Goal: Task Accomplishment & Management: Complete application form

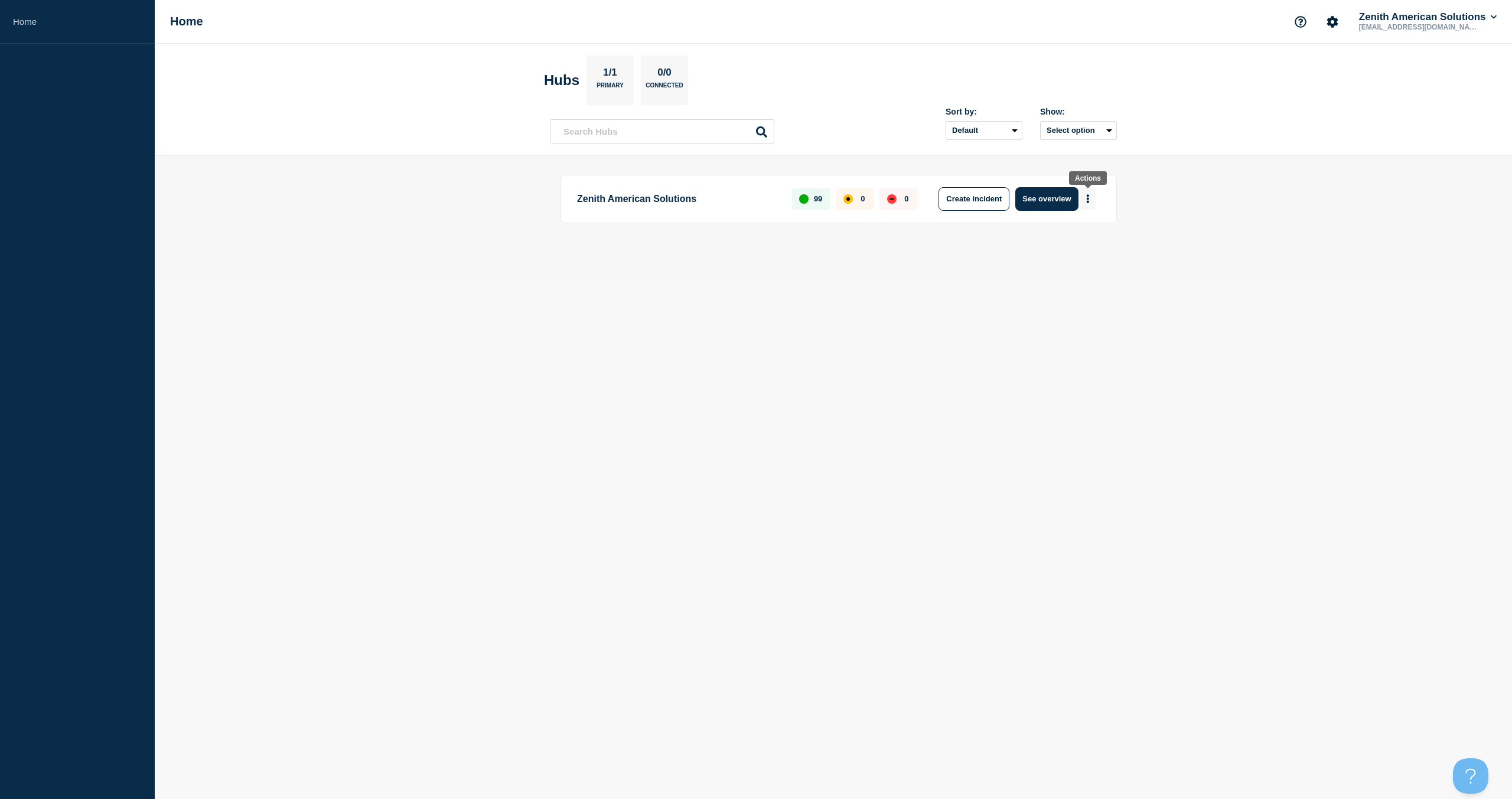
click at [1093, 200] on button "More actions" at bounding box center [1088, 199] width 16 height 21
click at [1081, 235] on button "Create maintenance" at bounding box center [1084, 235] width 80 height 10
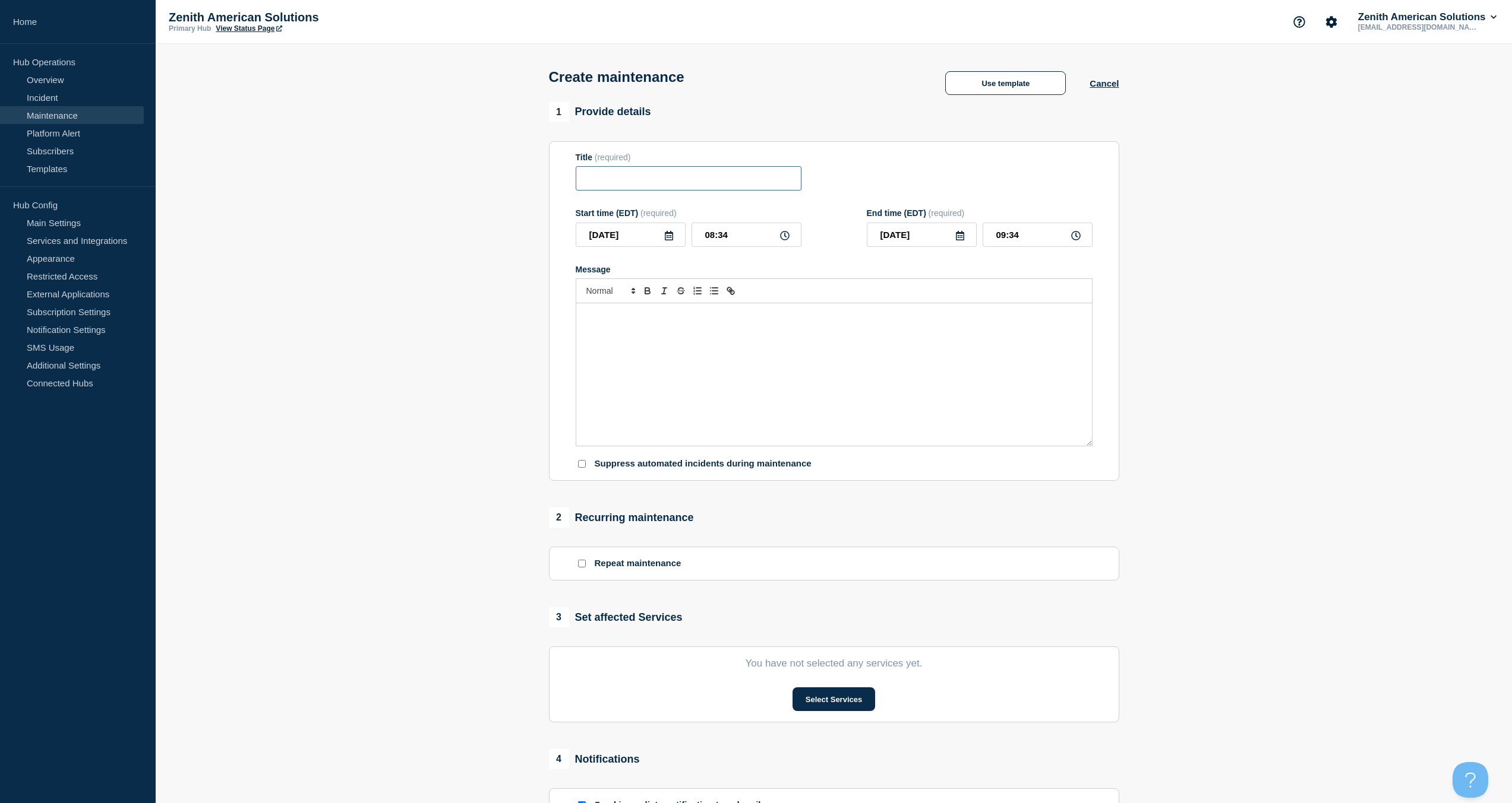
click at [671, 177] on input "Title" at bounding box center [688, 178] width 226 height 24
click at [681, 391] on div "Message" at bounding box center [834, 375] width 516 height 143
drag, startPoint x: 714, startPoint y: 423, endPoint x: 455, endPoint y: 298, distance: 287.6
click at [456, 301] on section "1 Provide details Title (required) Start time (EDT) (required) [DATE] 08:34 End…" at bounding box center [834, 513] width 1356 height 825
click at [634, 335] on div "Message" at bounding box center [834, 375] width 516 height 143
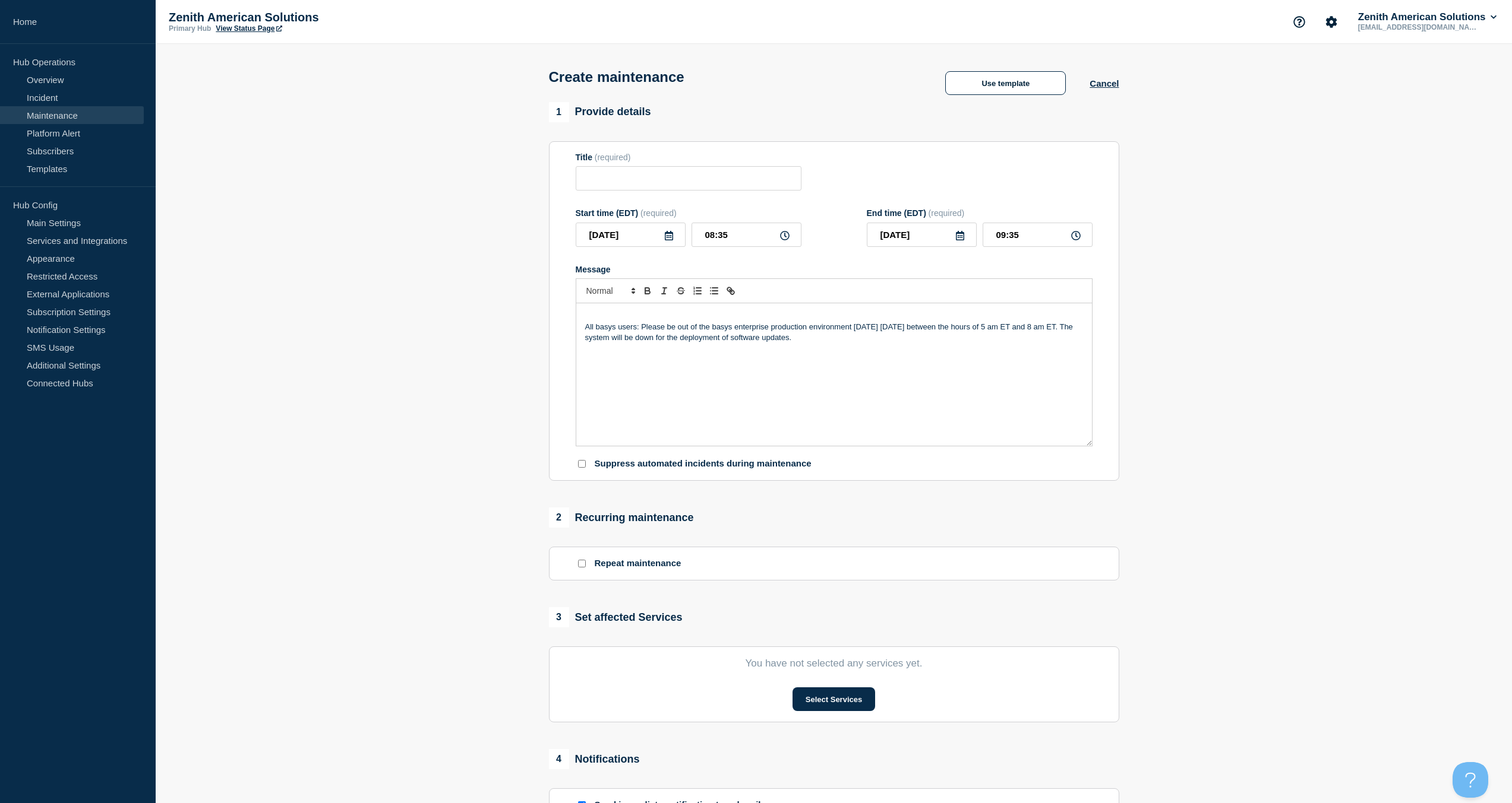
drag, startPoint x: 583, startPoint y: 326, endPoint x: 590, endPoint y: 340, distance: 15.7
click at [582, 326] on div "All basys users: Please be out of the basys enterprise production environment […" at bounding box center [834, 375] width 516 height 143
click at [670, 182] on input "Title" at bounding box center [688, 178] width 226 height 24
paste input "Basys Enterprise (Not Basys Culinary)"
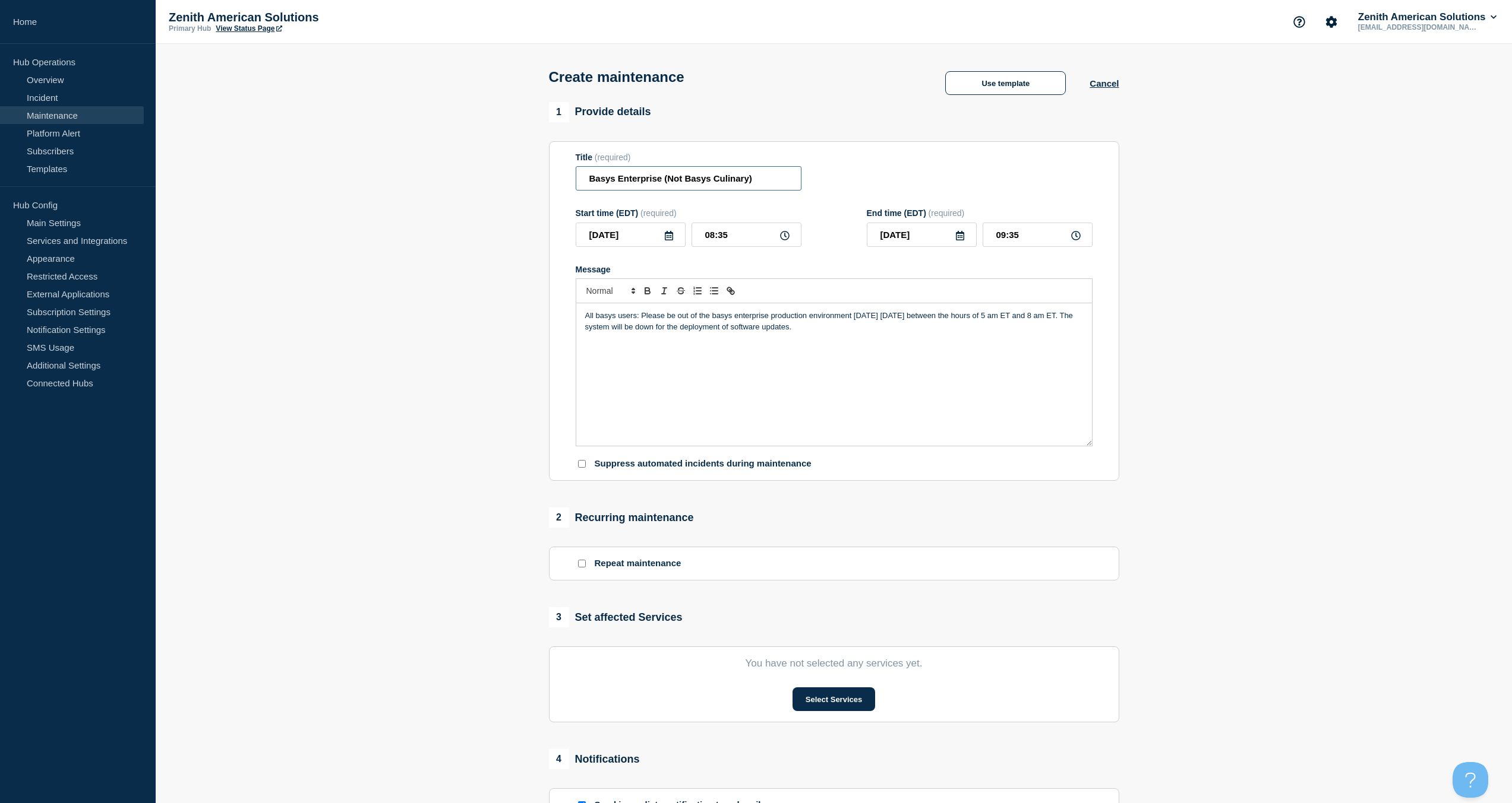
type input "Basys Enterprise (Not Basys Culinary)"
click at [785, 237] on icon at bounding box center [785, 236] width 10 height 10
click at [671, 239] on icon at bounding box center [669, 236] width 10 height 10
click at [626, 344] on div "16" at bounding box center [630, 346] width 17 height 17
type input "[DATE]"
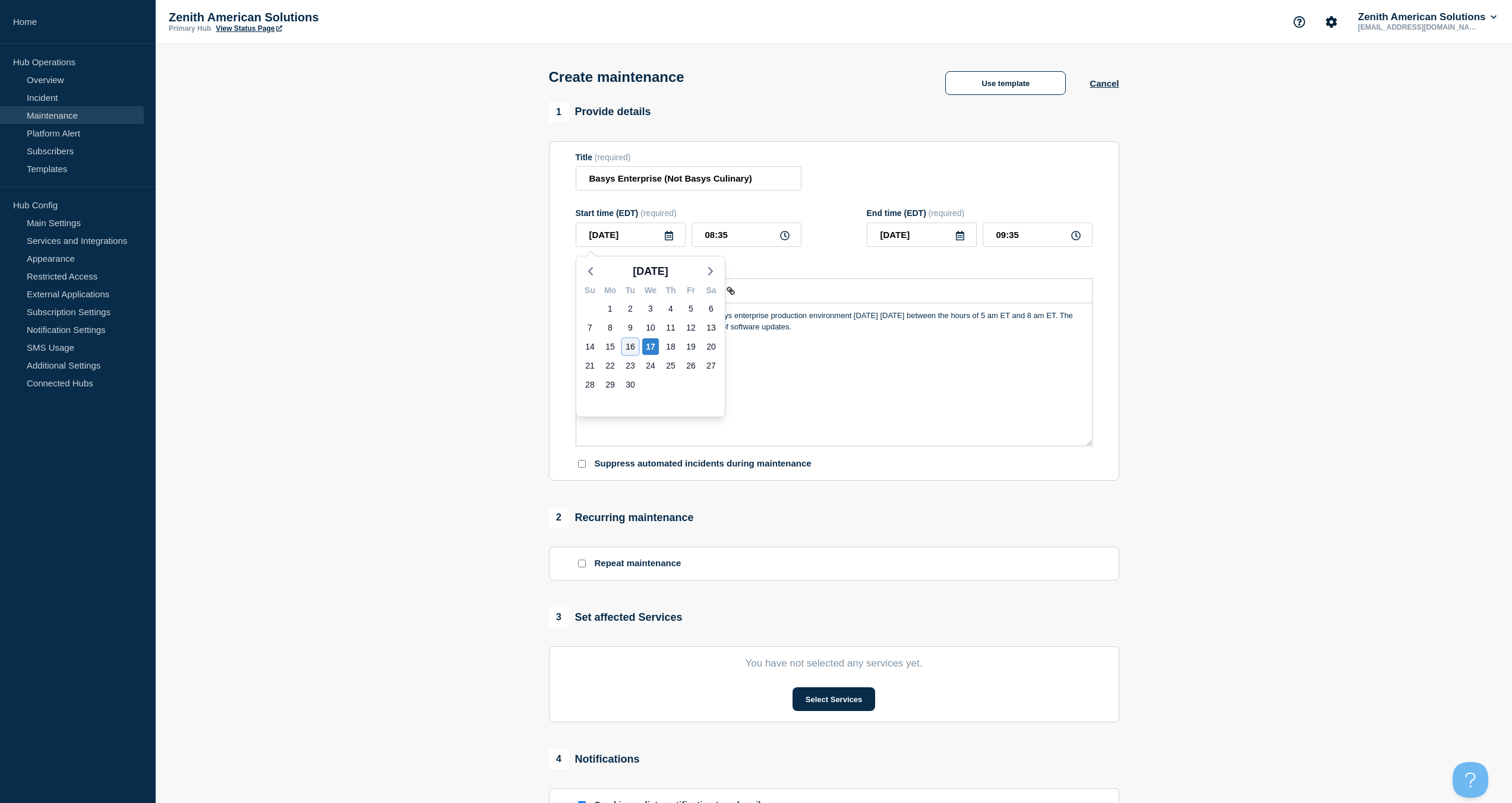
type input "[DATE]"
click at [753, 237] on input "08:35" at bounding box center [747, 235] width 110 height 24
drag, startPoint x: 751, startPoint y: 237, endPoint x: 667, endPoint y: 239, distance: 84.0
click at [667, 239] on div "[DATE] 08:35" at bounding box center [688, 235] width 226 height 24
type input "05:00"
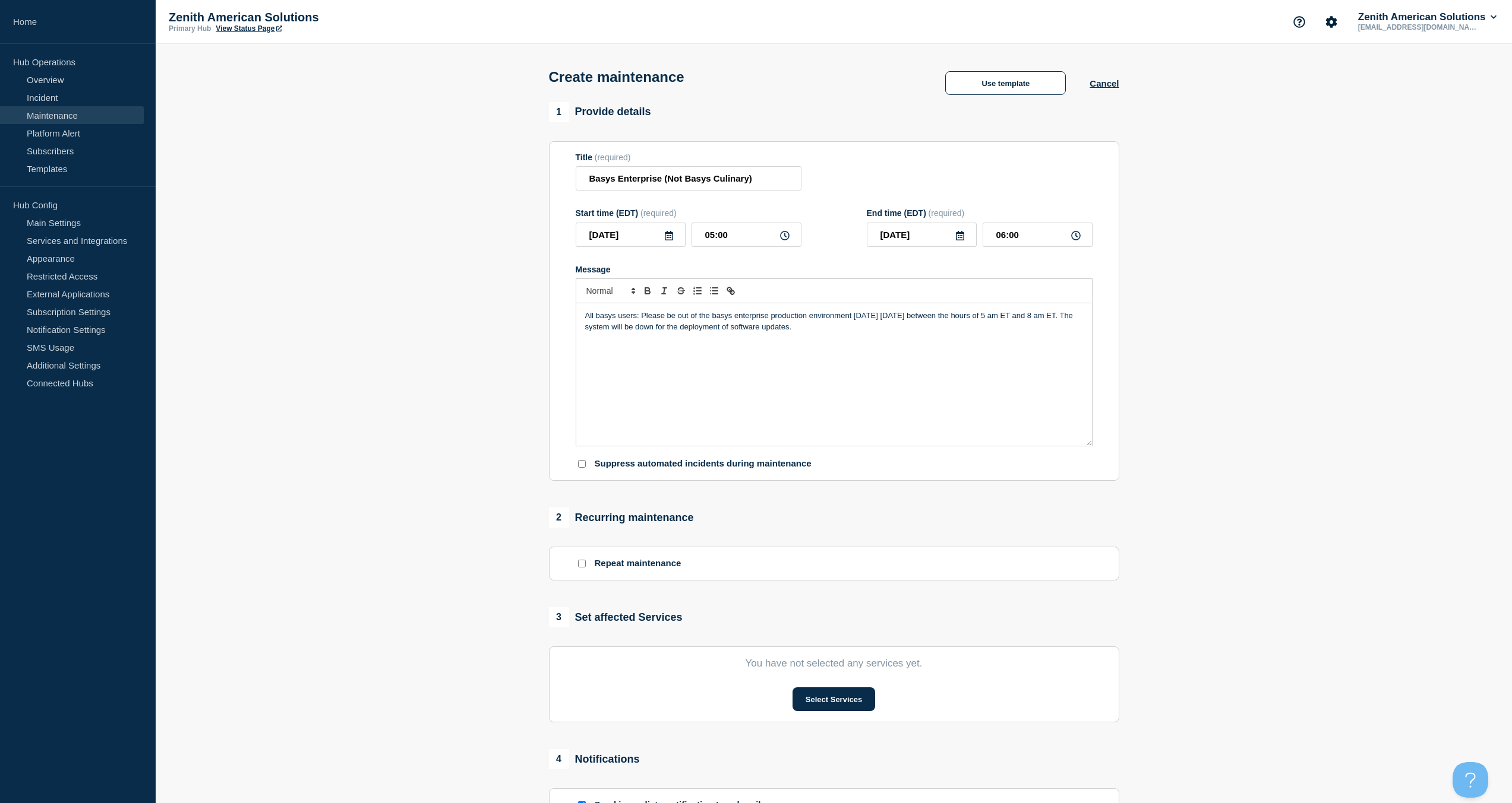
click at [957, 241] on icon at bounding box center [960, 236] width 10 height 10
click at [1034, 234] on input "06:00" at bounding box center [1037, 235] width 110 height 24
drag, startPoint x: 1036, startPoint y: 237, endPoint x: 969, endPoint y: 237, distance: 67.0
click at [969, 237] on div "[DATE] 06:00" at bounding box center [980, 235] width 226 height 24
type input "08:00"
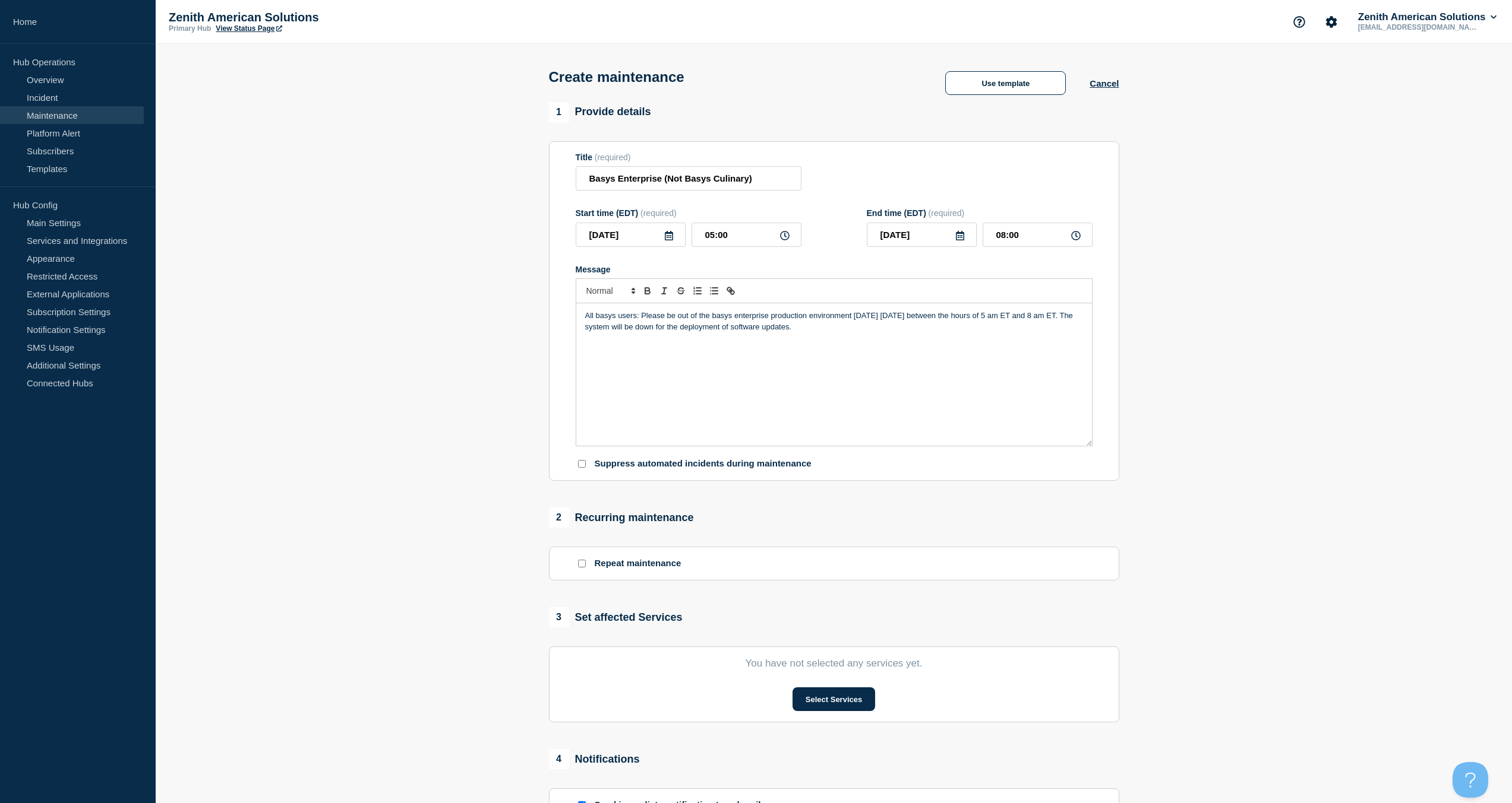
click at [710, 464] on p "Suppress automated incidents during maintenance" at bounding box center [704, 465] width 217 height 12
click at [672, 467] on p "Suppress automated incidents during maintenance" at bounding box center [704, 465] width 217 height 12
click at [582, 468] on input "Suppress automated incidents during maintenance" at bounding box center [582, 464] width 8 height 8
checkbox input "true"
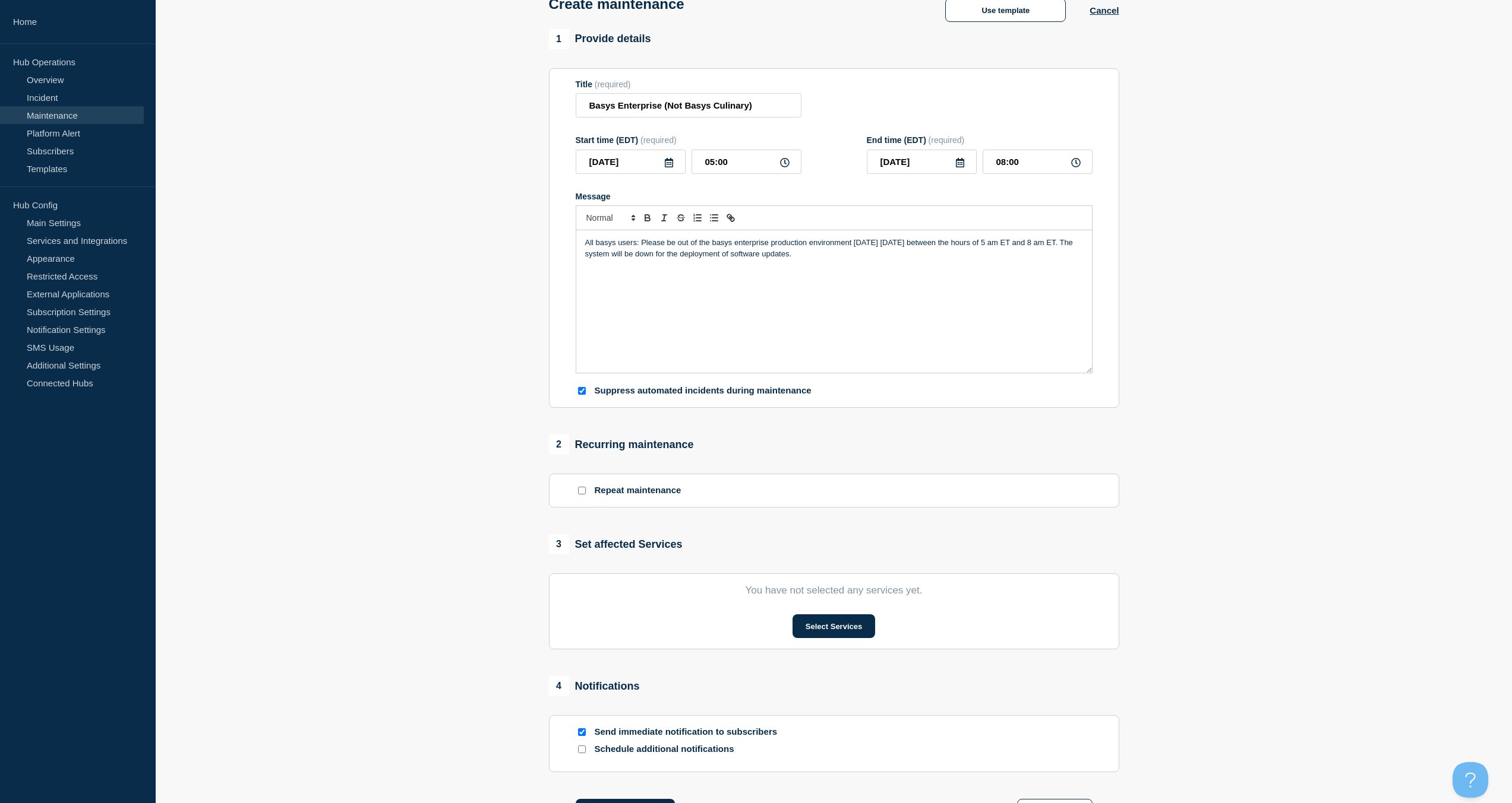
scroll to position [232, 0]
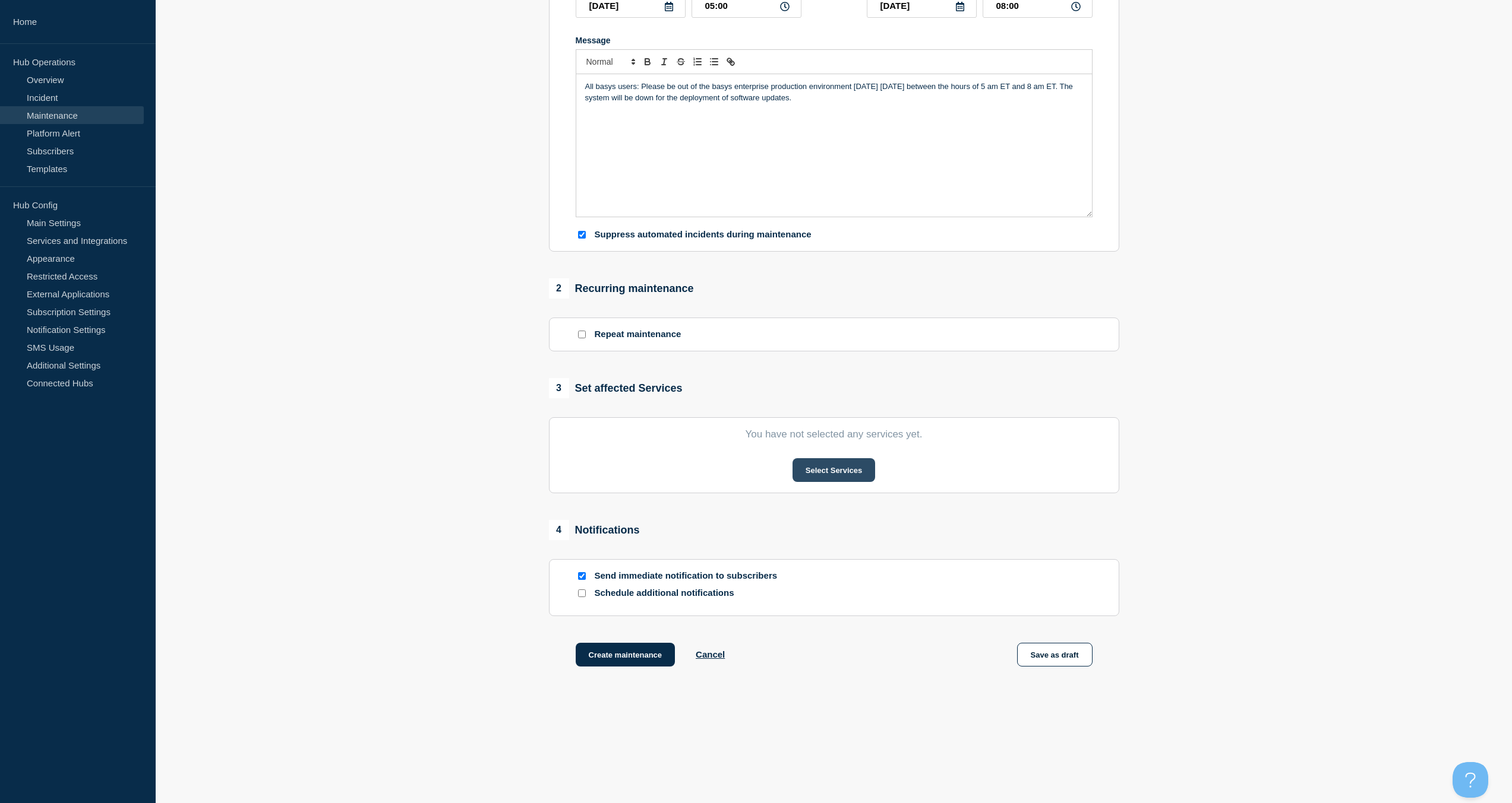
click at [815, 466] on button "Select Services" at bounding box center [834, 470] width 82 height 23
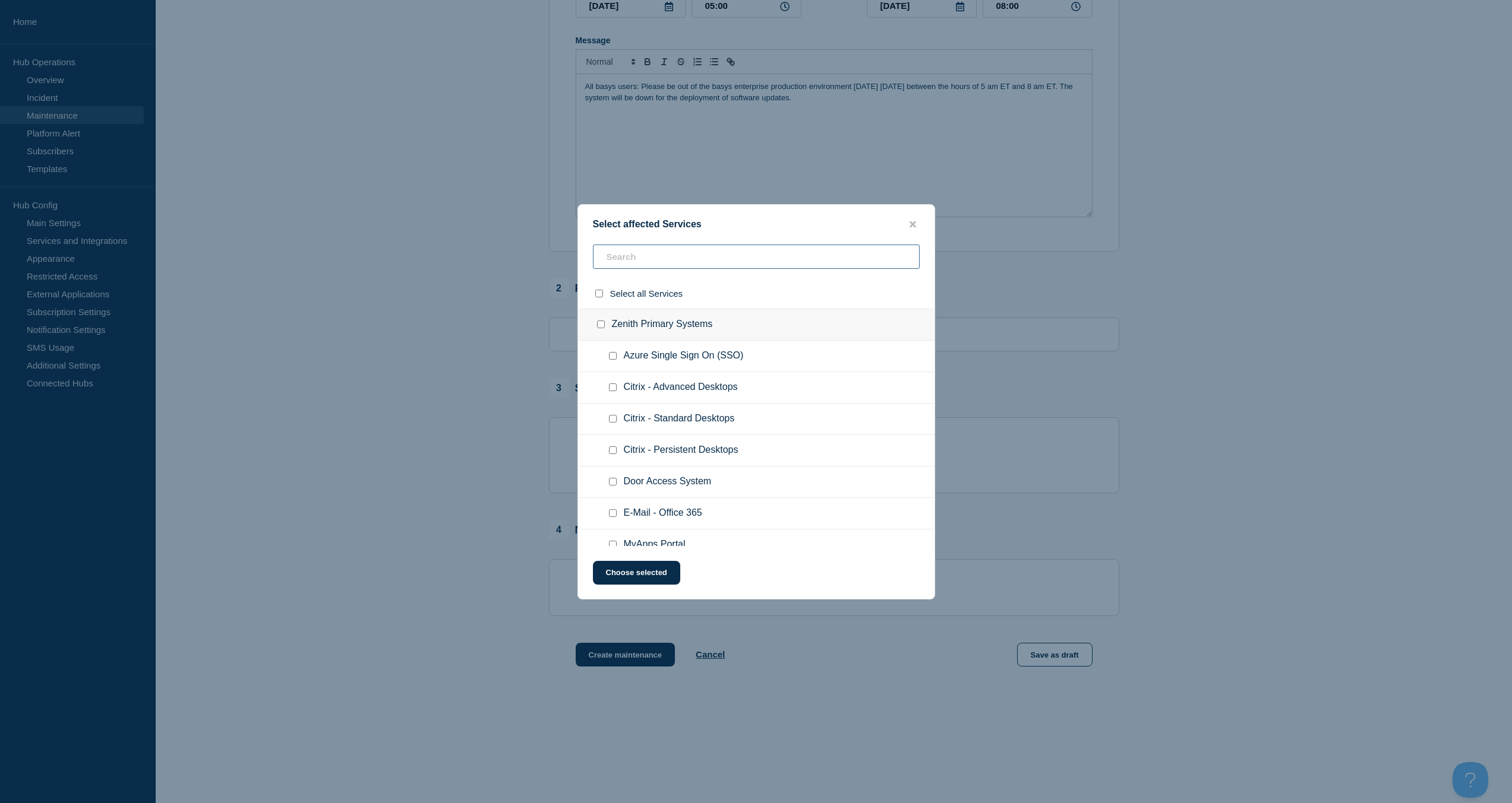
click at [653, 258] on input "text" at bounding box center [756, 256] width 327 height 24
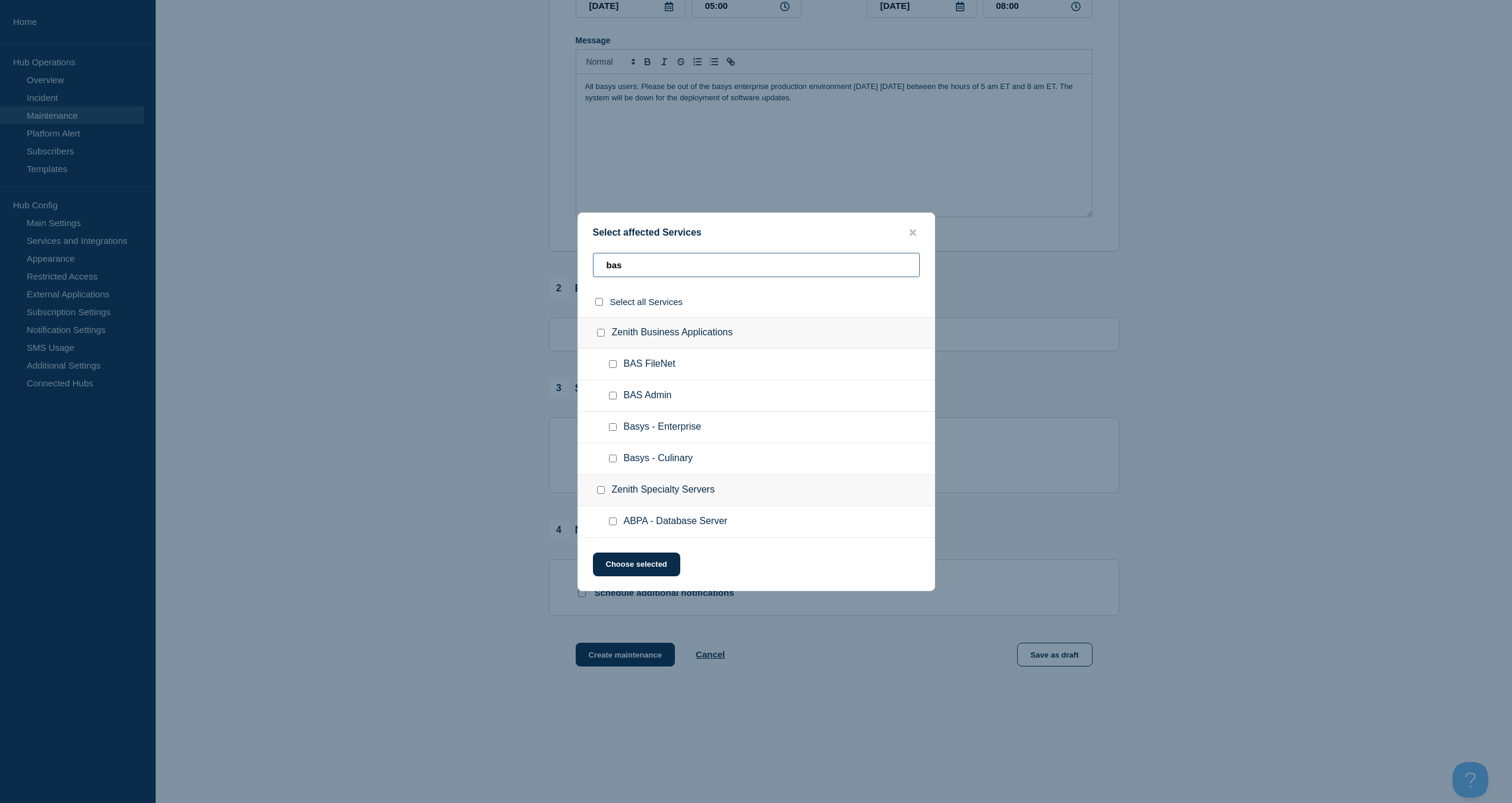
type input "bas"
click at [609, 425] on input "Basys - Enterprise checkbox" at bounding box center [613, 427] width 8 height 8
checkbox input "true"
click at [631, 569] on button "Choose selected" at bounding box center [636, 564] width 87 height 23
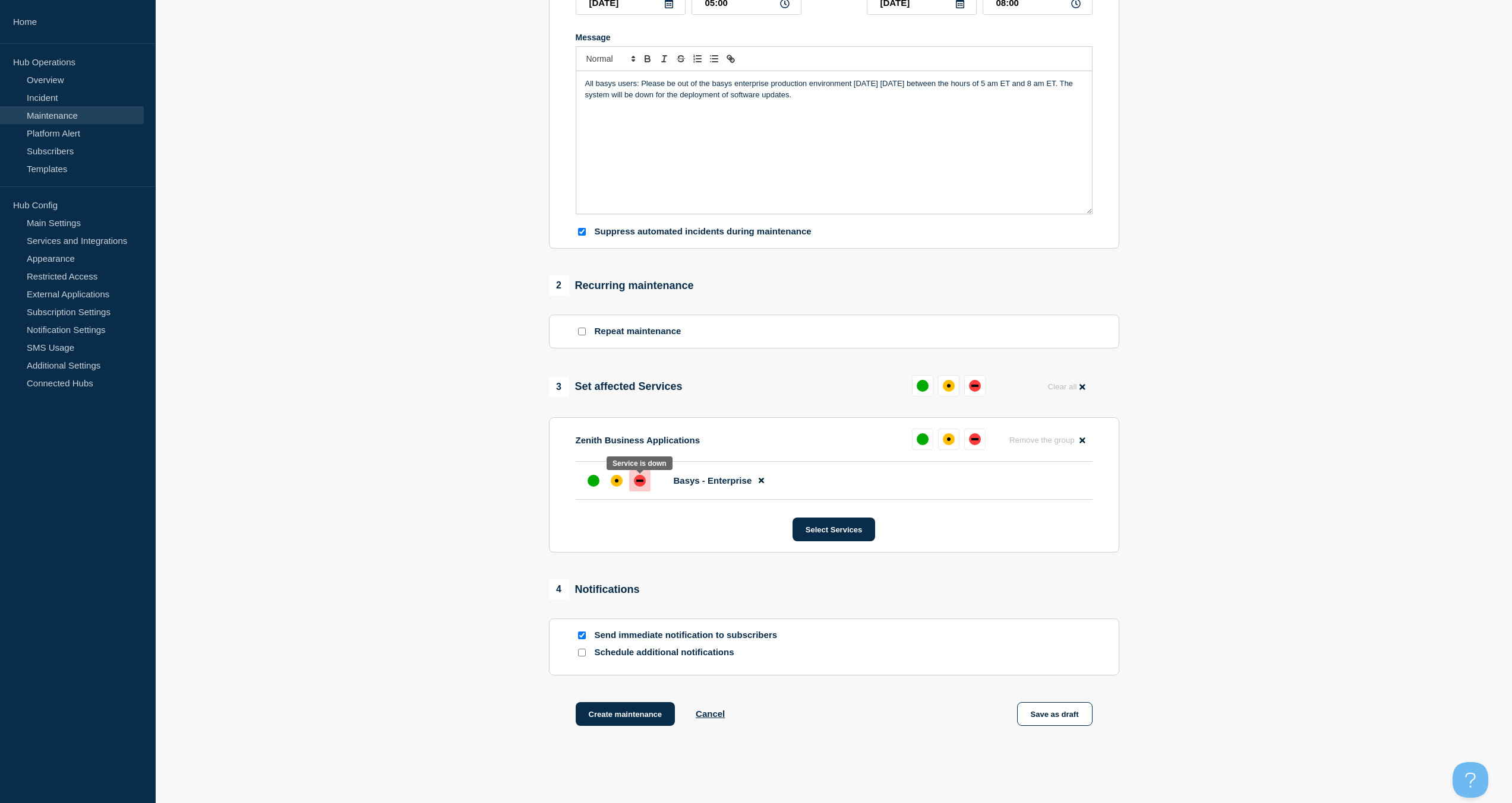
click at [633, 486] on div at bounding box center [640, 481] width 22 height 22
click at [582, 637] on input "Send immediate notification to subscribers" at bounding box center [582, 636] width 8 height 8
checkbox input "false"
click at [636, 717] on button "Create maintenance" at bounding box center [625, 714] width 100 height 23
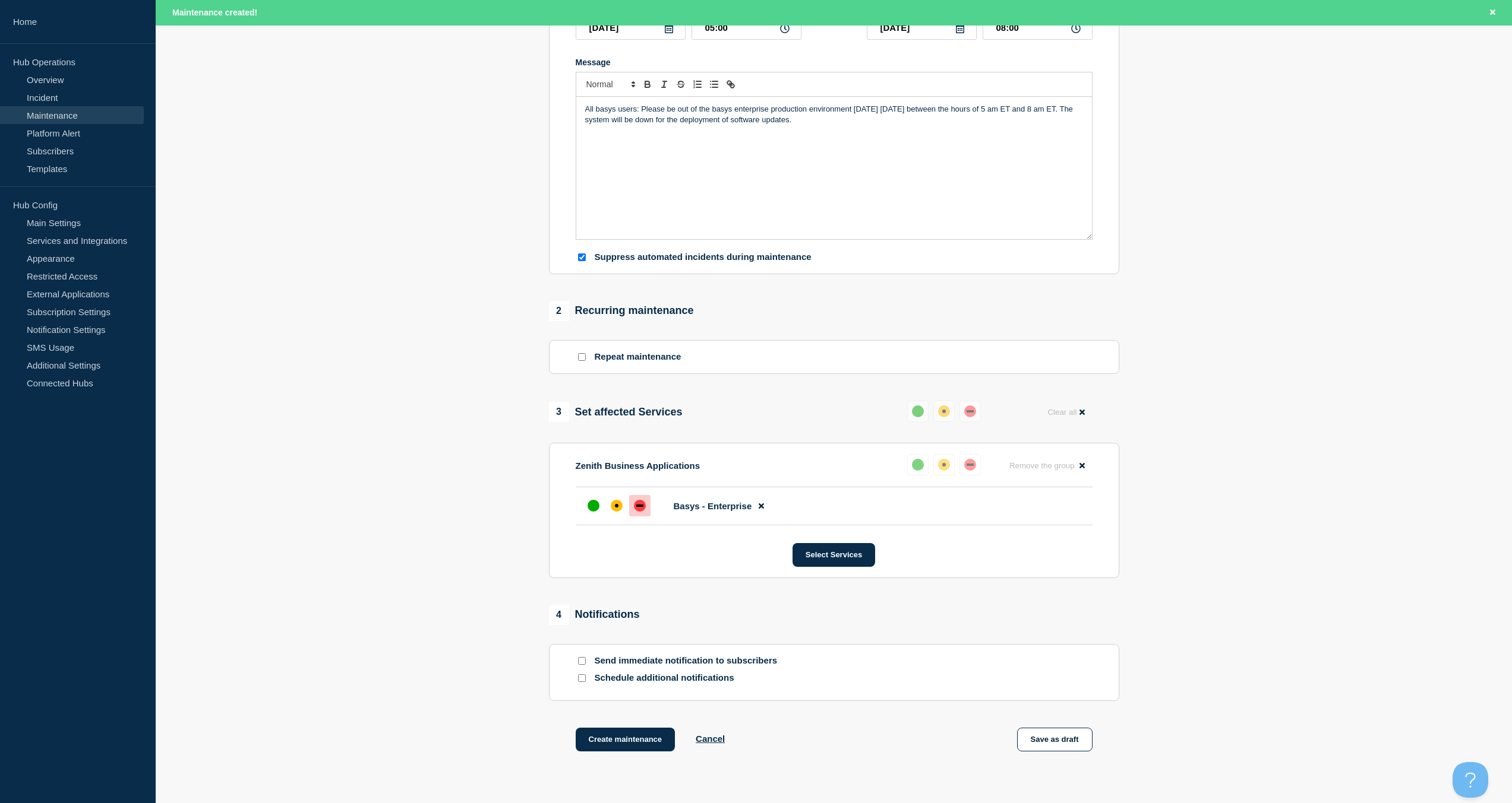
scroll to position [257, 0]
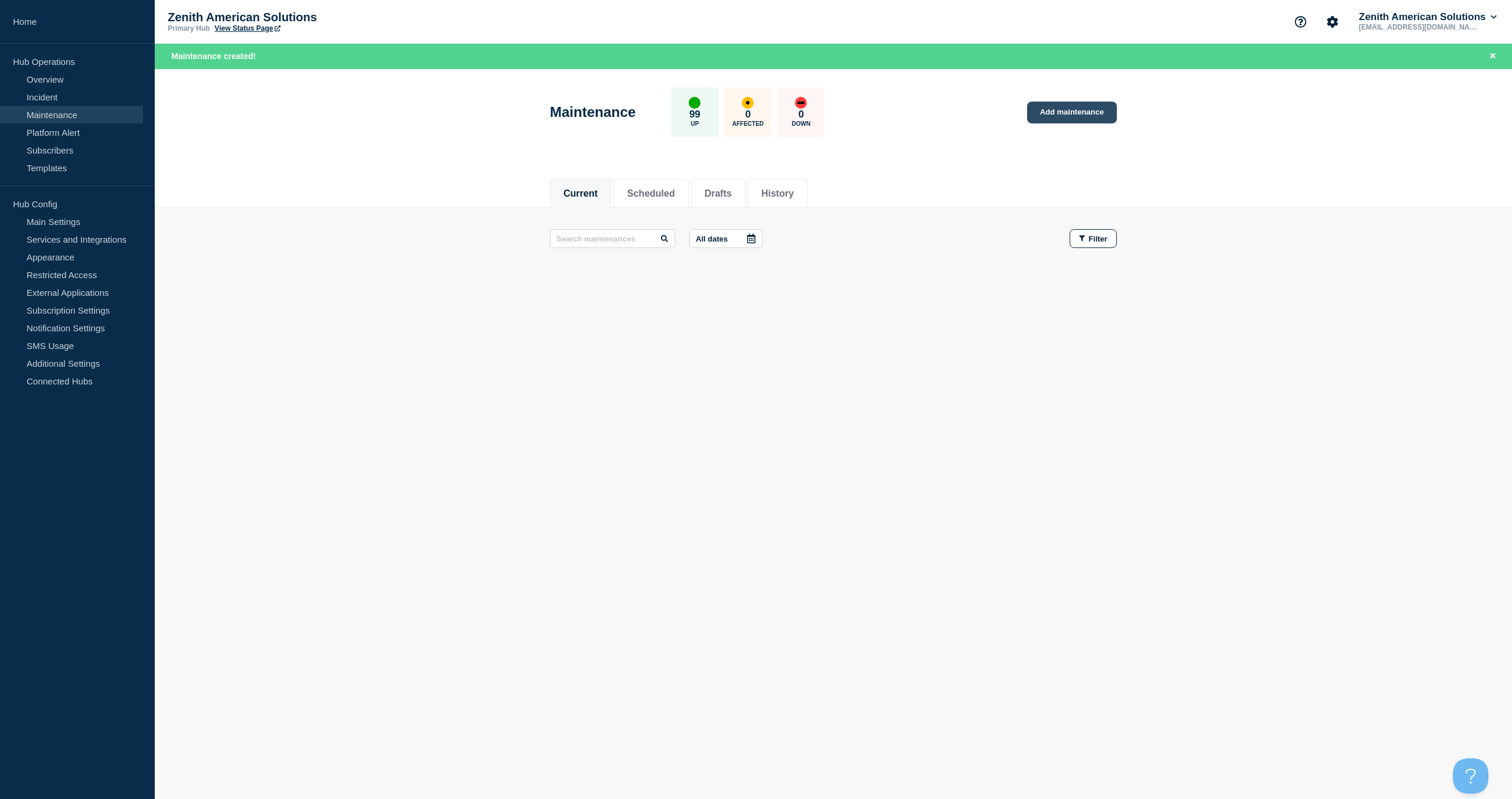
click at [1056, 108] on link "Add maintenance" at bounding box center [1072, 112] width 90 height 21
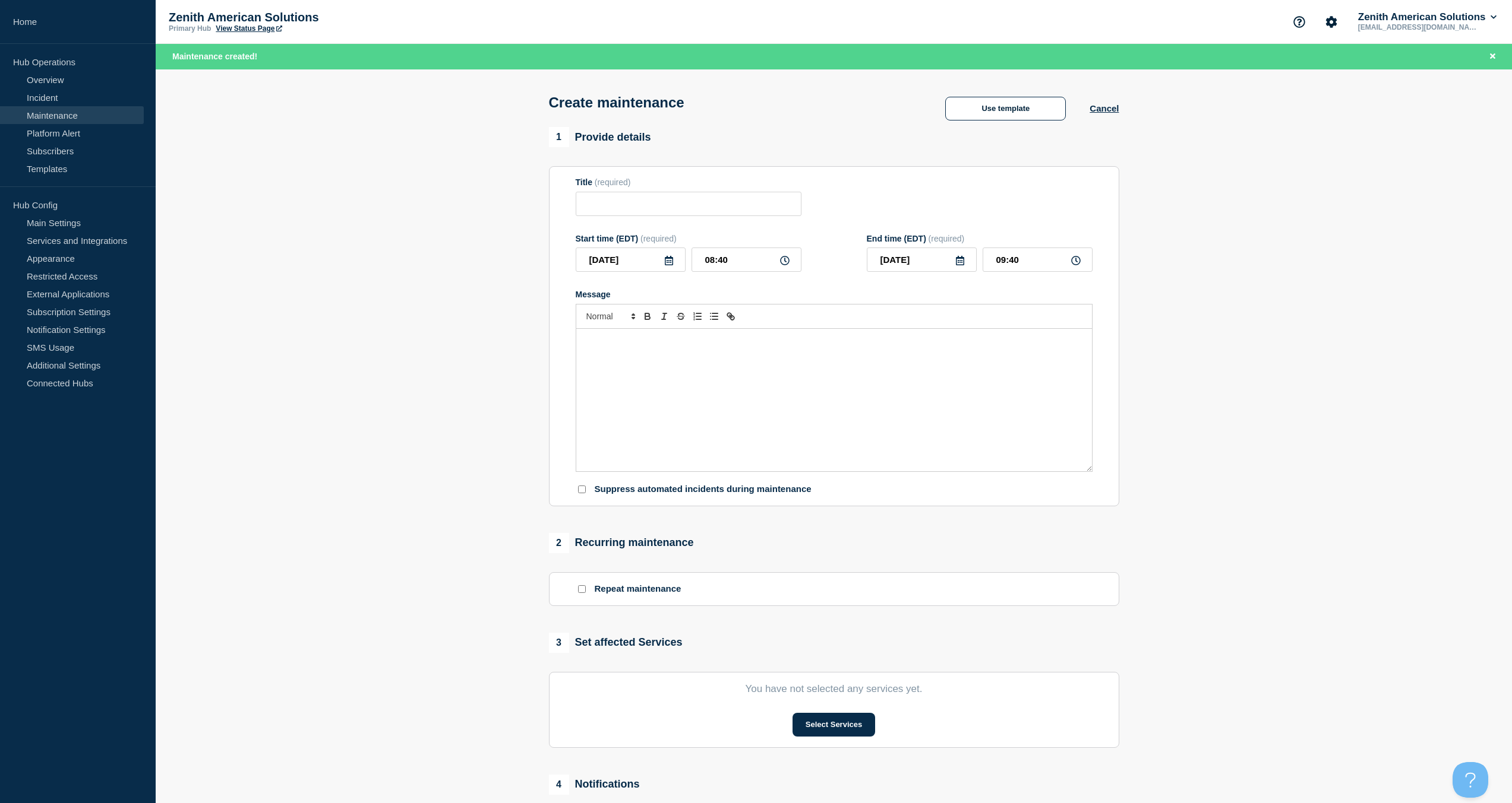
click at [670, 264] on icon at bounding box center [668, 261] width 8 height 10
click at [709, 331] on div "6" at bounding box center [710, 334] width 17 height 17
type input "[DATE]"
click at [788, 262] on icon at bounding box center [785, 261] width 10 height 10
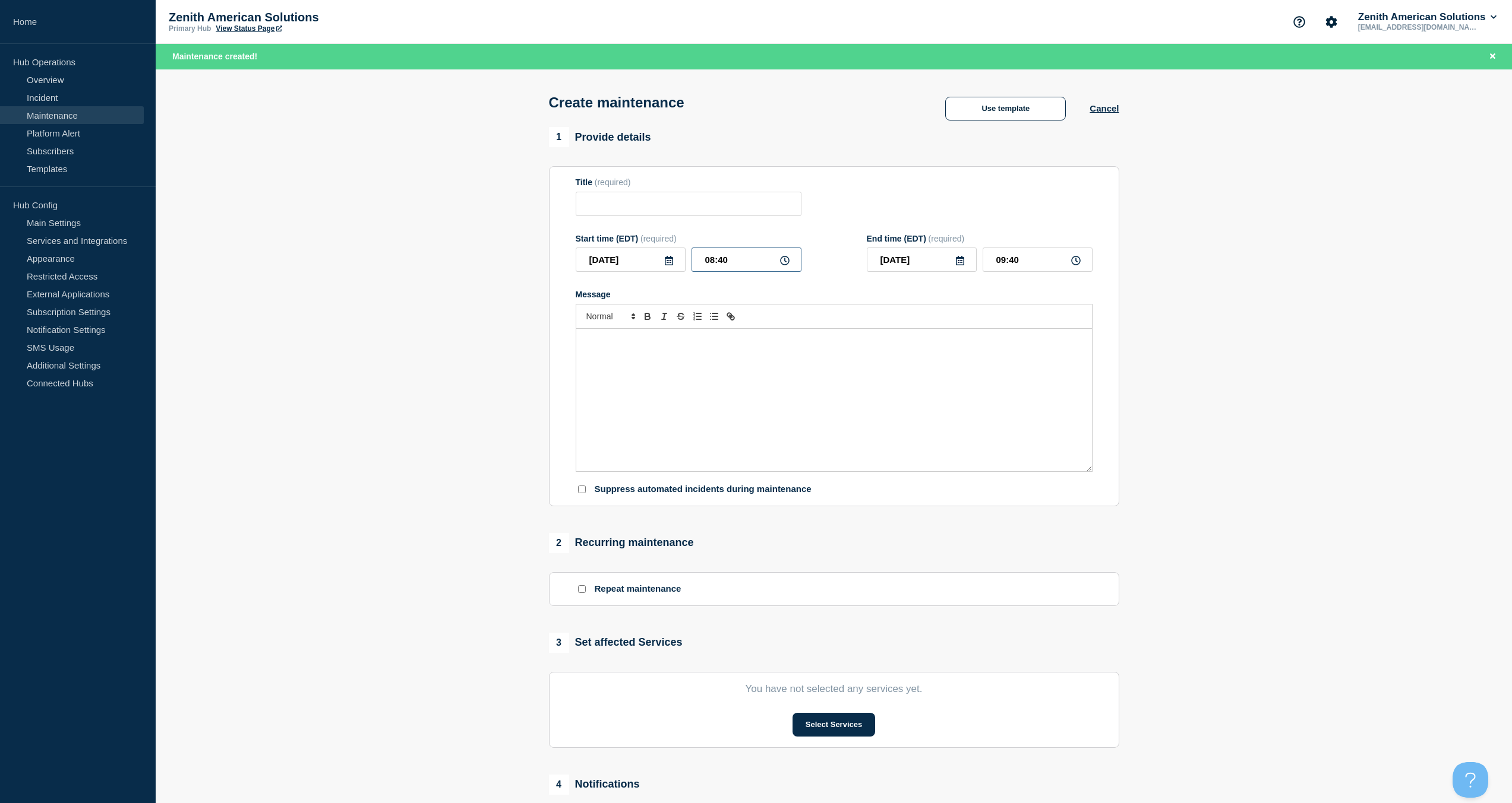
drag, startPoint x: 740, startPoint y: 263, endPoint x: 660, endPoint y: 253, distance: 80.6
click at [660, 253] on div "[DATE] 08:40" at bounding box center [688, 259] width 226 height 24
type input "09:00"
type input "16:00"
click at [600, 371] on div "Message" at bounding box center [834, 400] width 516 height 143
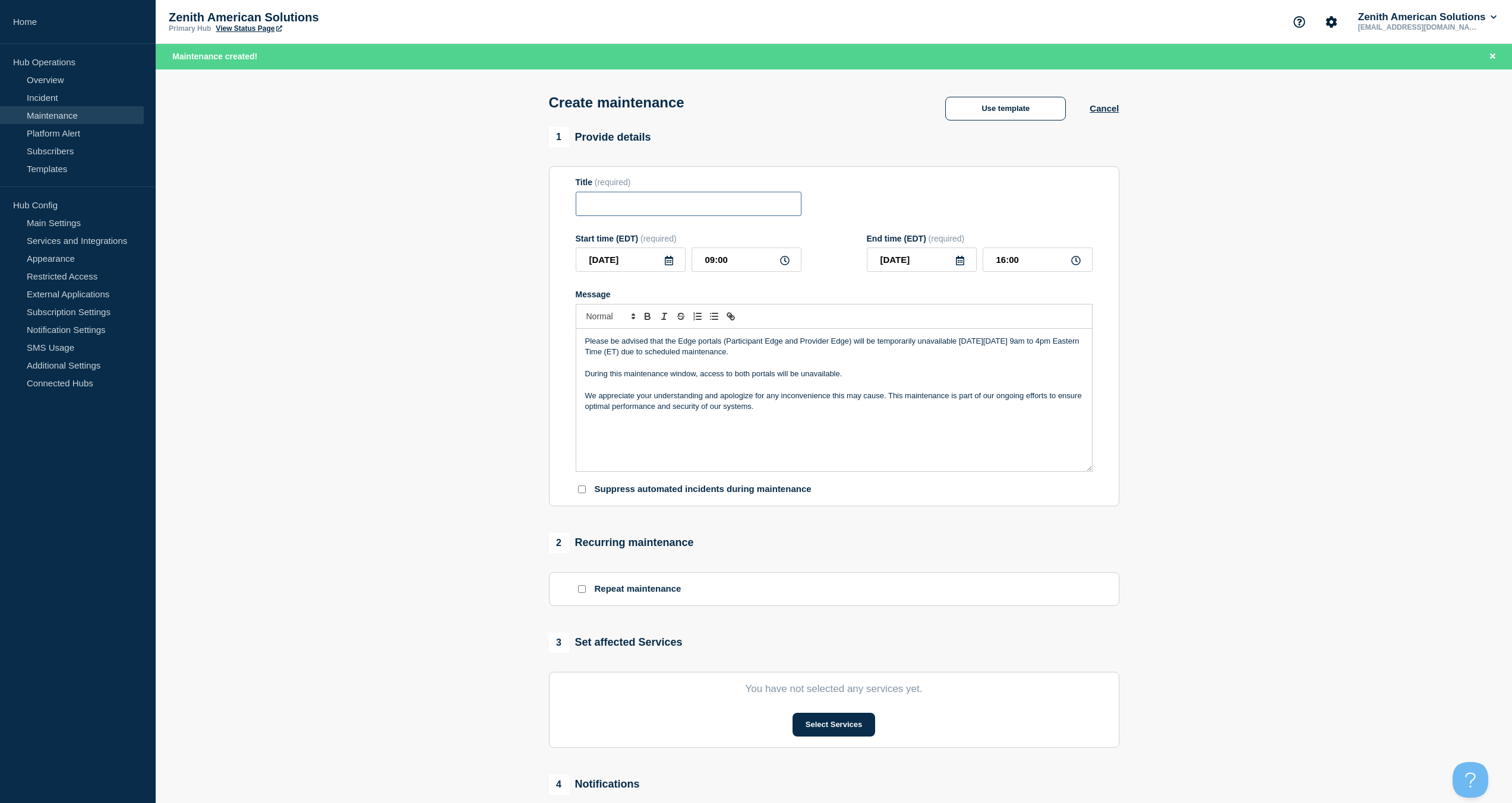
click at [635, 205] on input "Title" at bounding box center [688, 203] width 226 height 24
type input "Edge Portal Maintenance"
click at [581, 489] on input "Suppress automated incidents during maintenance" at bounding box center [582, 490] width 8 height 8
checkbox input "true"
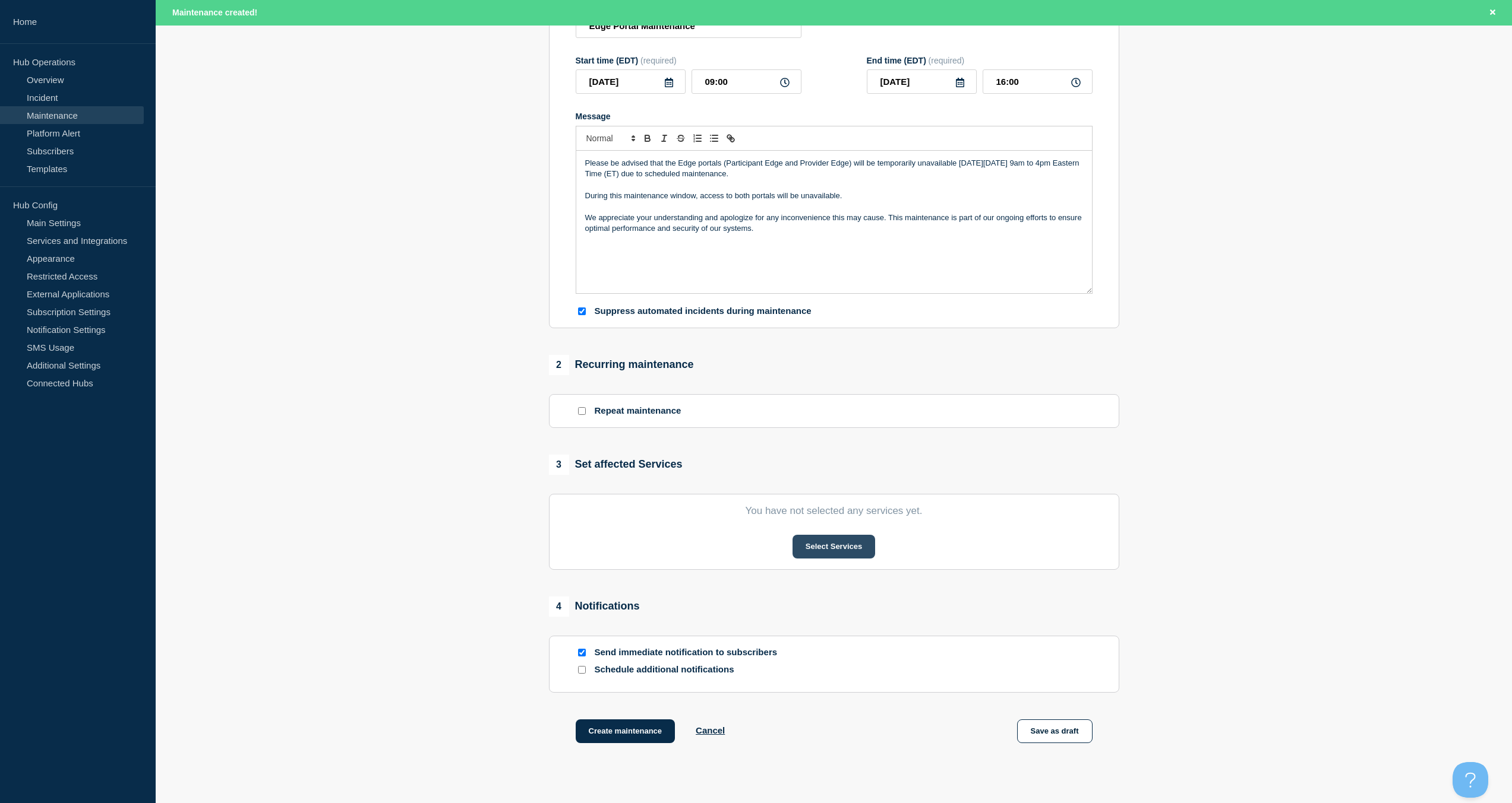
click at [831, 551] on button "Select Services" at bounding box center [834, 547] width 82 height 23
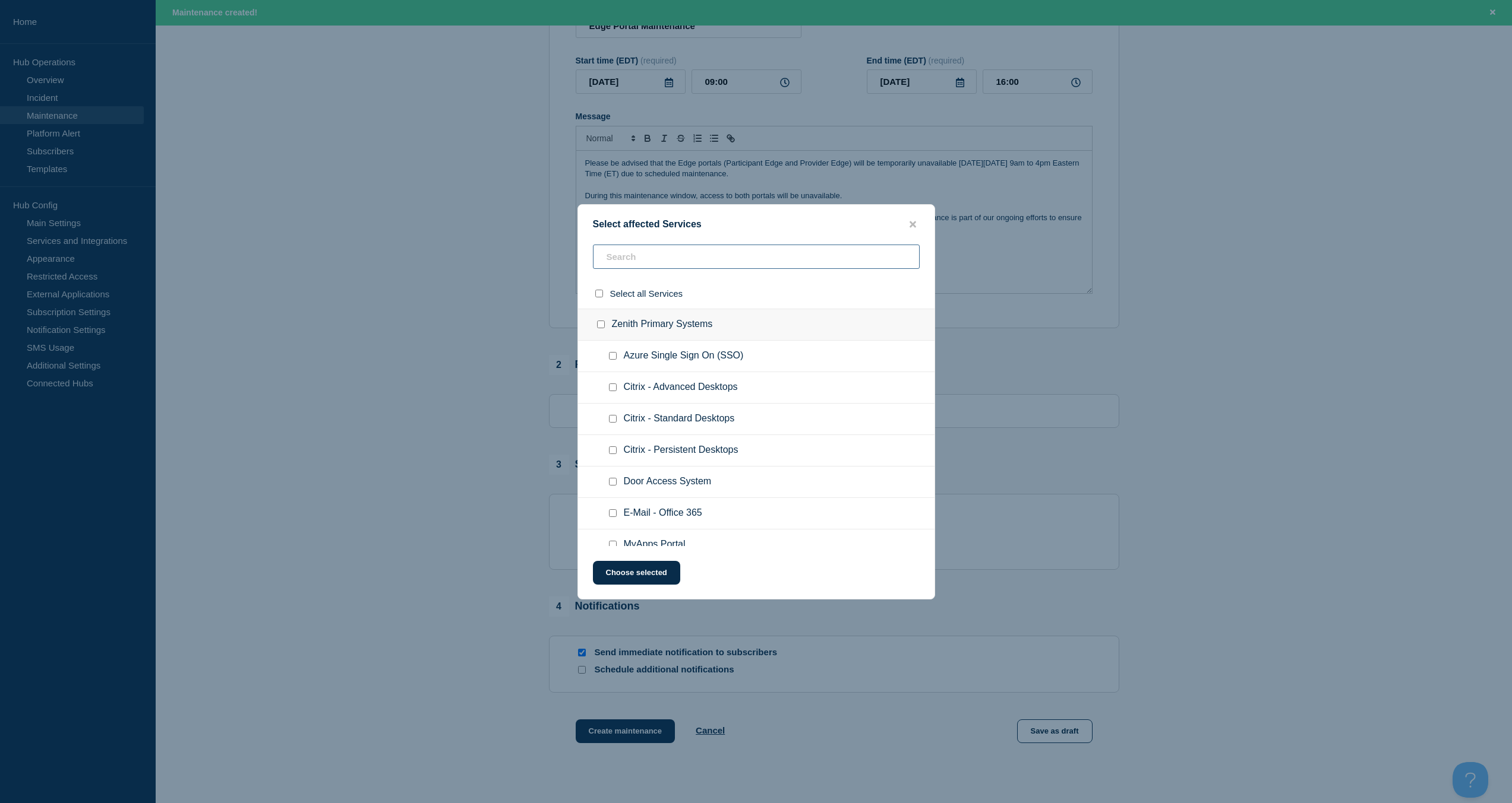
click at [695, 256] on input "text" at bounding box center [756, 256] width 327 height 24
type input "e"
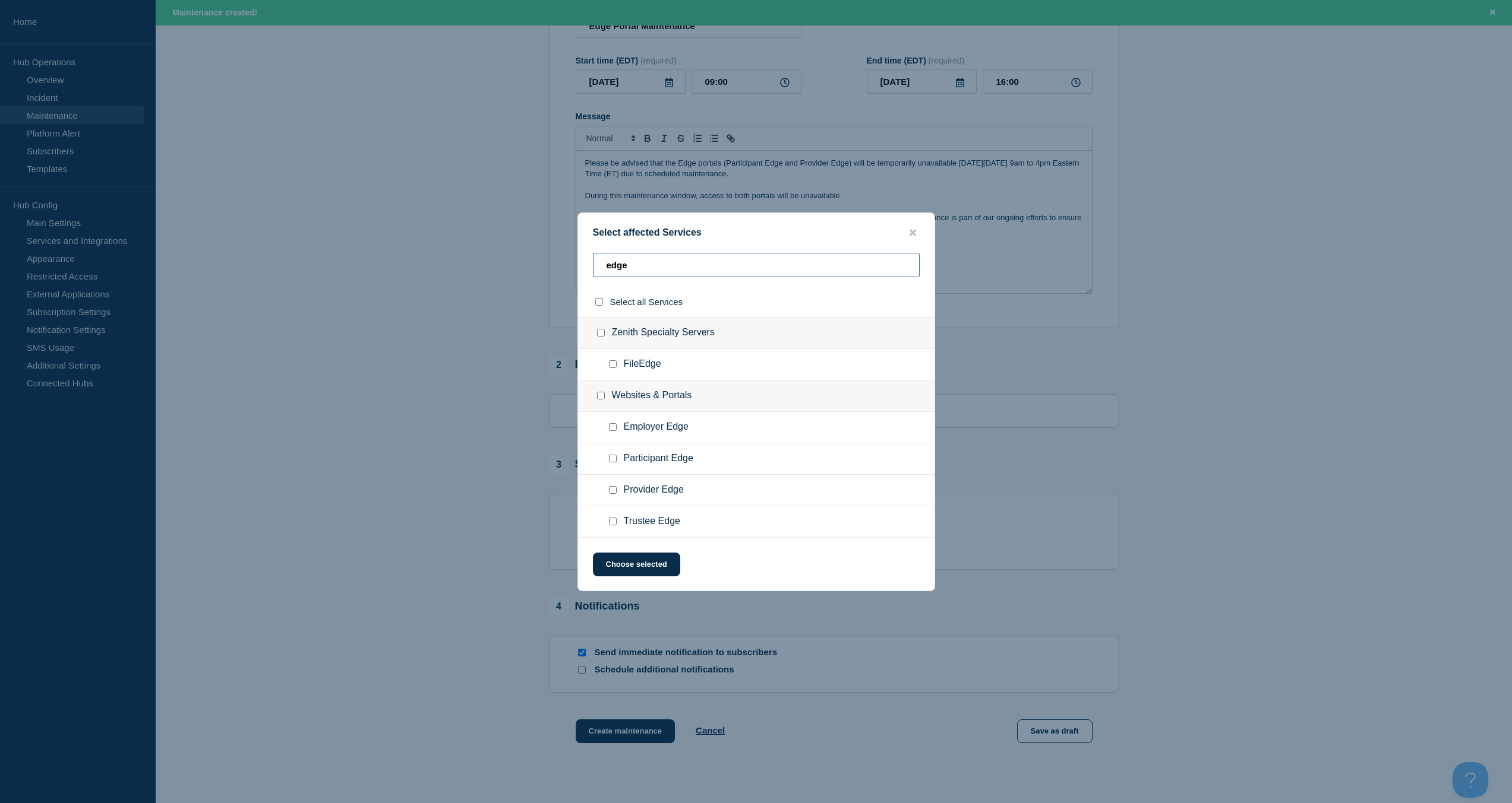
type input "edge"
click at [611, 459] on input "Participant Edge checkbox" at bounding box center [613, 459] width 8 height 8
checkbox input "true"
click at [610, 489] on input "Provider Edge checkbox" at bounding box center [613, 490] width 8 height 8
checkbox input "true"
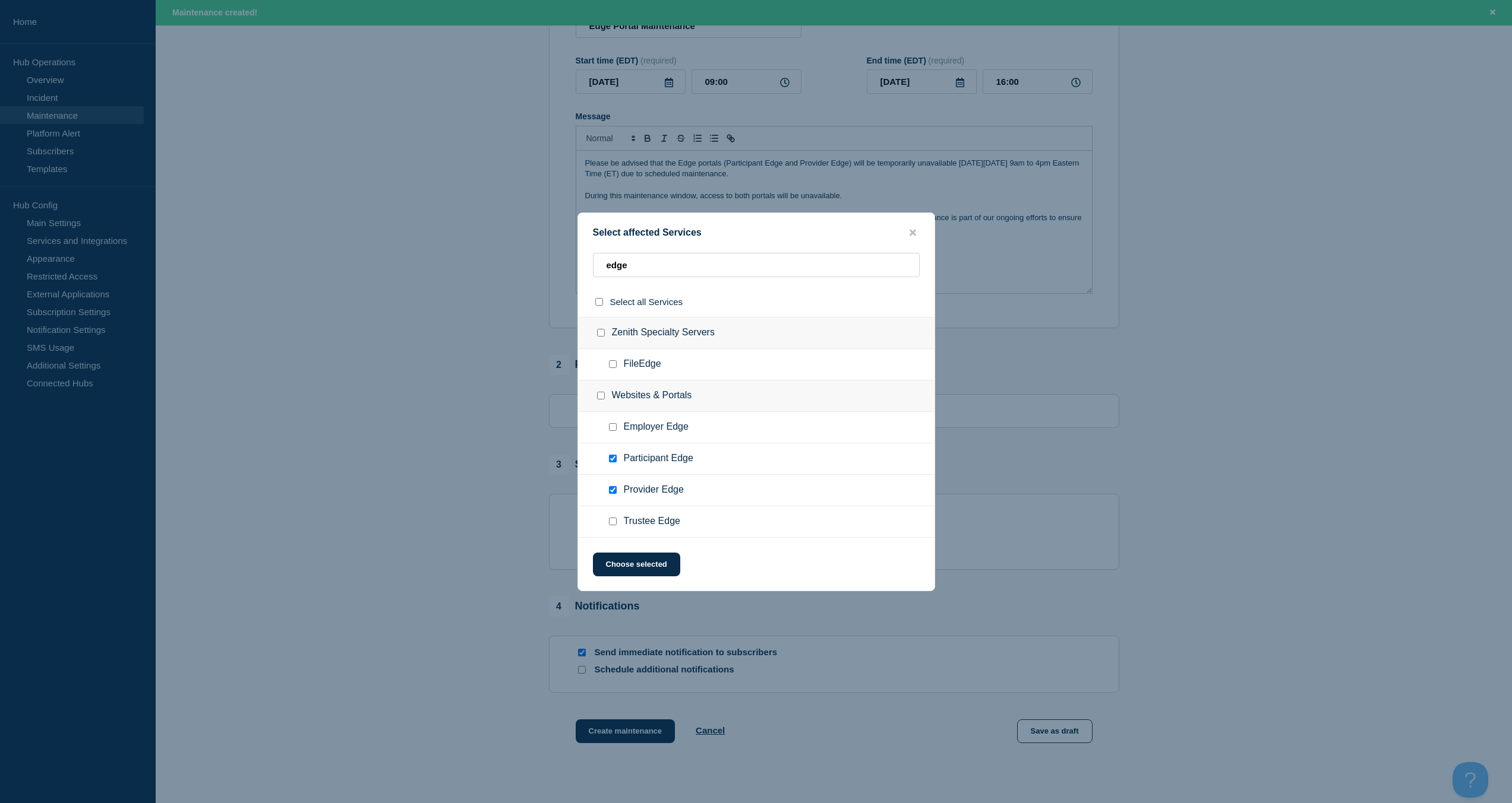
click at [600, 396] on input "Websites & Portals checkbox" at bounding box center [601, 396] width 8 height 8
checkbox input "true"
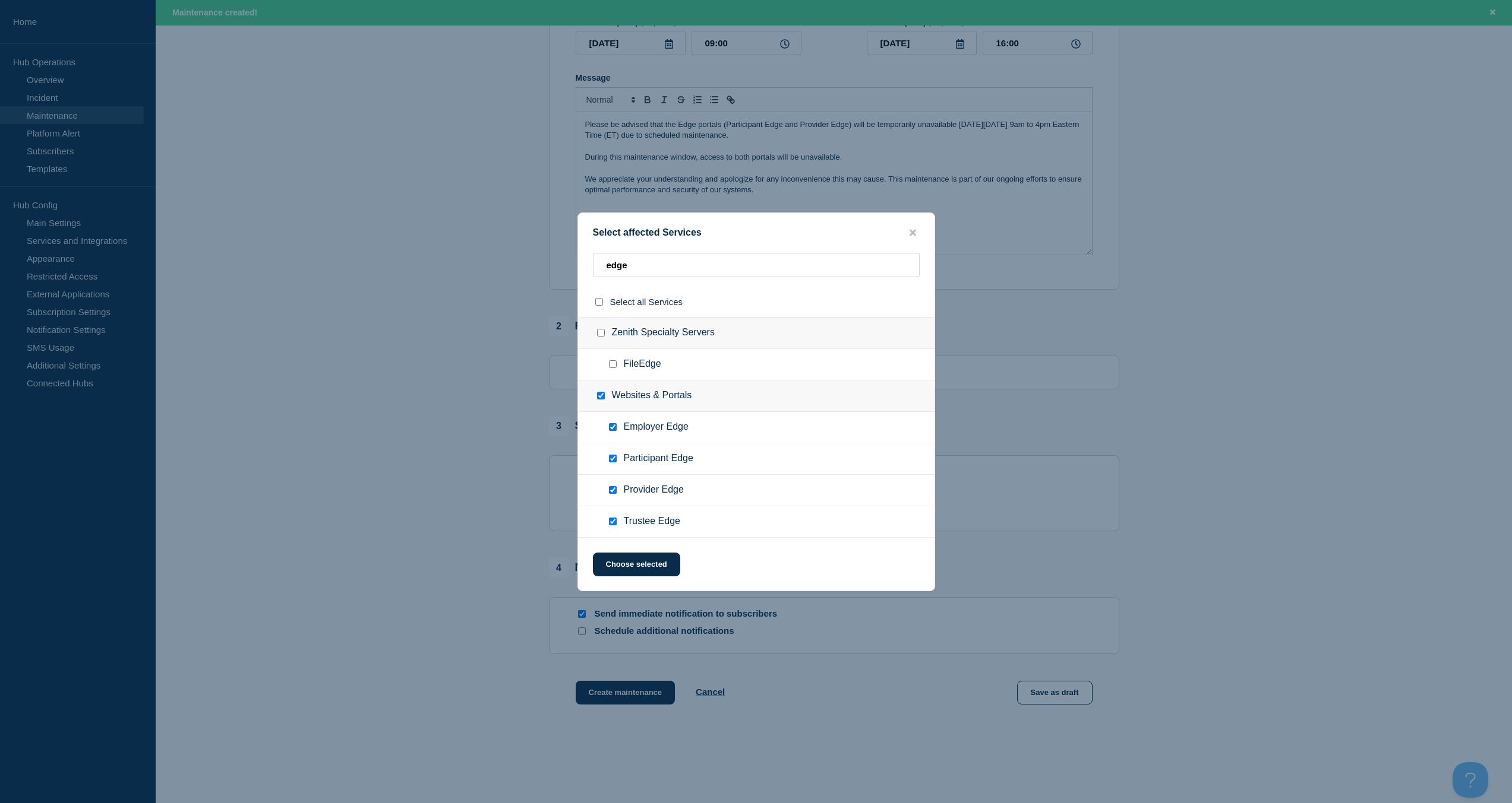
scroll to position [238, 0]
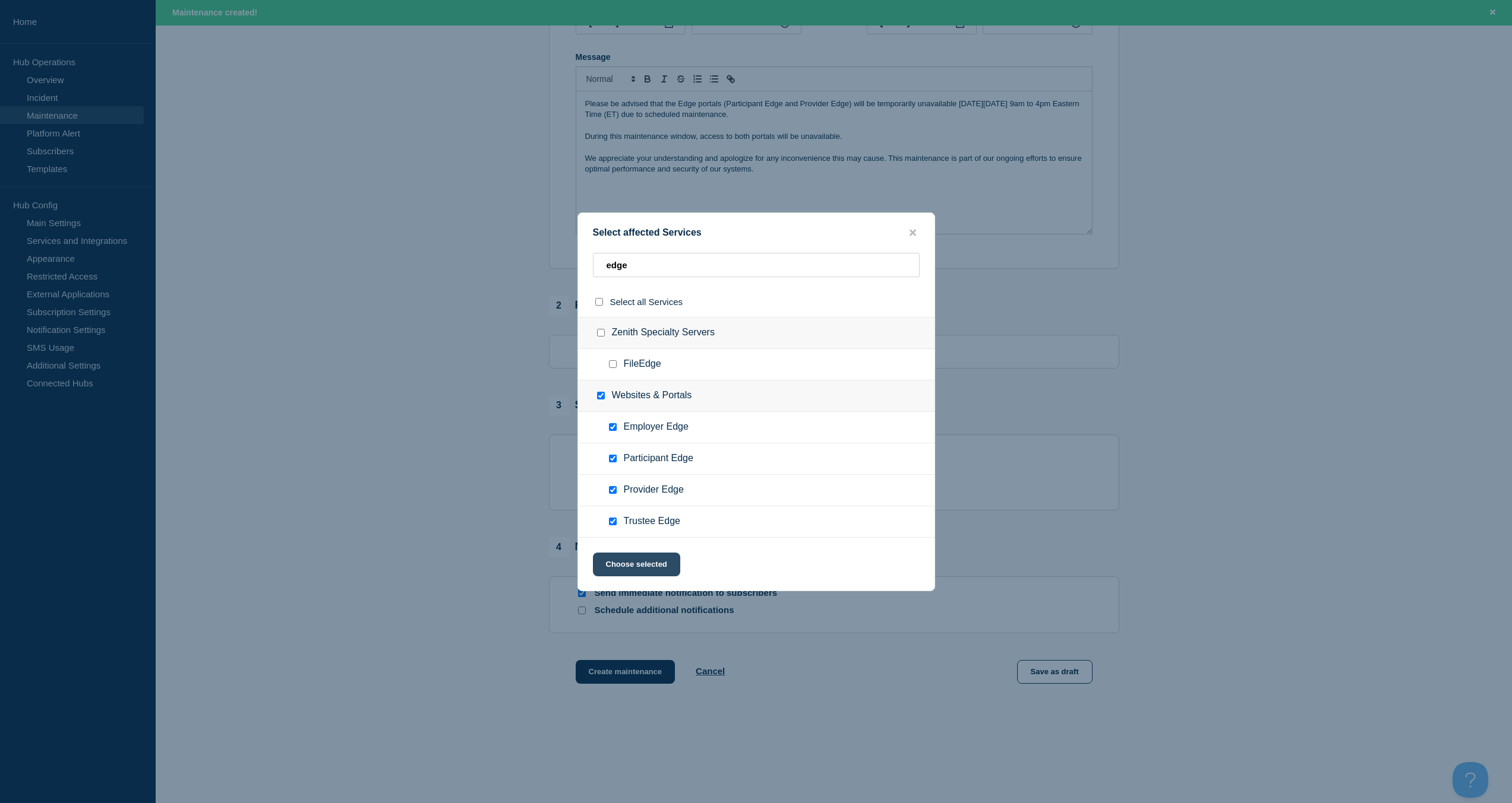
click at [634, 560] on button "Choose selected" at bounding box center [636, 564] width 87 height 23
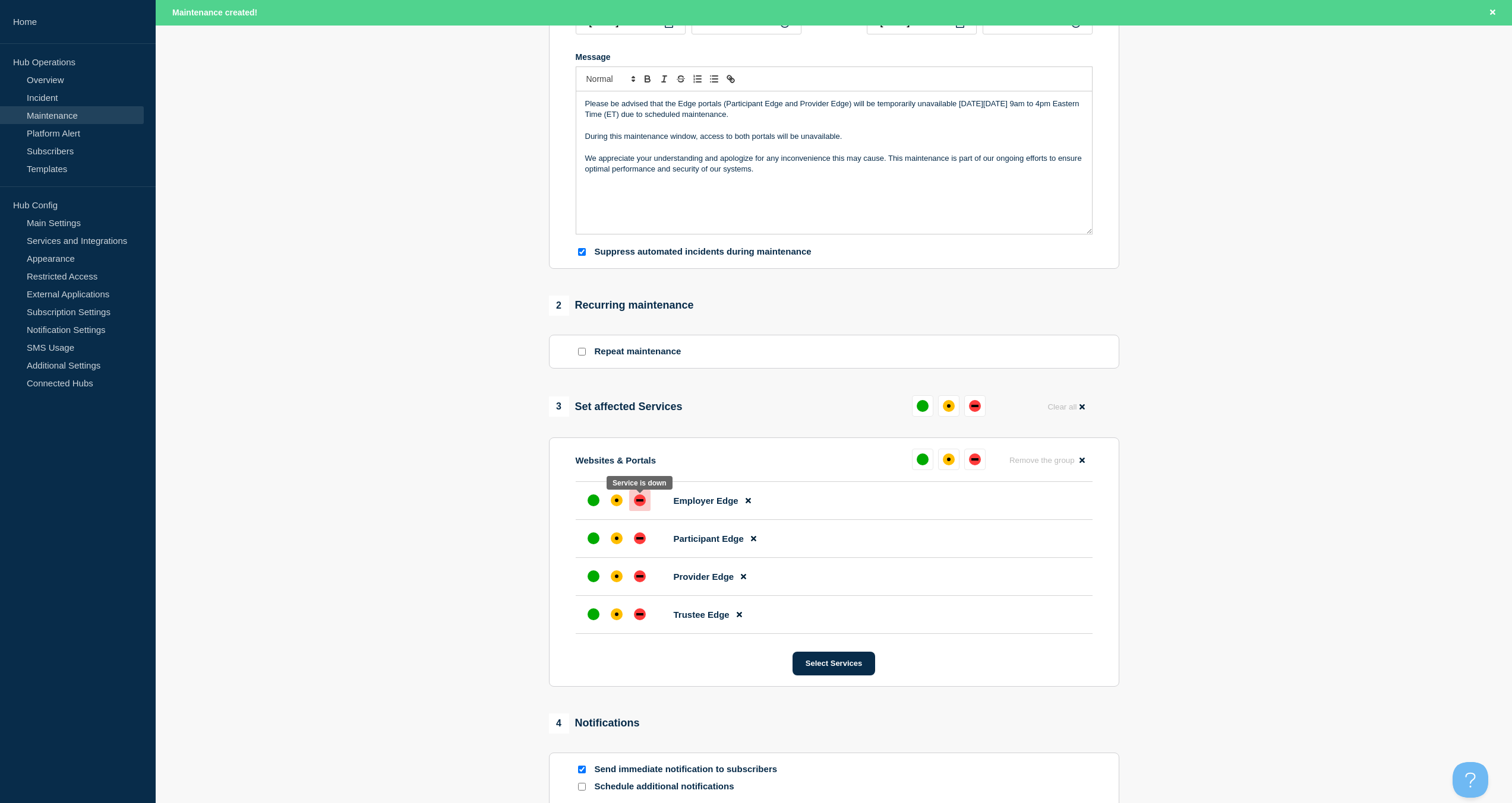
click at [639, 505] on div "down" at bounding box center [640, 501] width 12 height 12
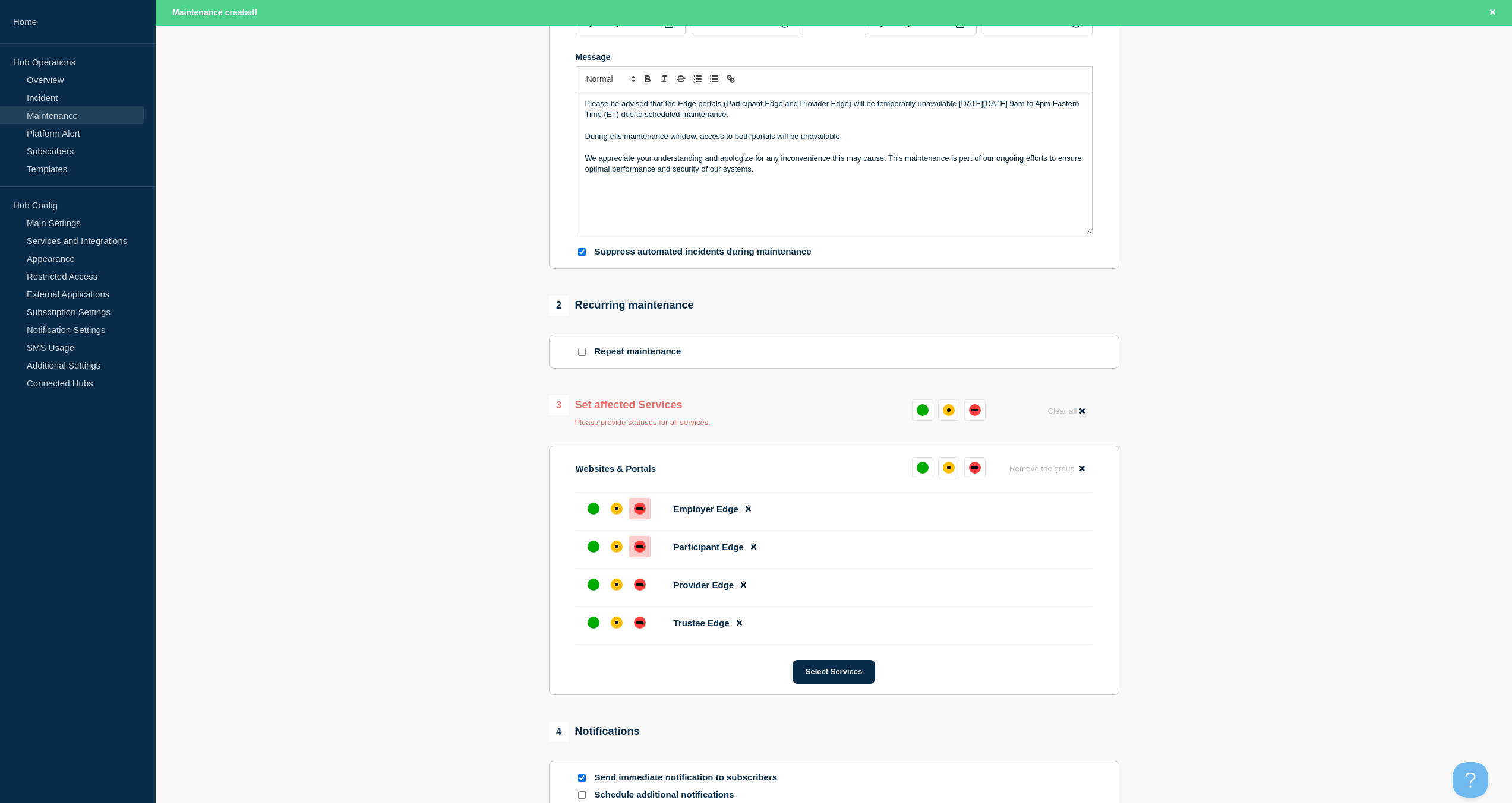
click at [646, 551] on div at bounding box center [640, 547] width 22 height 22
click at [645, 552] on div "down" at bounding box center [640, 547] width 12 height 12
click at [645, 584] on div at bounding box center [640, 585] width 22 height 22
click at [643, 627] on div "down" at bounding box center [640, 623] width 12 height 12
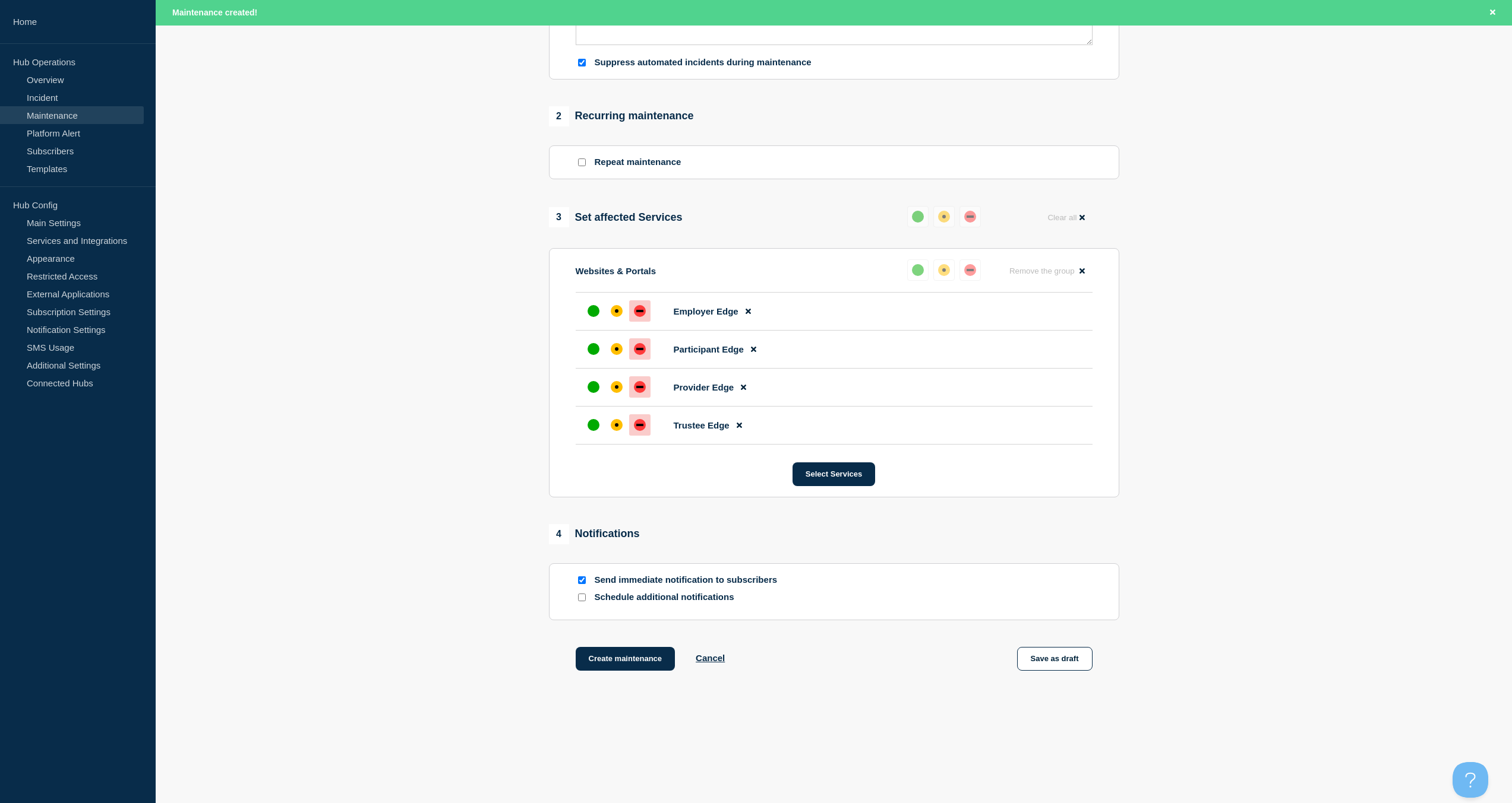
scroll to position [434, 0]
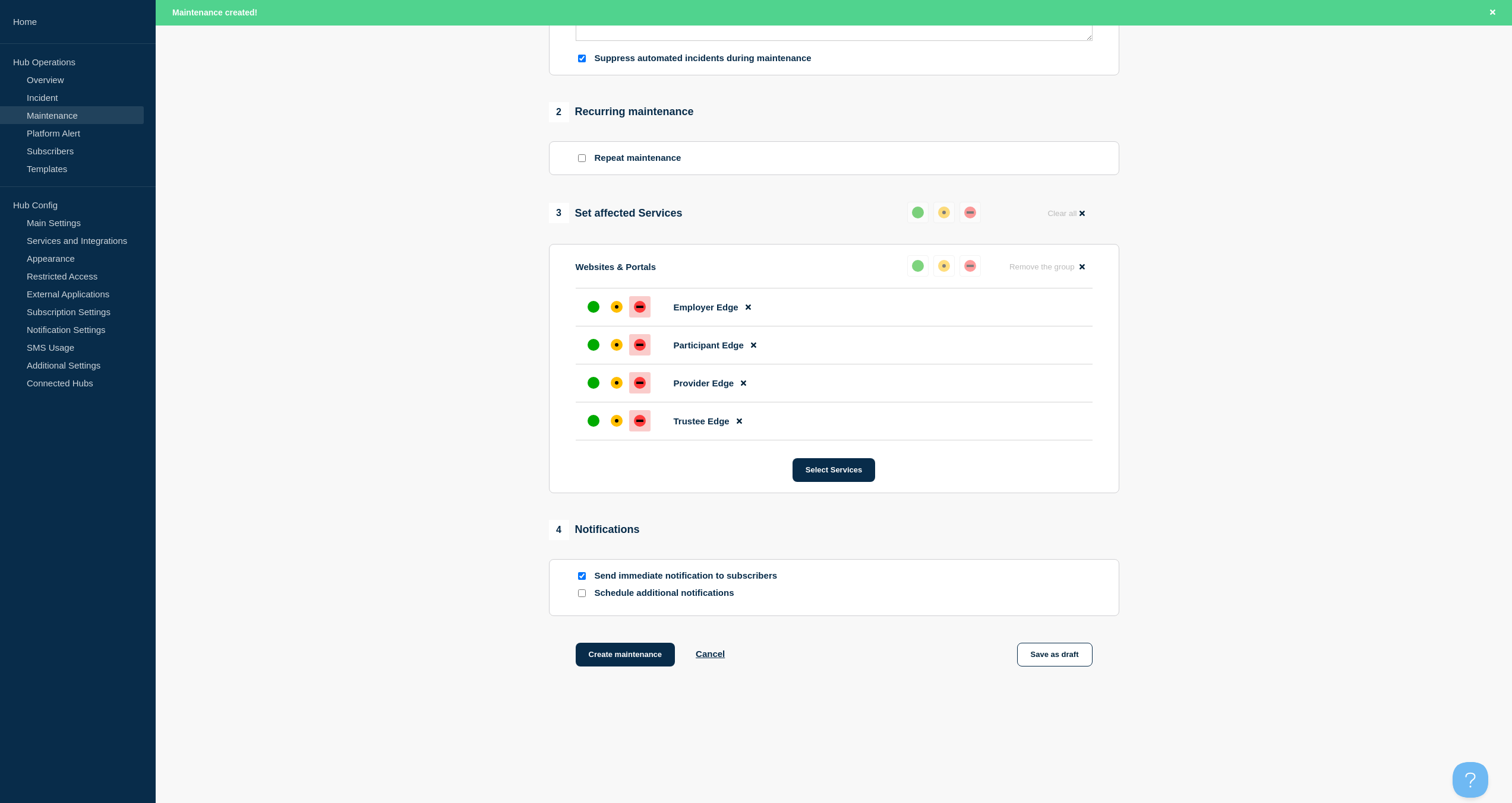
click at [579, 575] on input "Send immediate notification to subscribers" at bounding box center [582, 576] width 8 height 8
checkbox input "false"
click at [620, 659] on button "Create maintenance" at bounding box center [625, 654] width 100 height 23
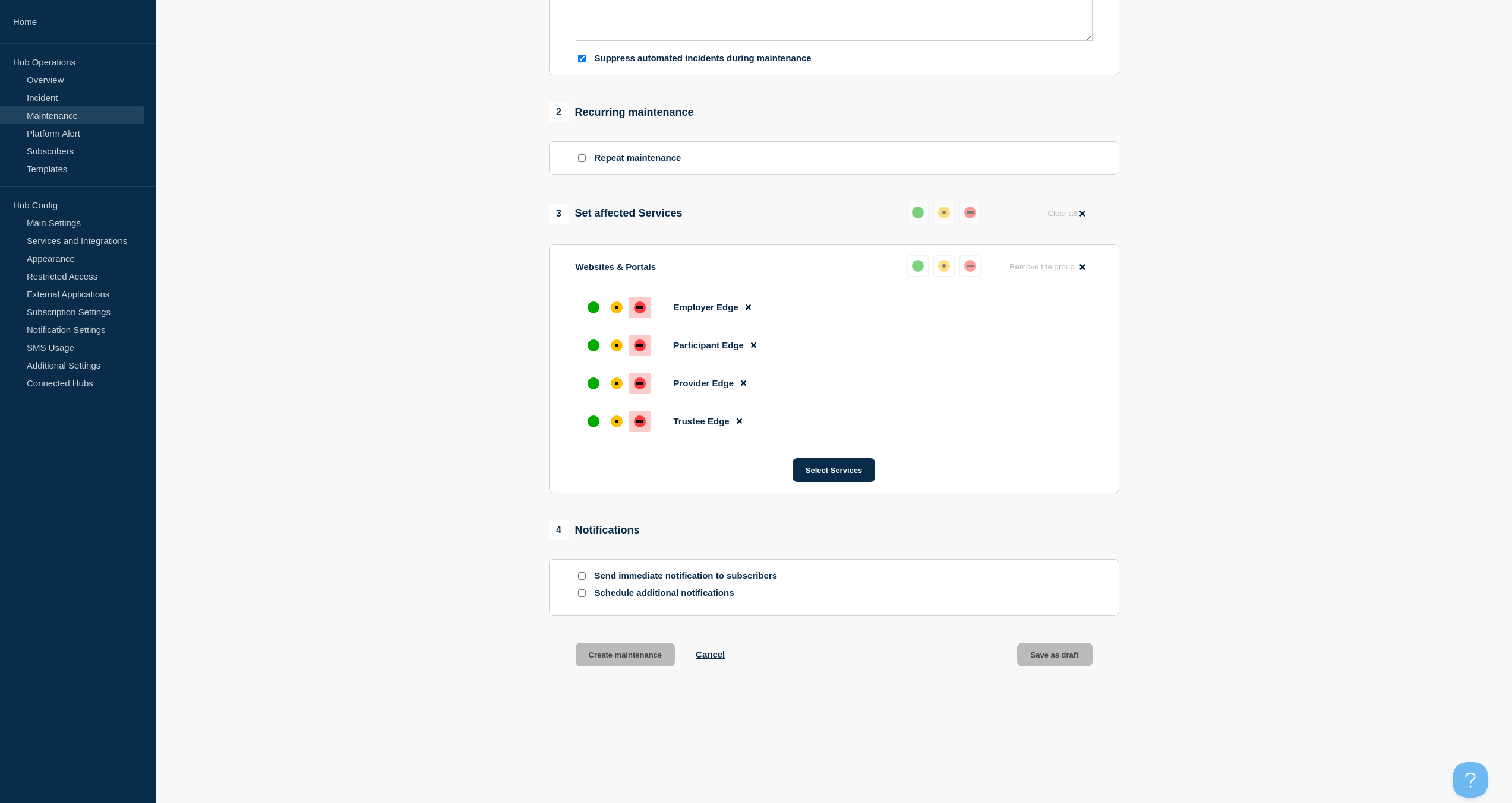
scroll to position [409, 0]
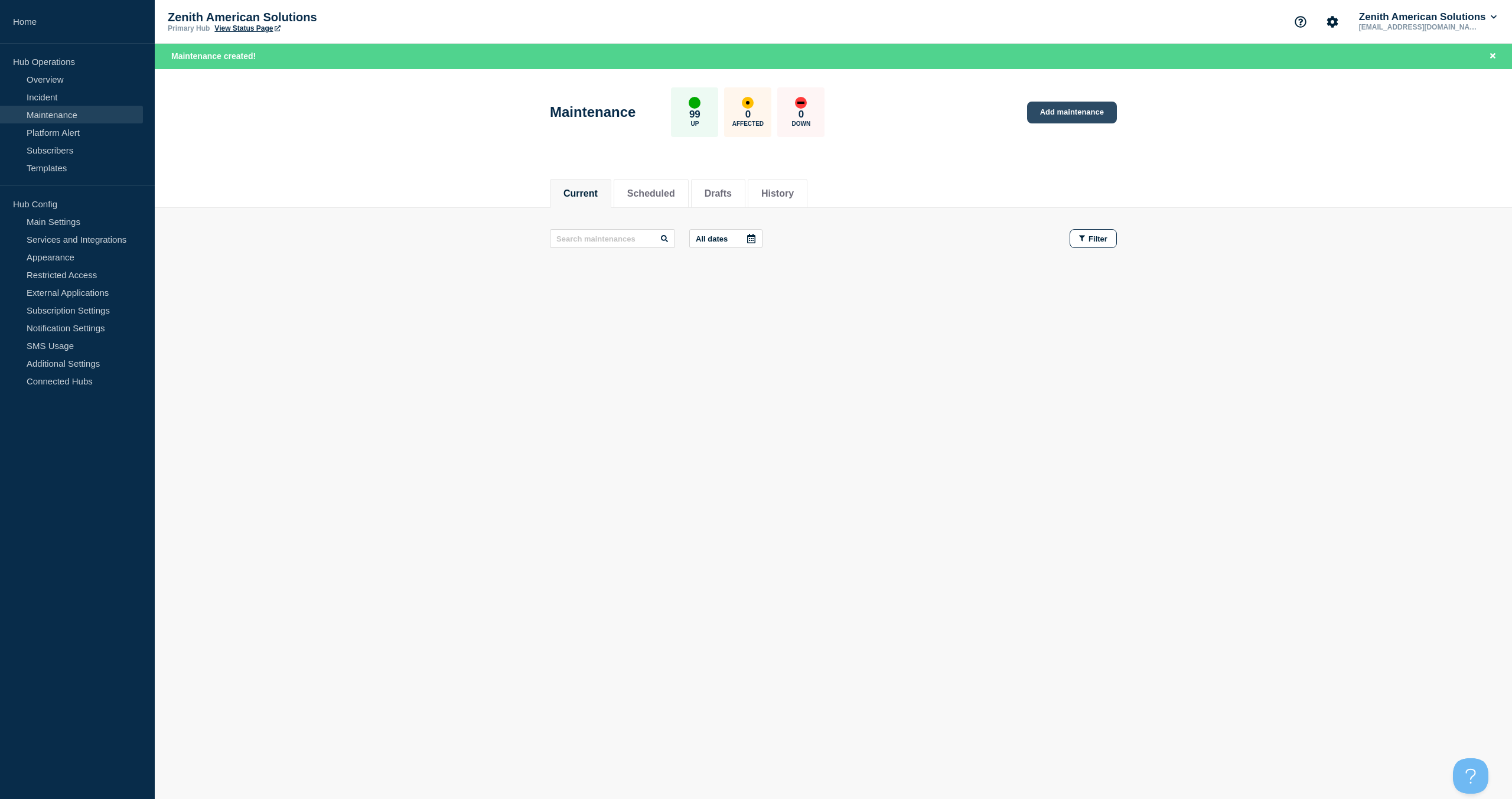
click at [1059, 114] on link "Add maintenance" at bounding box center [1072, 112] width 90 height 21
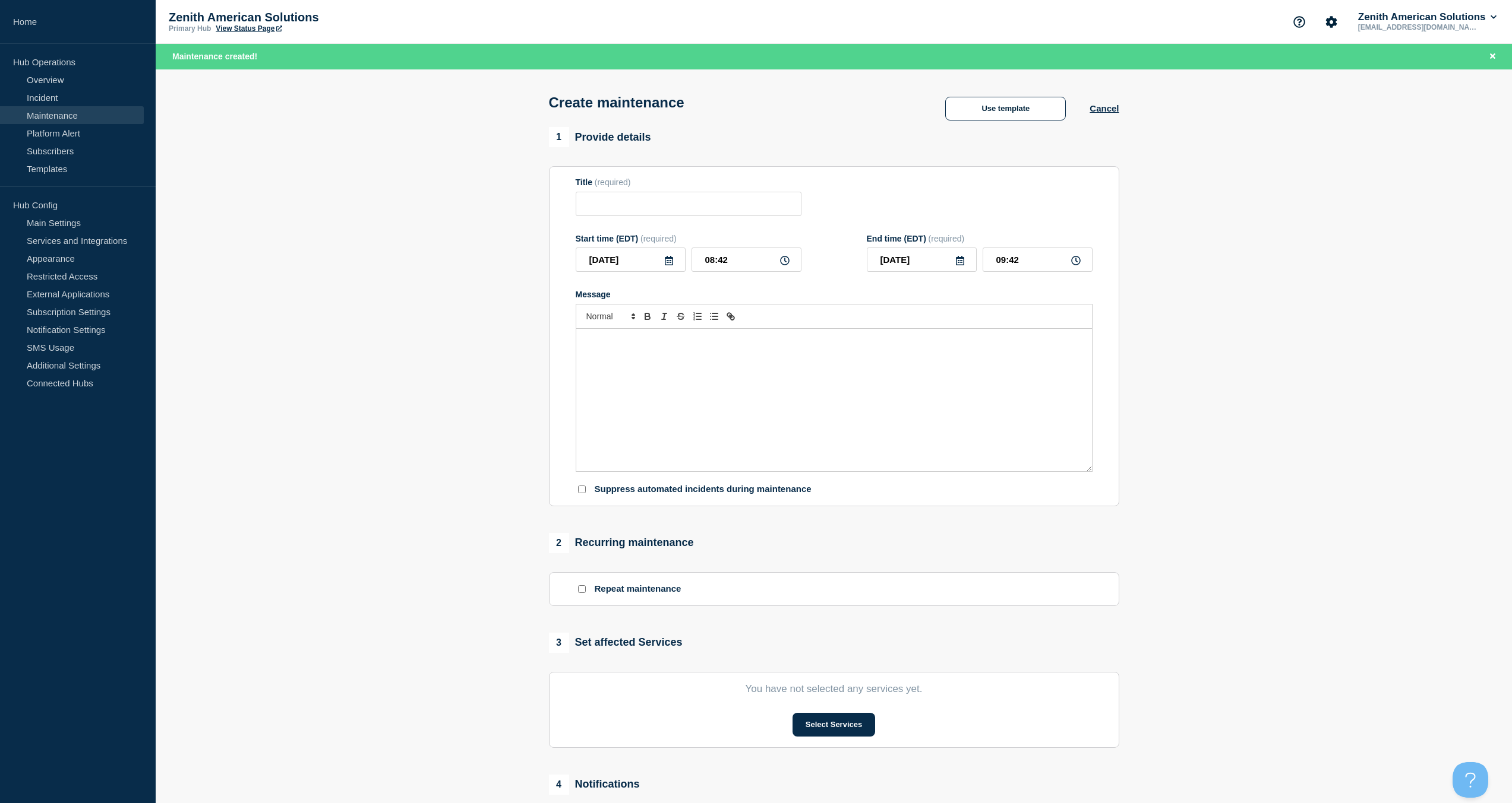
drag, startPoint x: 644, startPoint y: 362, endPoint x: 637, endPoint y: 362, distance: 7.0
click at [638, 362] on div "Message" at bounding box center [834, 400] width 516 height 143
paste div "Message"
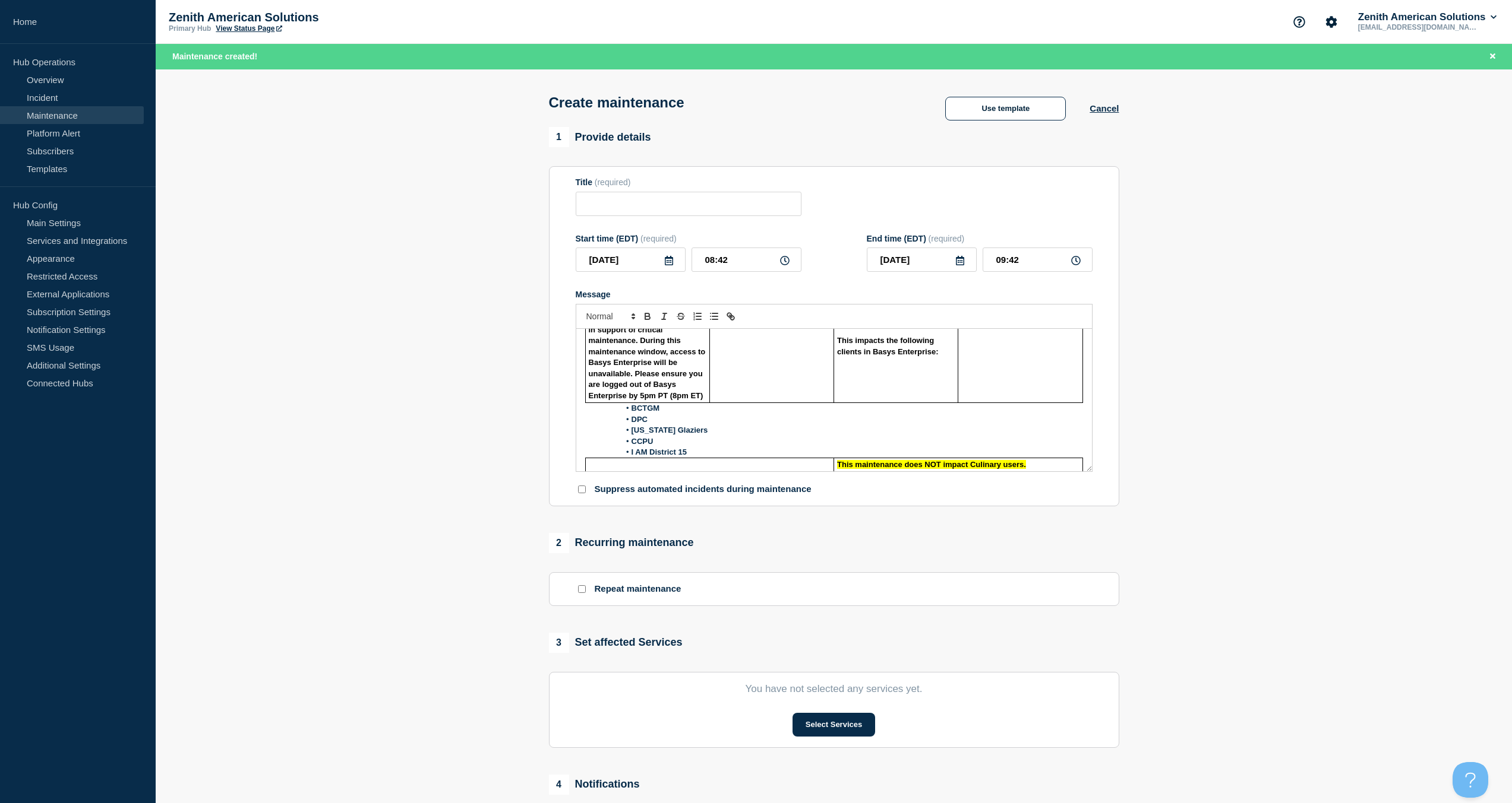
scroll to position [43, 0]
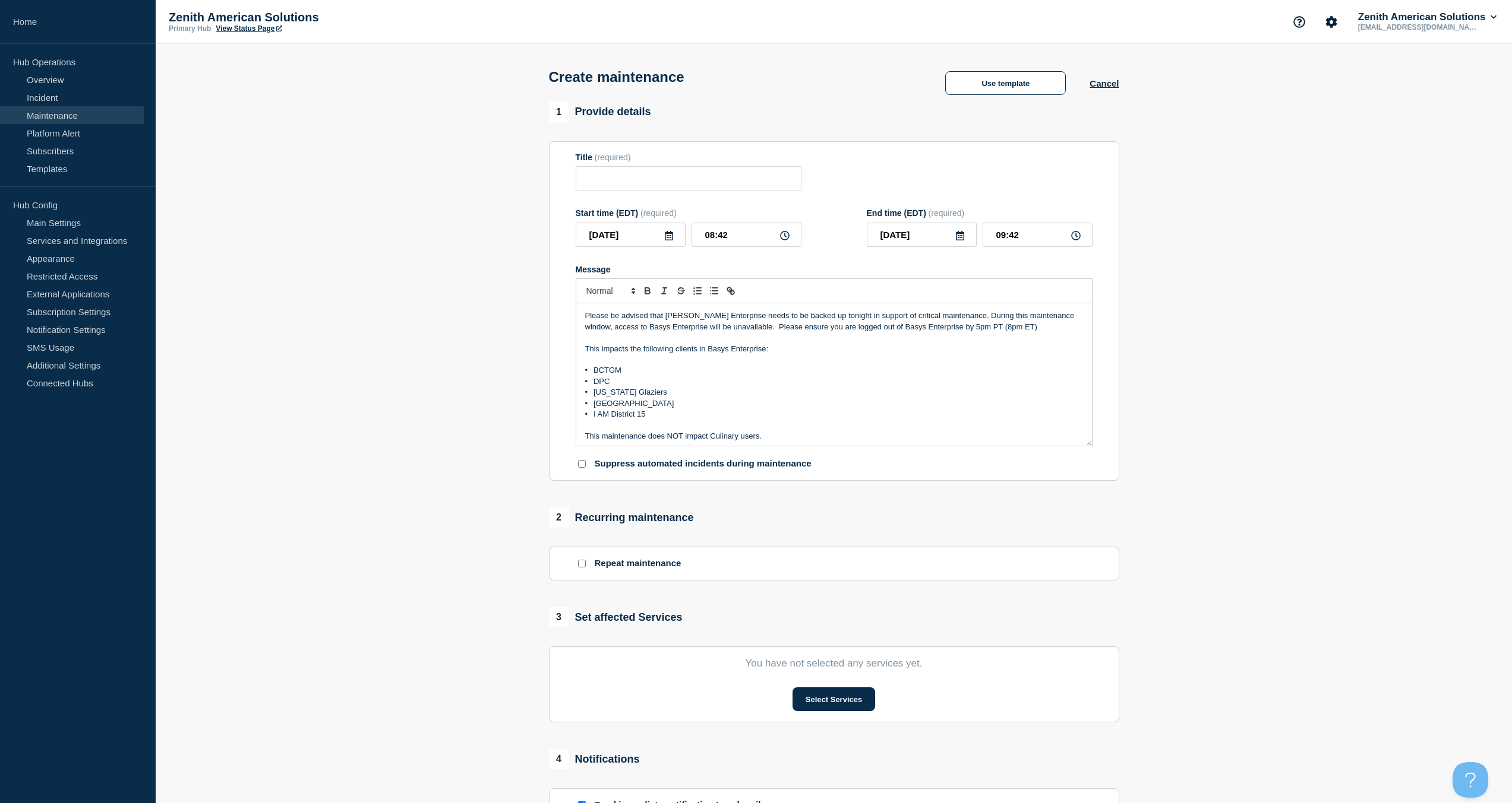
scroll to position [15, 0]
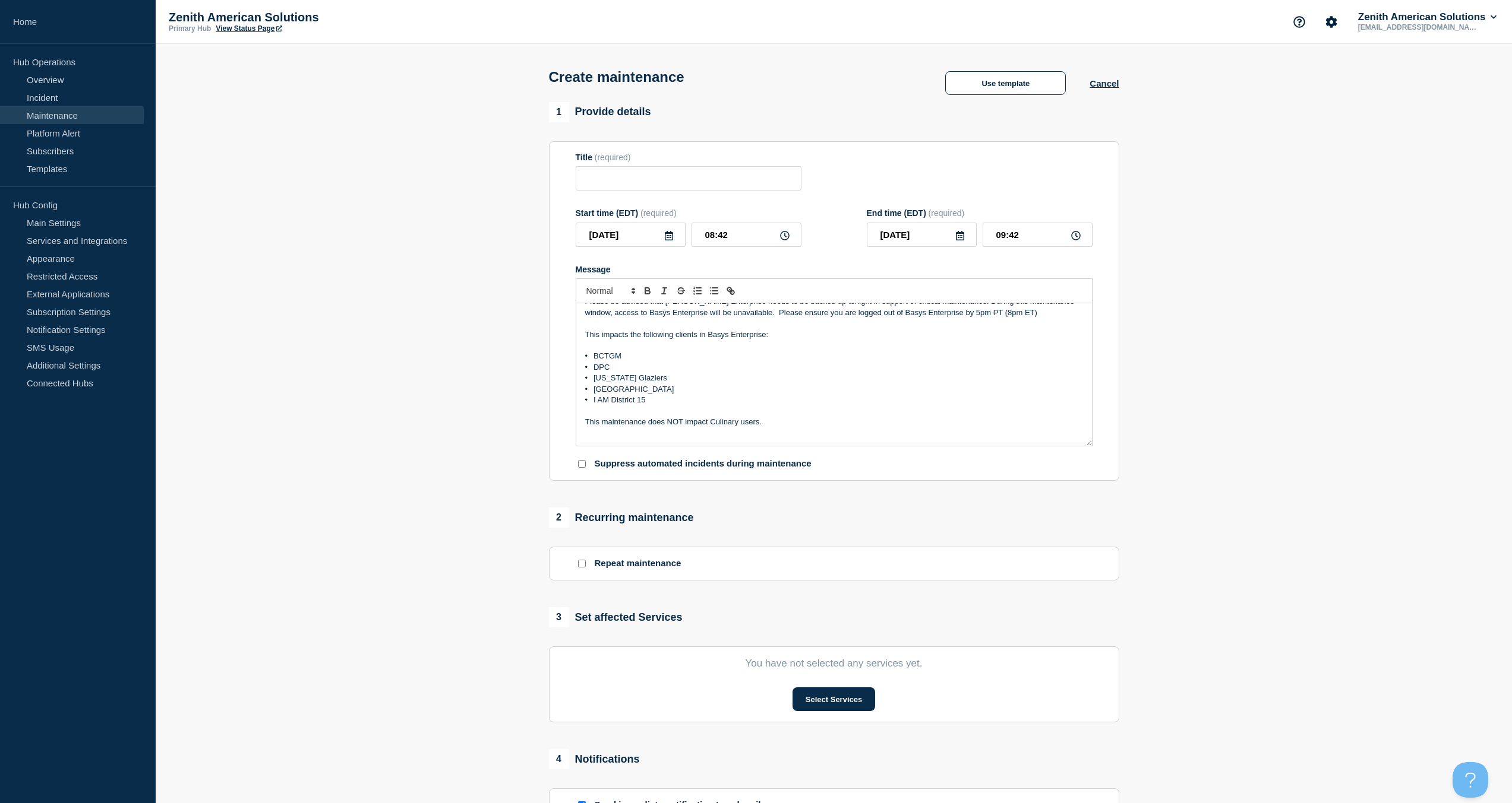
drag, startPoint x: 765, startPoint y: 424, endPoint x: 561, endPoint y: 421, distance: 204.0
click at [561, 421] on section "Title (required) Start time (EDT) (required) 2025-09-17 08:42 End time (EDT) (r…" at bounding box center [834, 311] width 571 height 340
click at [650, 293] on icon "Toggle bold text" at bounding box center [647, 290] width 11 height 11
click at [666, 290] on icon "Toggle italic text" at bounding box center [664, 290] width 11 height 11
click at [664, 292] on line "Toggle italic text" at bounding box center [664, 290] width 1 height 6
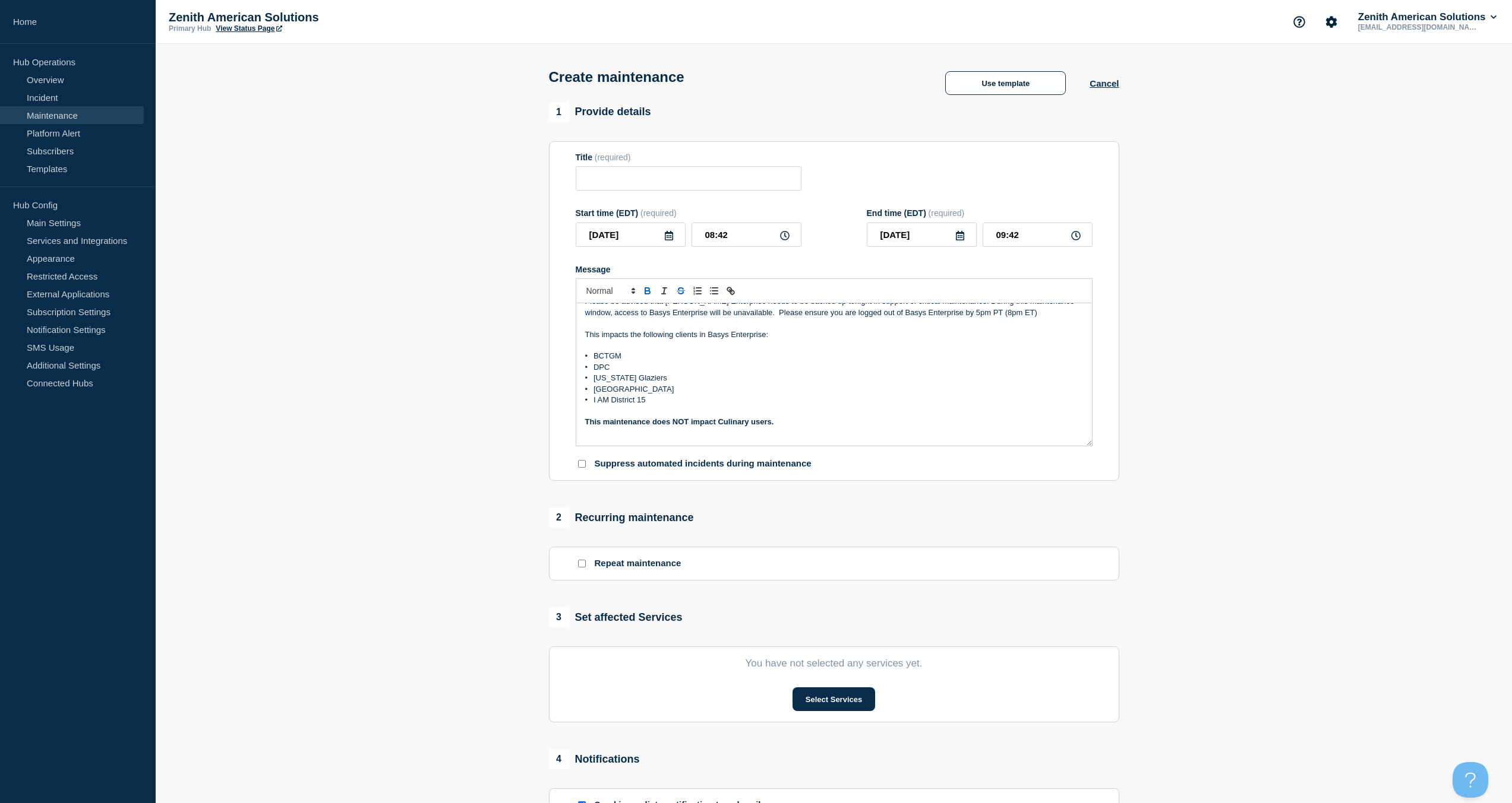
click at [681, 295] on icon "Toggle strikethrough text" at bounding box center [680, 290] width 11 height 11
click at [612, 295] on span "Font size" at bounding box center [610, 290] width 58 height 15
click at [602, 345] on span "submenu" at bounding box center [610, 340] width 48 height 19
click at [860, 424] on strong "This maintenance does NOT impact Culinary users." at bounding box center [727, 424] width 284 height 13
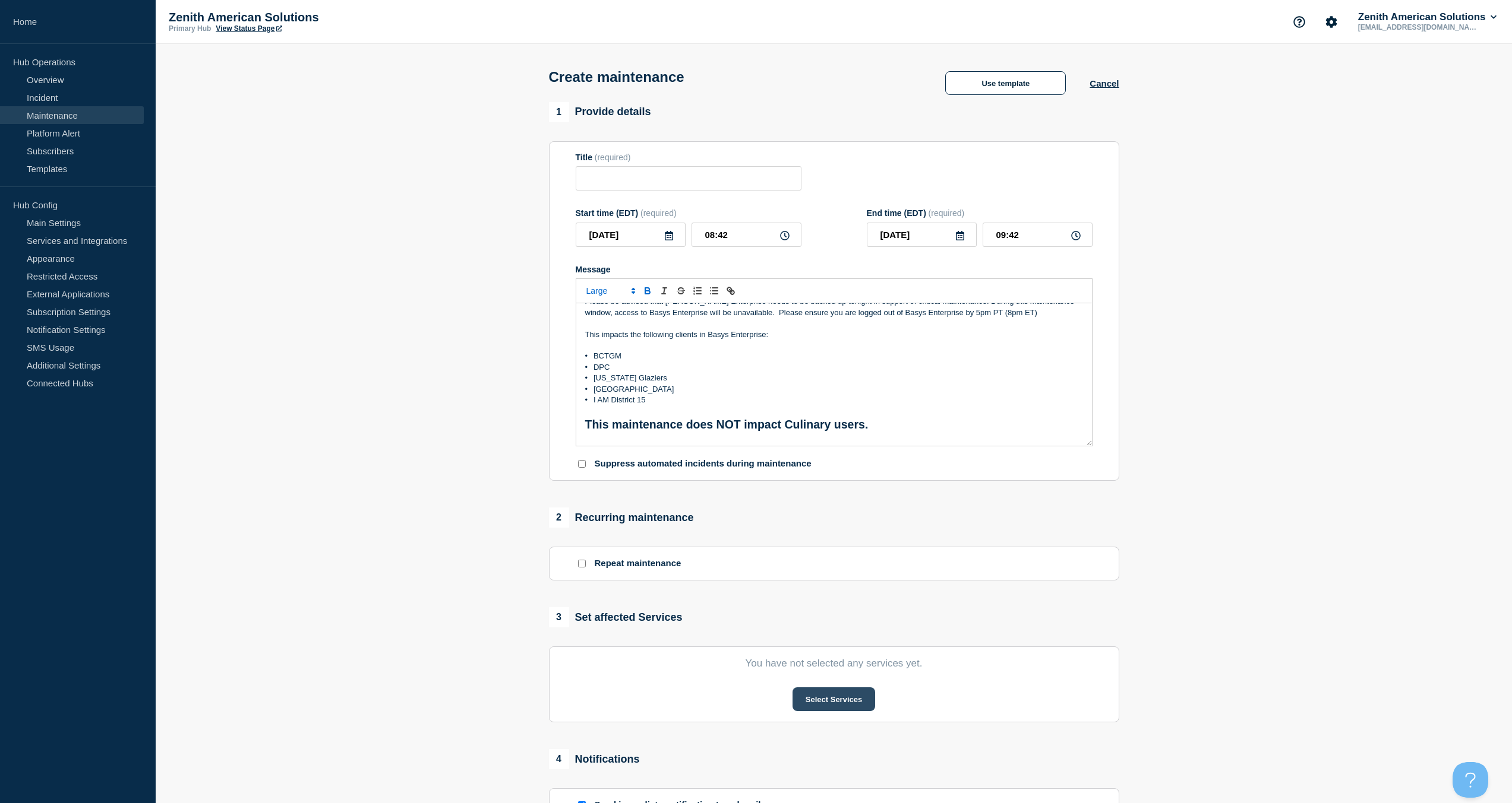
click at [825, 700] on button "Select Services" at bounding box center [834, 699] width 82 height 23
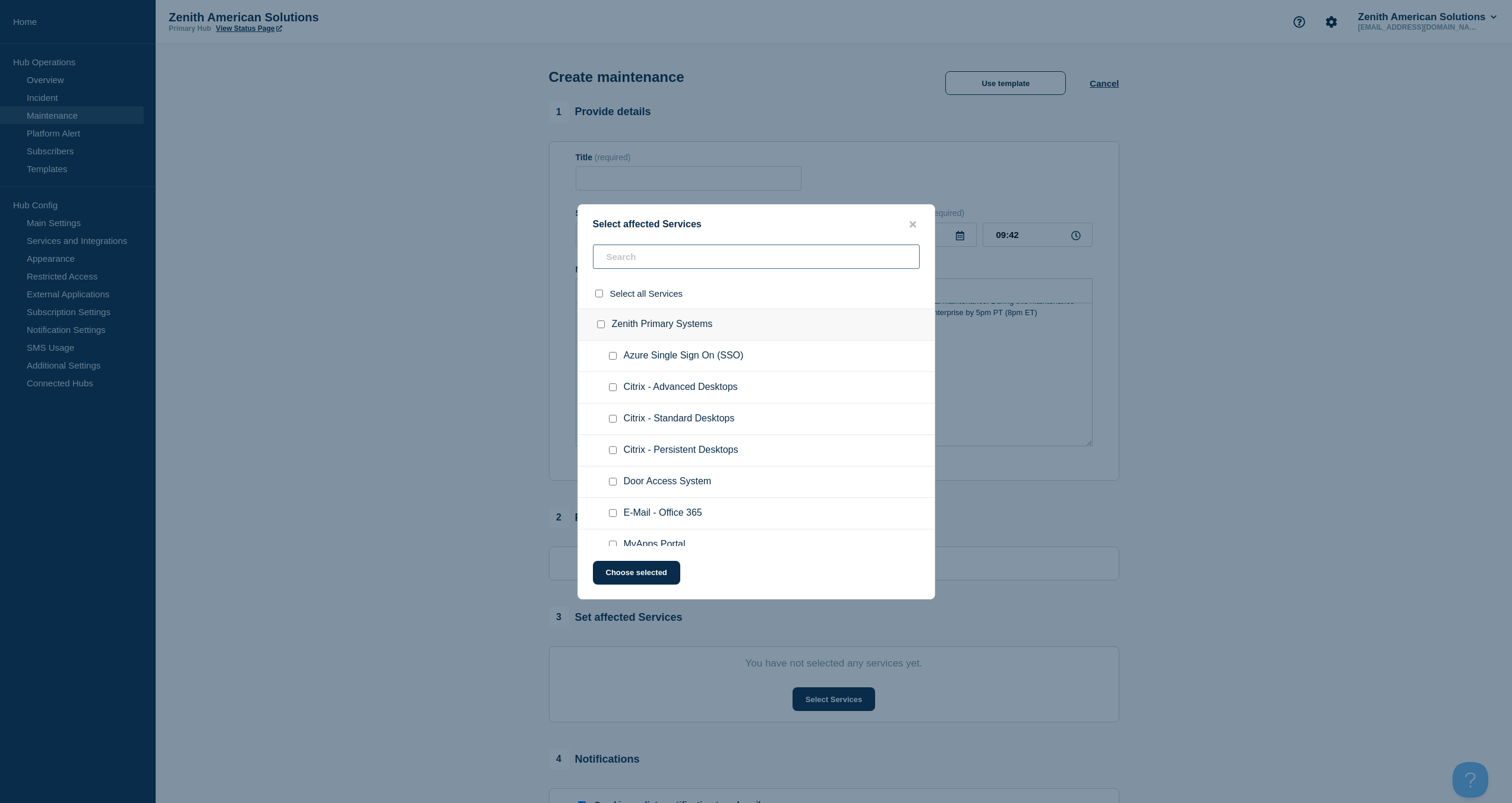
click at [673, 259] on input "text" at bounding box center [756, 256] width 327 height 24
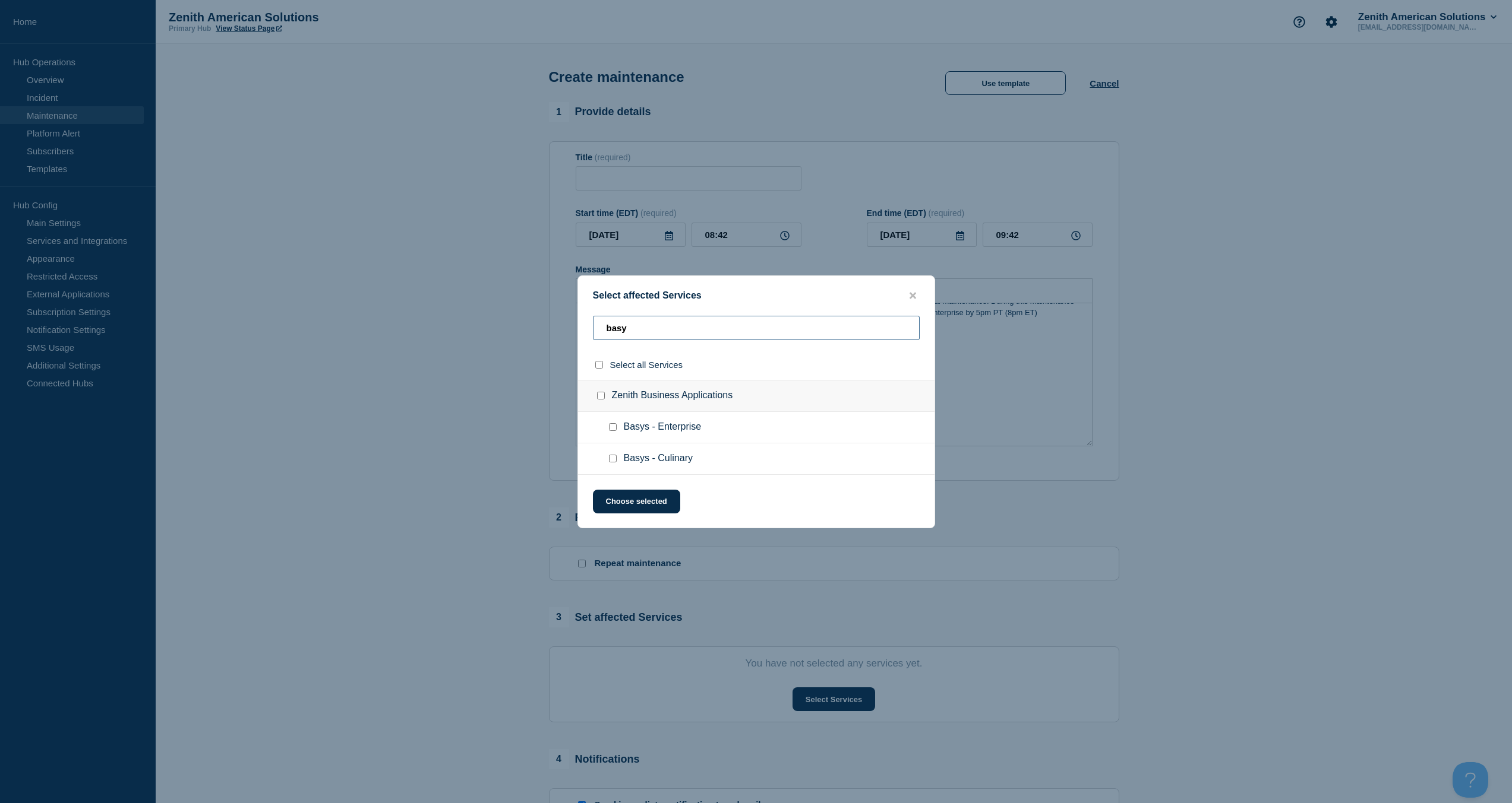
type input "basy"
click at [644, 432] on span "Basys - Enterprise" at bounding box center [663, 427] width 78 height 12
click at [615, 429] on input "Basys - Enterprise checkbox" at bounding box center [613, 427] width 8 height 8
checkbox input "true"
click at [616, 492] on button "Choose selected" at bounding box center [636, 502] width 87 height 23
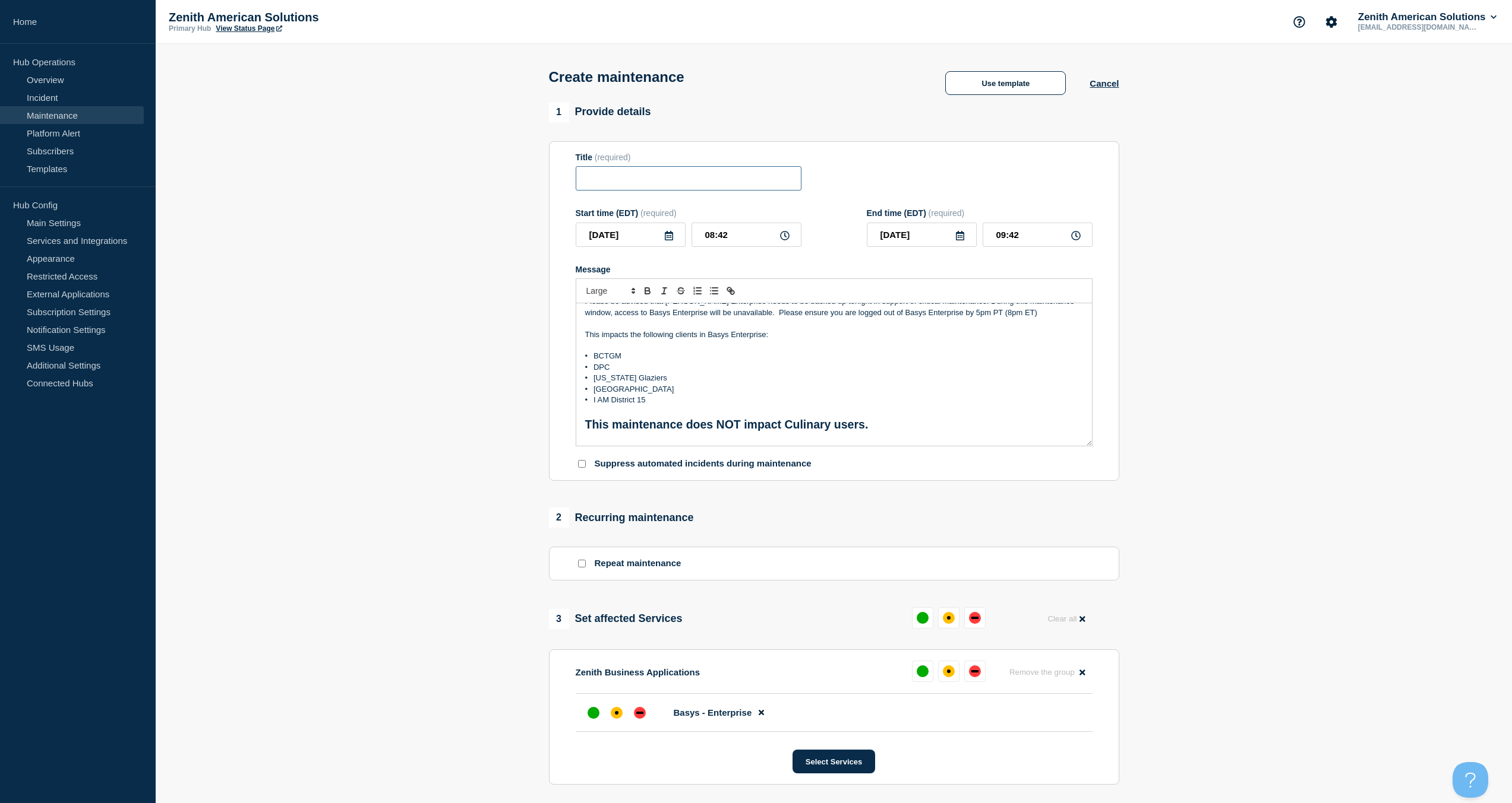
click at [632, 182] on input "Title" at bounding box center [688, 178] width 226 height 24
type input "Basys Enterprise"
drag, startPoint x: 742, startPoint y: 241, endPoint x: 680, endPoint y: 237, distance: 62.1
click at [680, 237] on div "2025-09-17 08:42" at bounding box center [688, 235] width 226 height 24
type input "20:00"
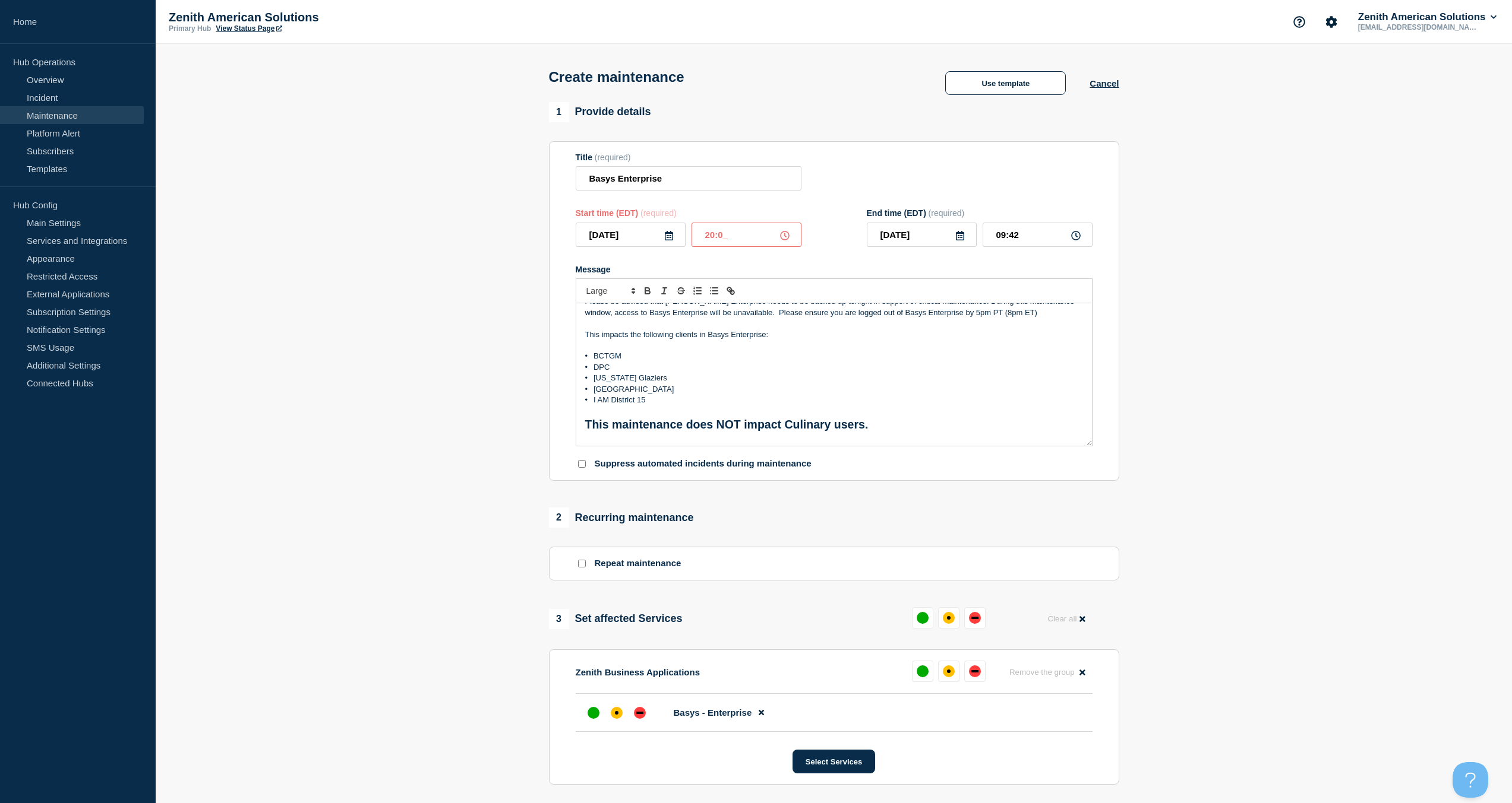
type input "21:00"
click at [665, 239] on icon at bounding box center [669, 236] width 10 height 10
click at [630, 308] on div "2" at bounding box center [630, 308] width 17 height 17
type input "2025-09-02"
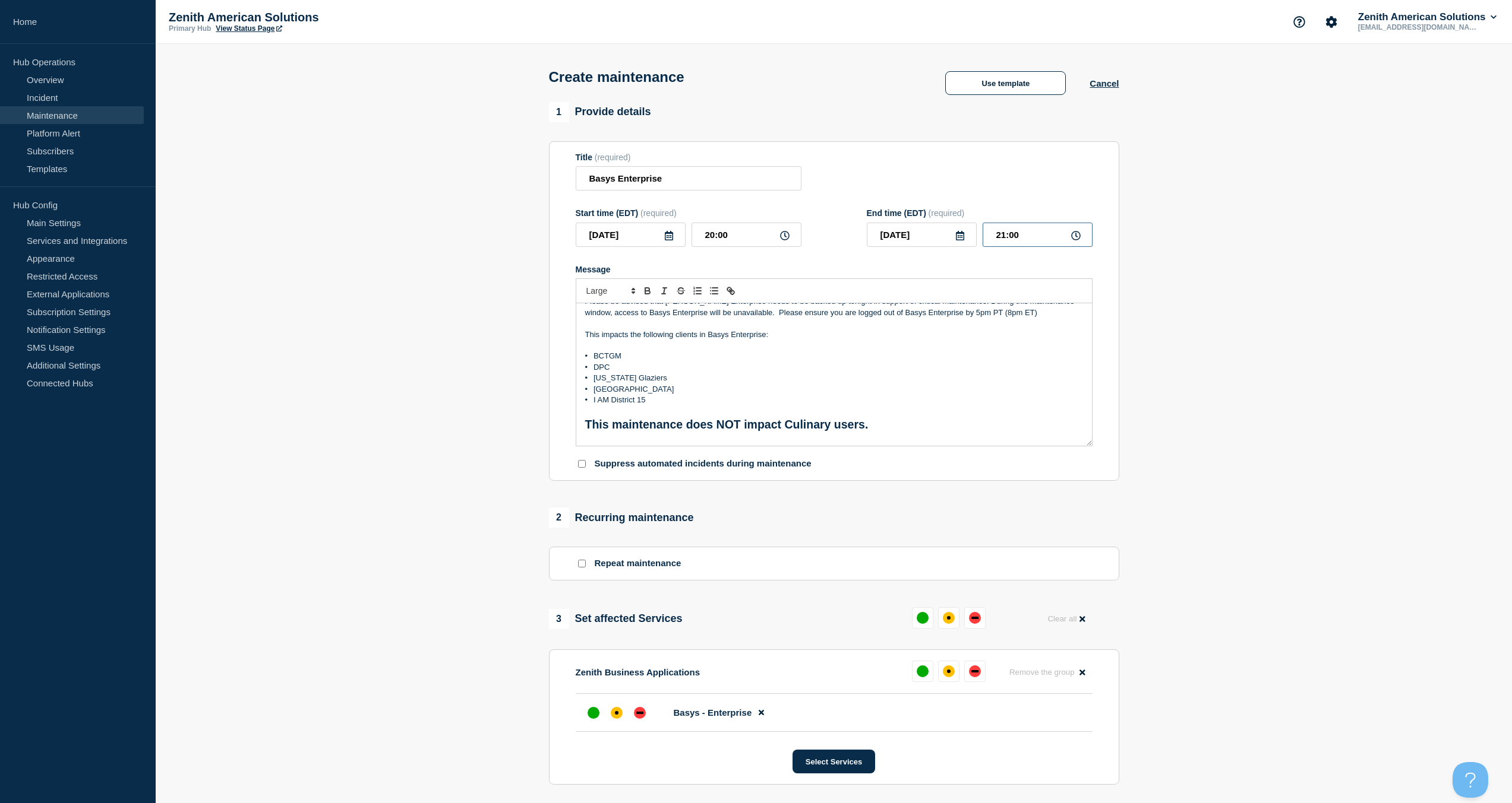
drag, startPoint x: 1028, startPoint y: 231, endPoint x: 955, endPoint y: 231, distance: 73.0
click at [955, 231] on div "2025-09-02 21:00" at bounding box center [980, 235] width 226 height 24
type input "23:00"
click at [533, 459] on section "1 Provide details Title (required) Basys Enterprise Start time (EDT) (required)…" at bounding box center [834, 545] width 1356 height 886
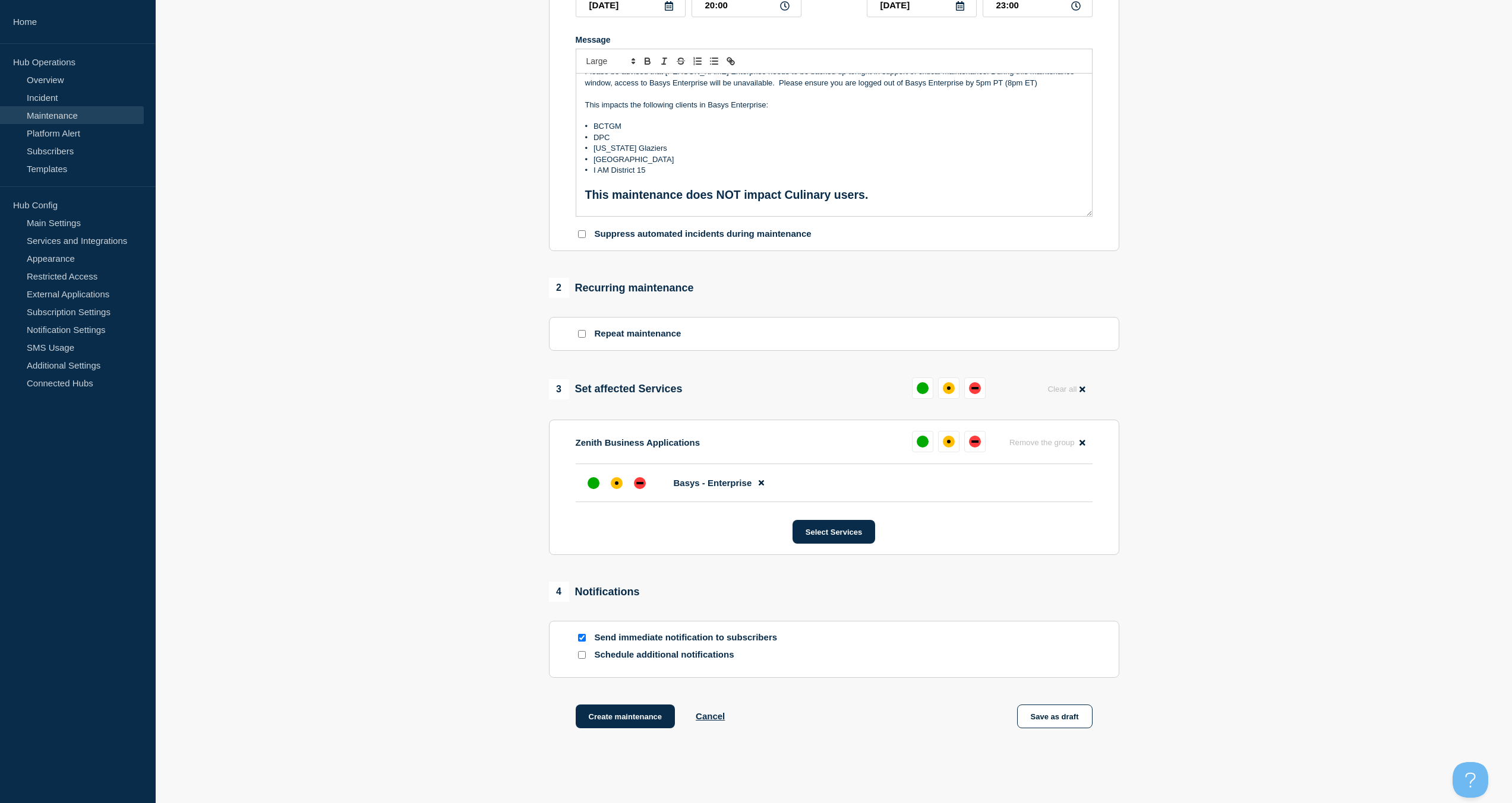
scroll to position [238, 0]
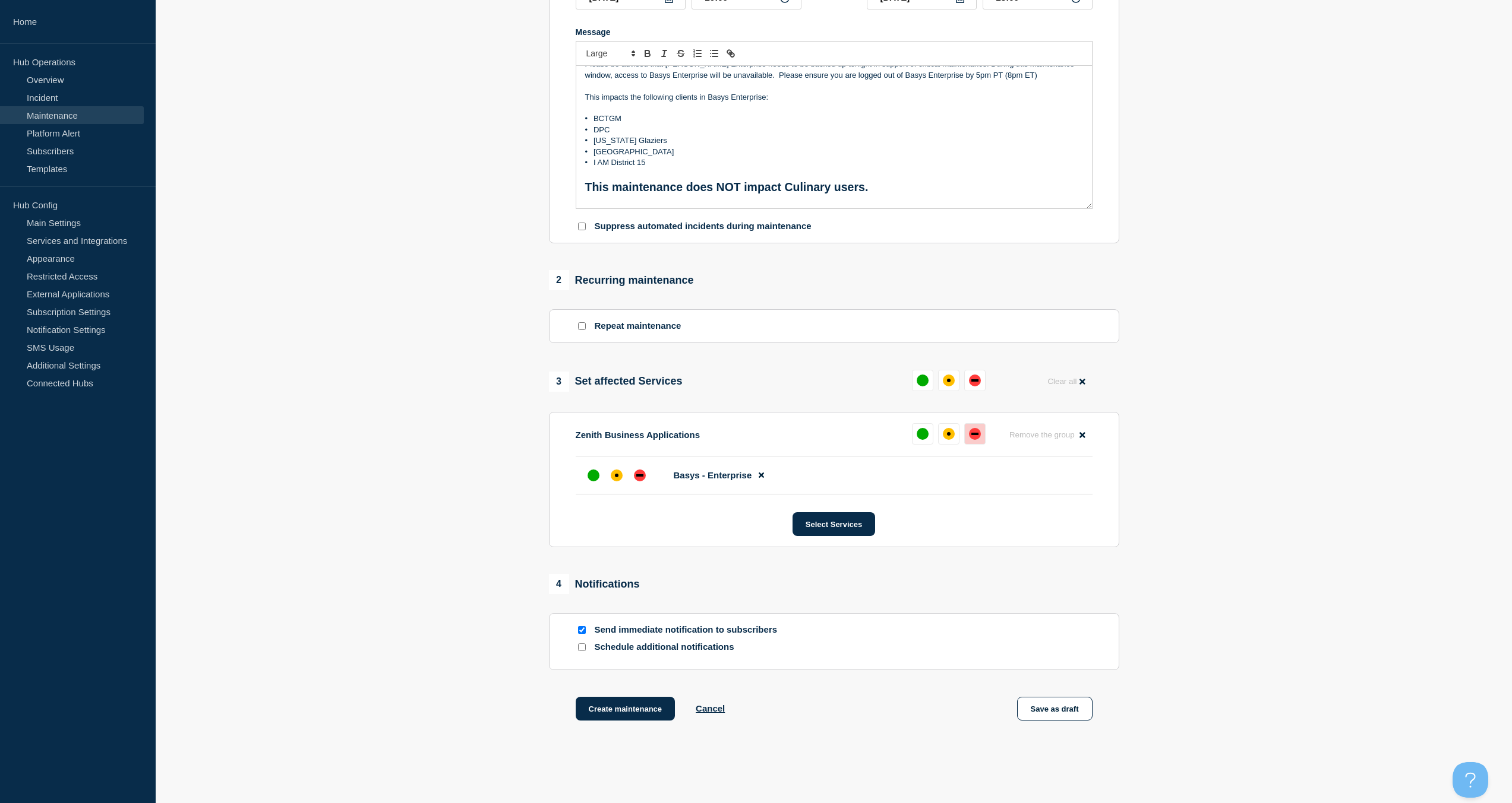
click at [976, 432] on div "down" at bounding box center [975, 434] width 12 height 12
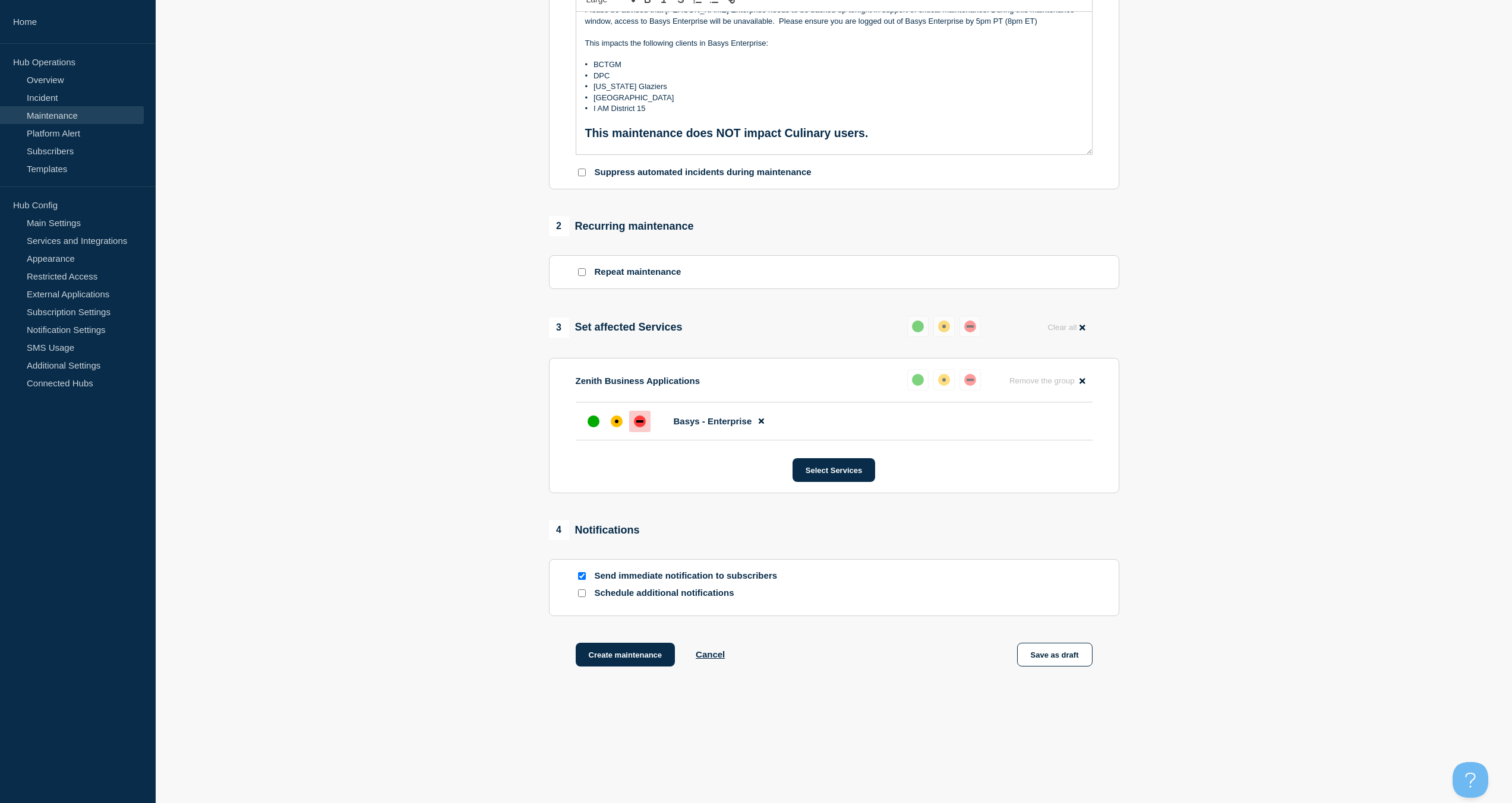
scroll to position [294, 0]
click at [579, 571] on div at bounding box center [581, 576] width 12 height 12
click at [584, 576] on input "Send immediate notification to subscribers" at bounding box center [582, 576] width 8 height 8
checkbox input "false"
click at [622, 651] on button "Create maintenance" at bounding box center [625, 654] width 100 height 23
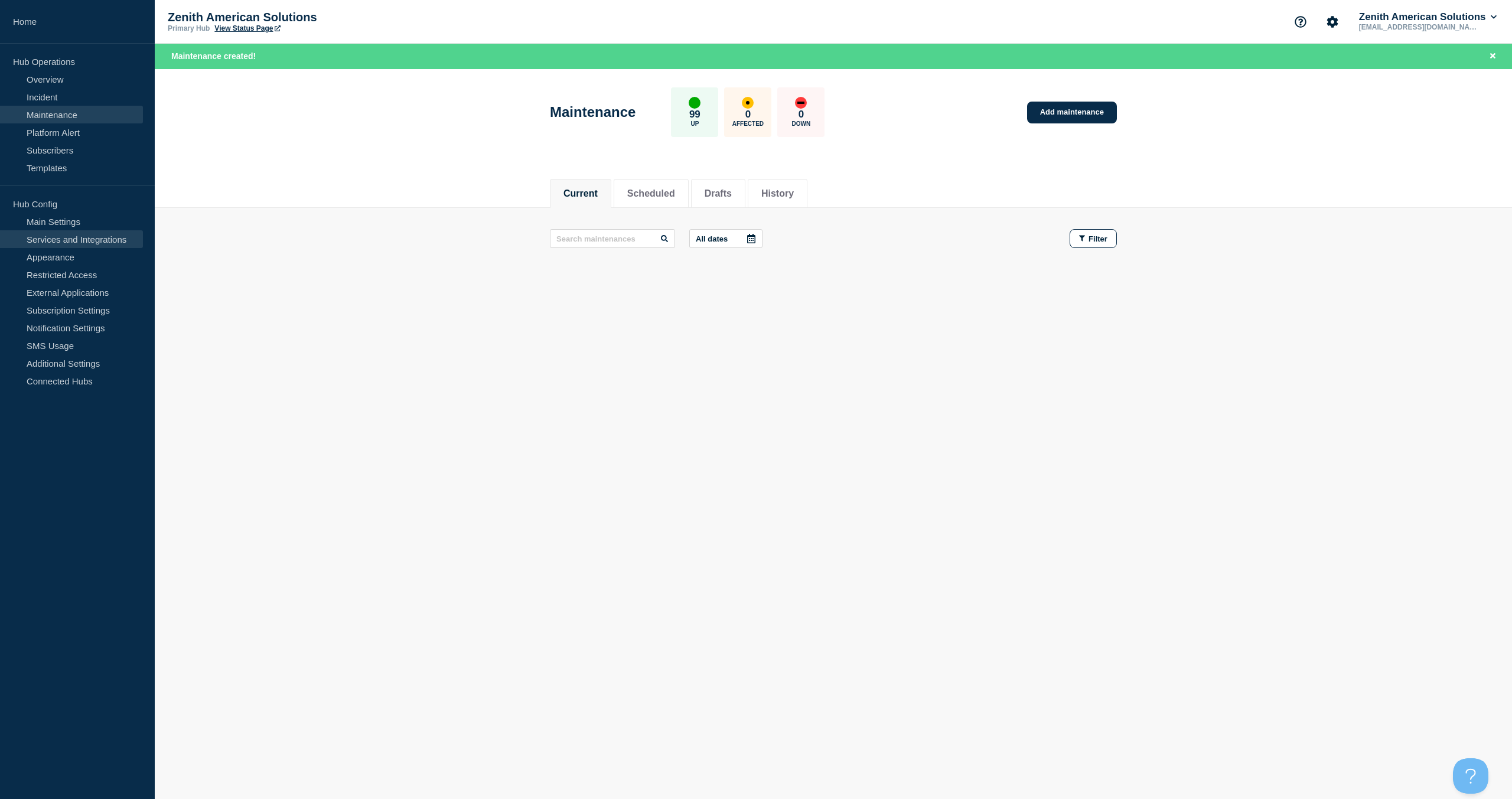
click at [87, 241] on link "Services and Integrations" at bounding box center [71, 239] width 143 height 18
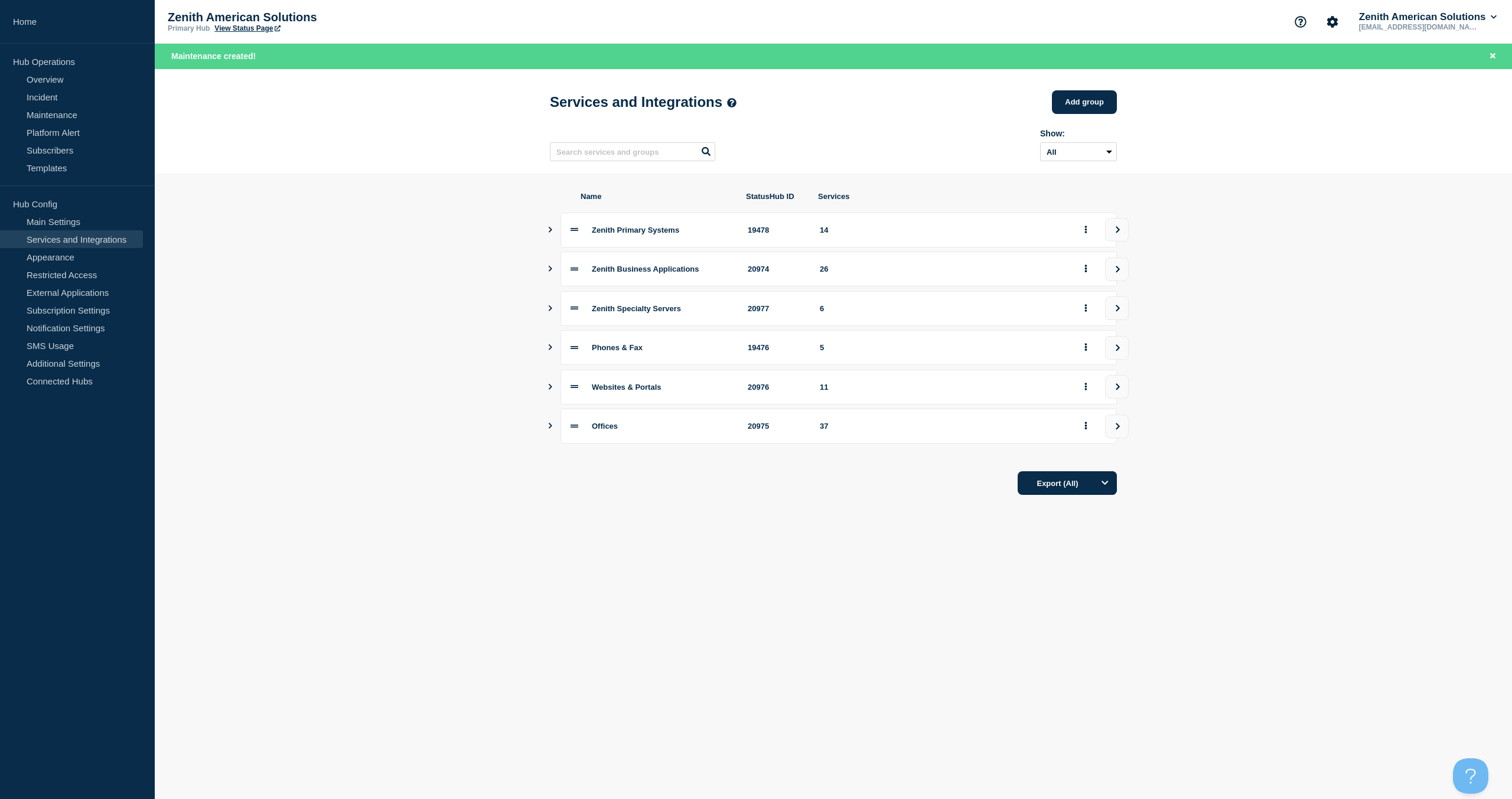
click at [548, 435] on button "Show services" at bounding box center [551, 426] width 6 height 35
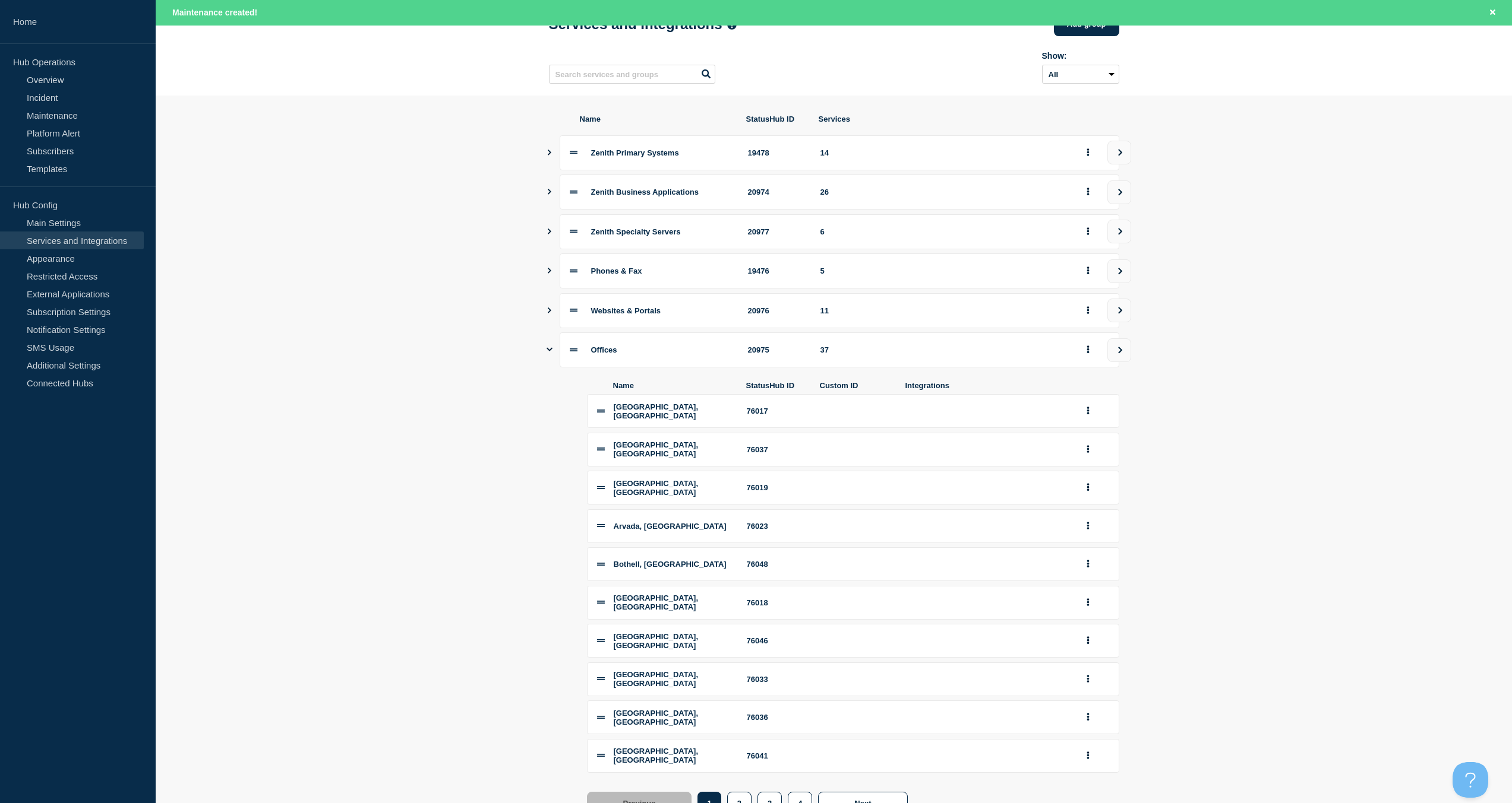
scroll to position [186, 0]
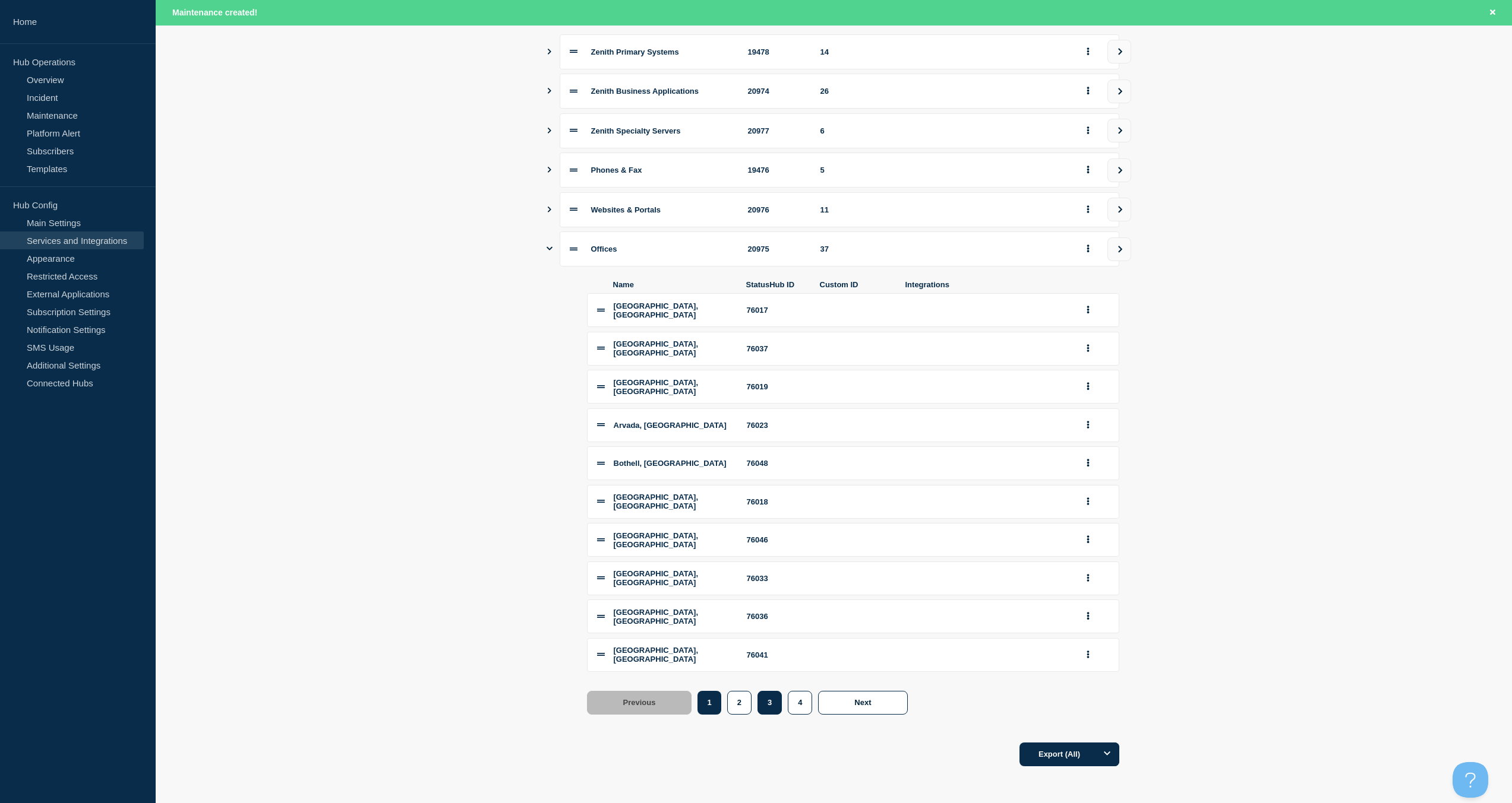
click at [768, 699] on button "3" at bounding box center [769, 703] width 24 height 23
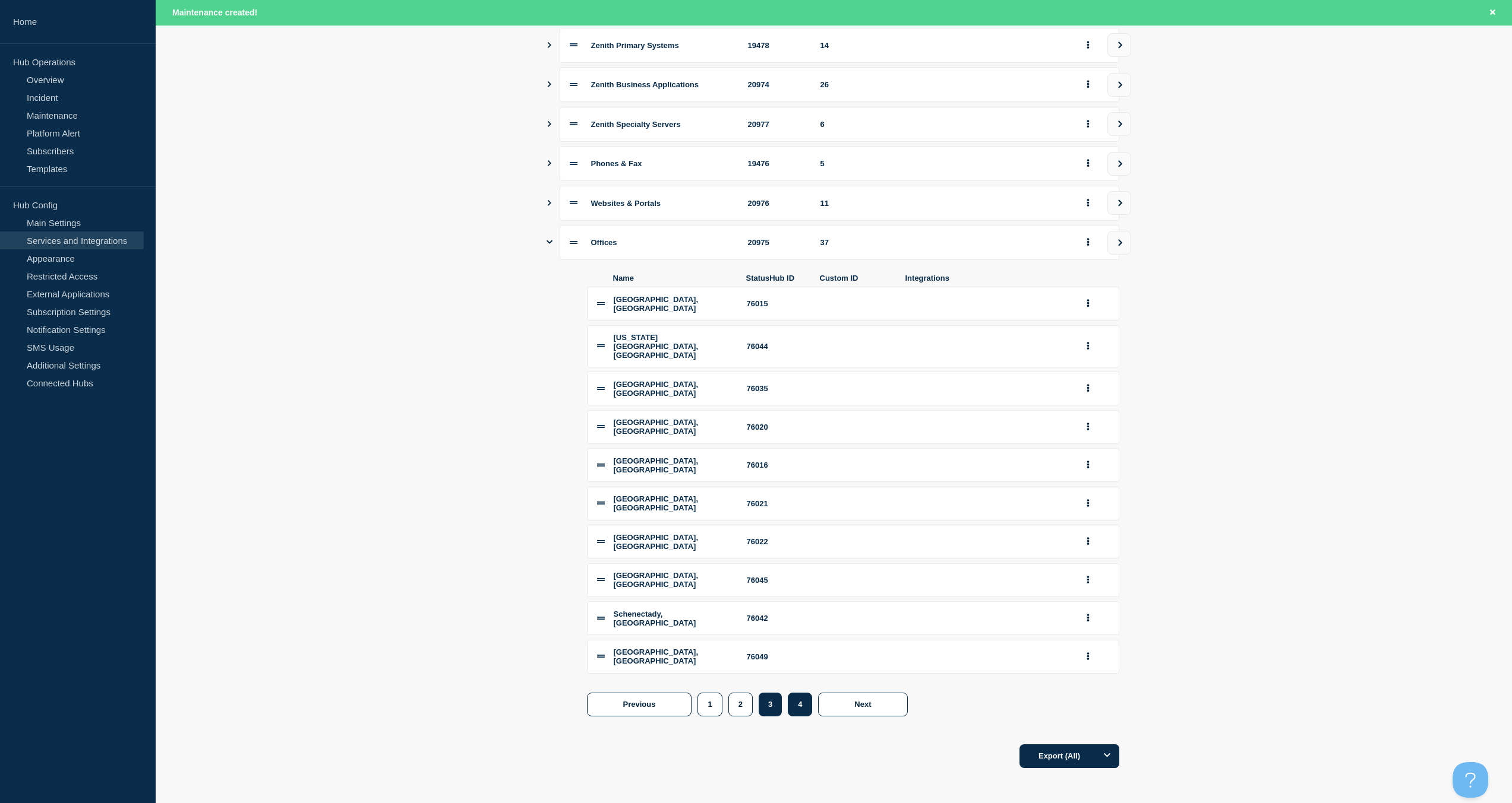
click at [793, 704] on button "4" at bounding box center [800, 704] width 24 height 23
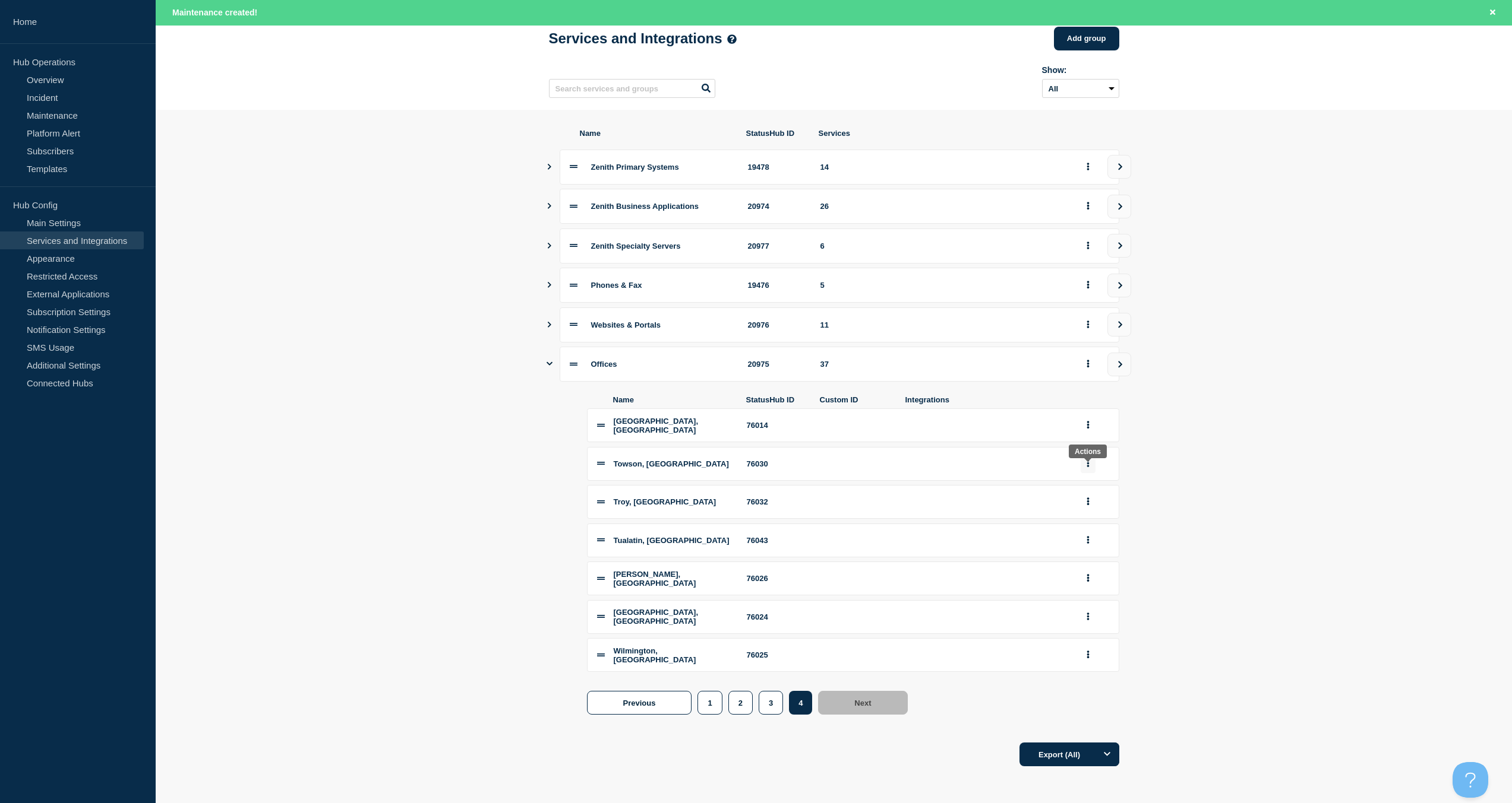
click at [1085, 462] on button "group actions" at bounding box center [1087, 464] width 15 height 19
click at [1094, 504] on button "Delete" at bounding box center [1094, 504] width 60 height 19
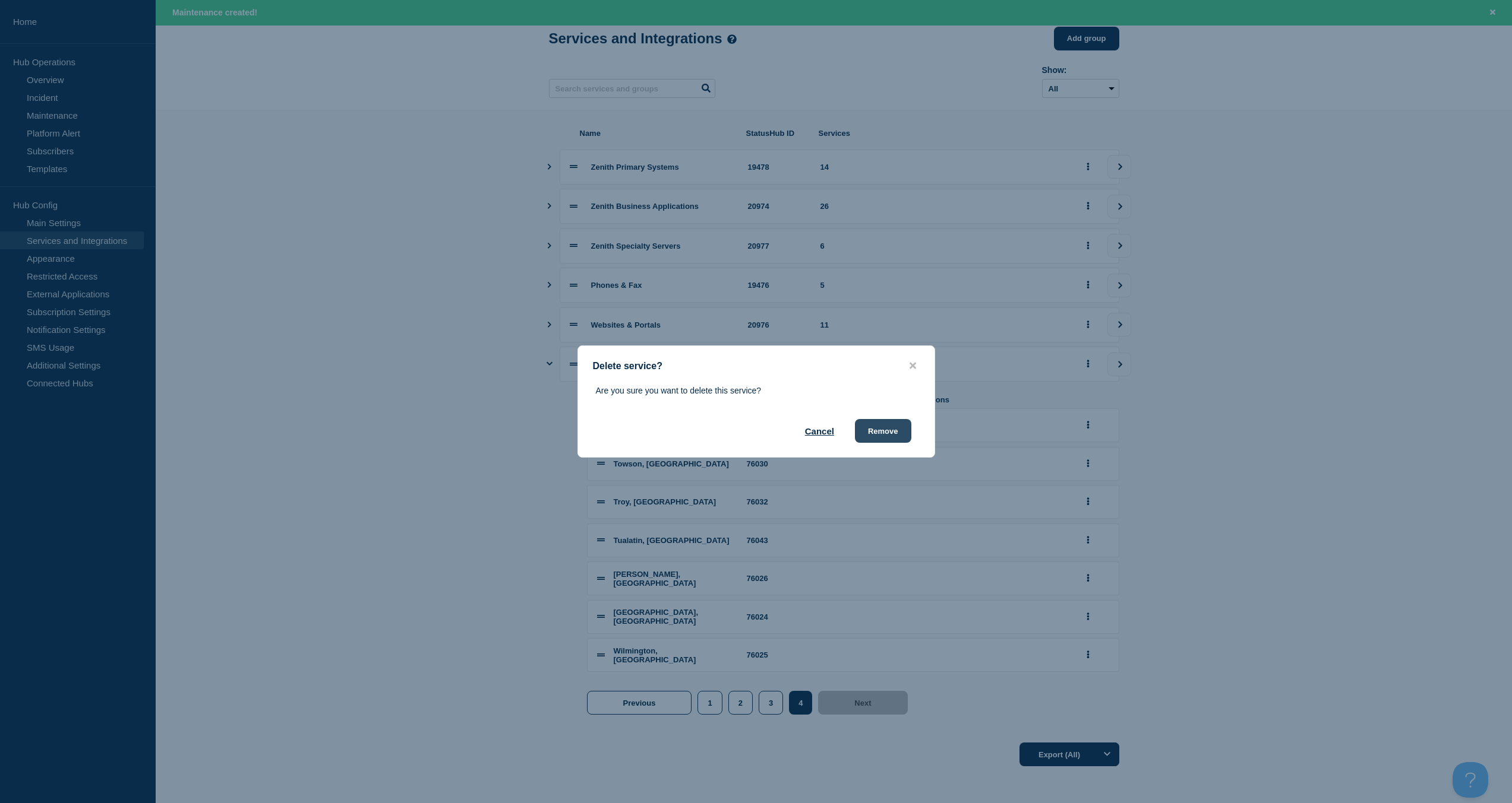
click at [875, 431] on button "Remove" at bounding box center [883, 431] width 57 height 23
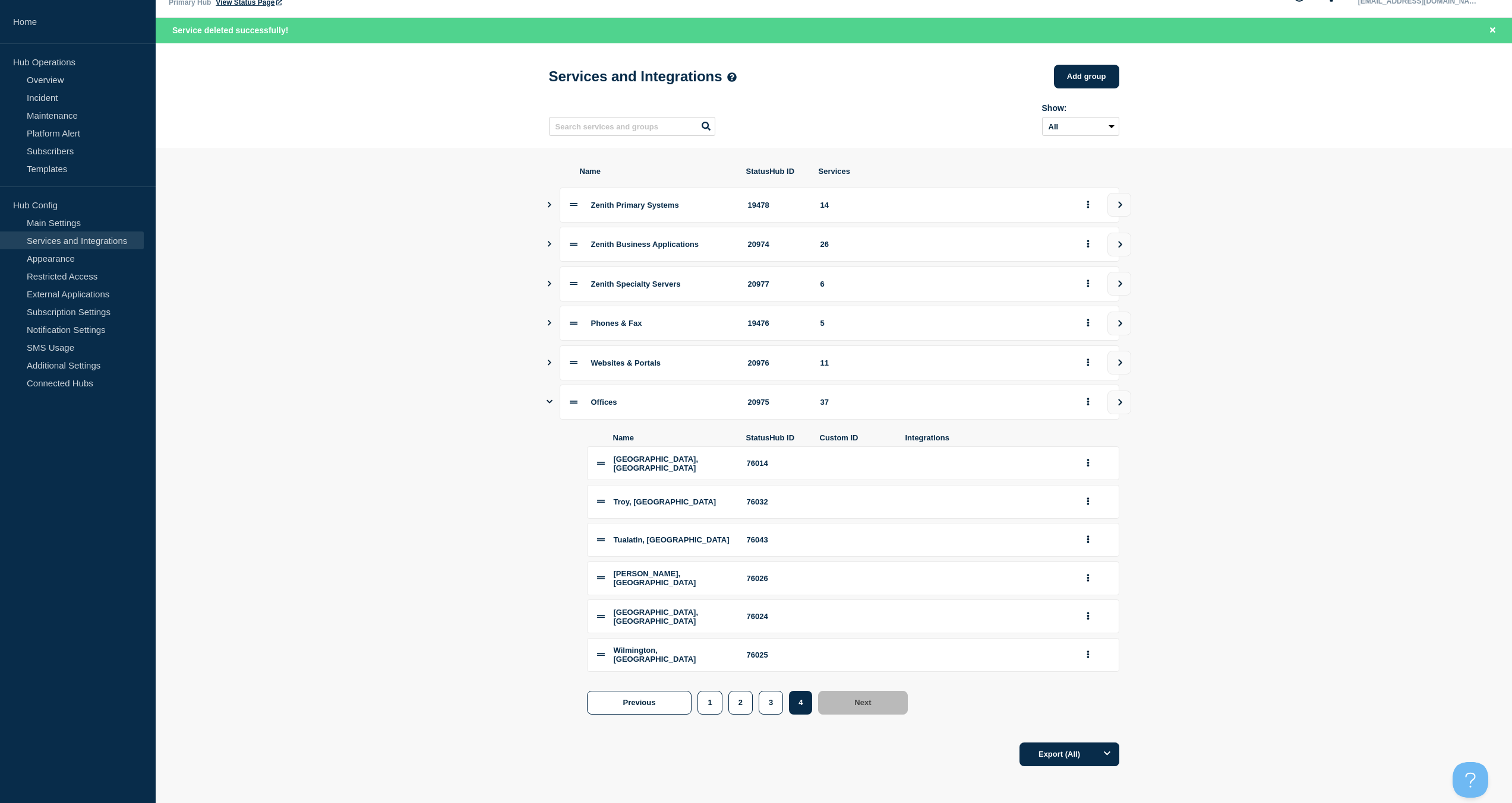
scroll to position [32, 0]
click at [437, 122] on header "Services and Integrations Add group Here you can create & manage services that …" at bounding box center [834, 95] width 1356 height 105
click at [50, 24] on link "Home" at bounding box center [77, 22] width 156 height 44
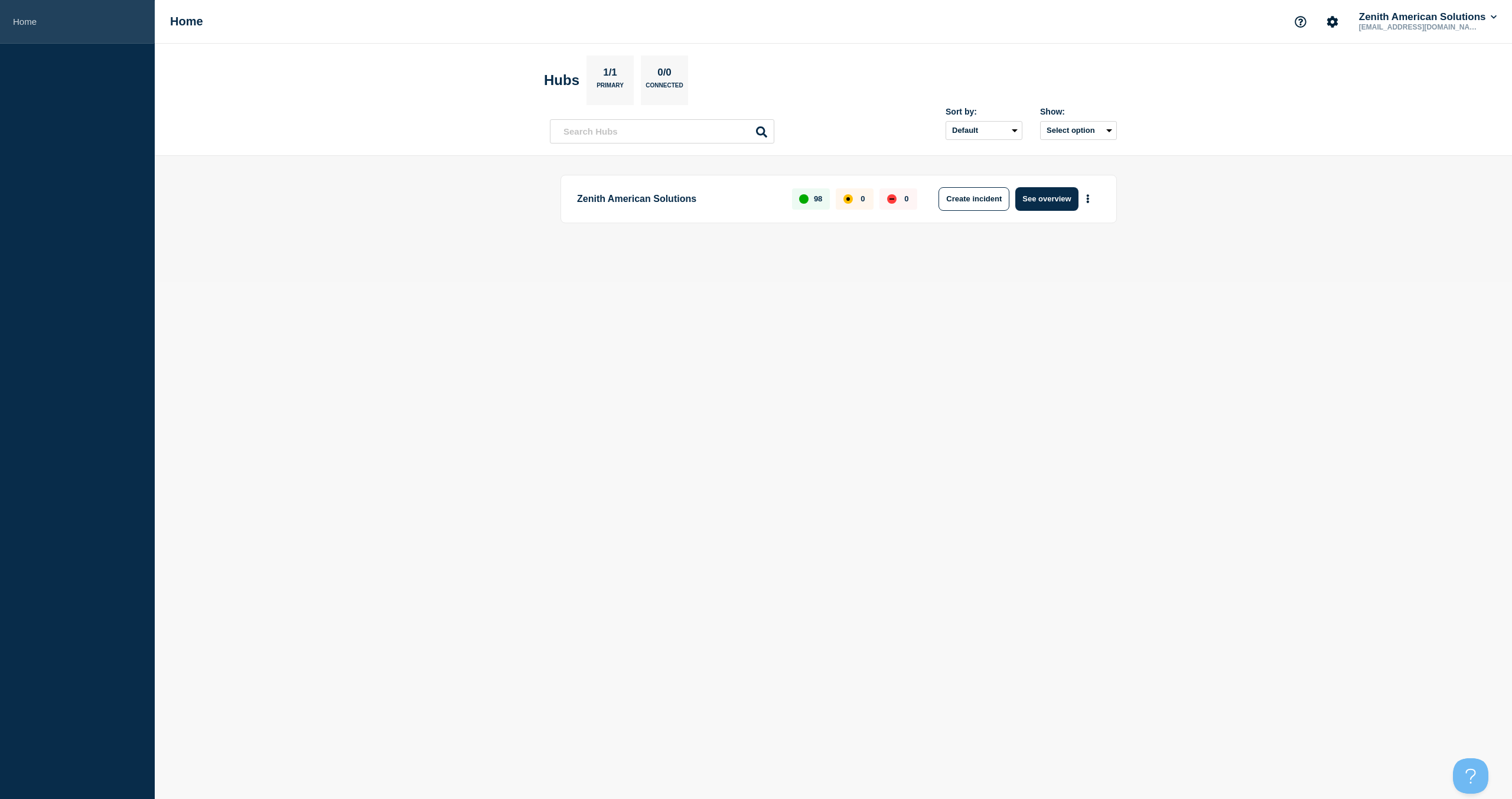
click at [26, 21] on link "Home" at bounding box center [77, 21] width 155 height 44
click at [184, 26] on h1 "Home" at bounding box center [187, 21] width 33 height 14
click at [1088, 200] on icon "More actions" at bounding box center [1088, 199] width 2 height 9
click at [1083, 236] on button "Create maintenance" at bounding box center [1084, 235] width 80 height 10
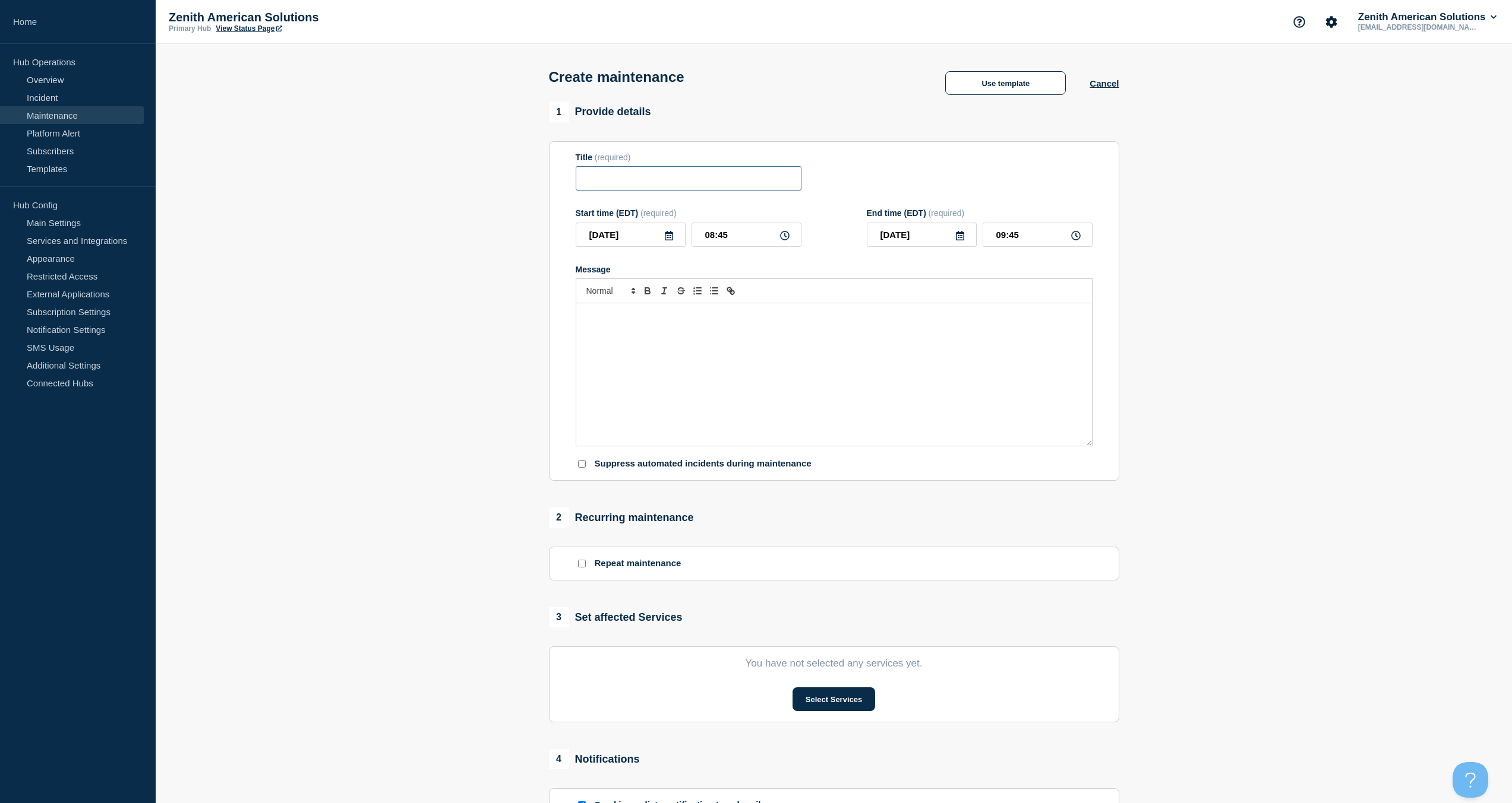
click at [678, 185] on input "Title" at bounding box center [688, 178] width 226 height 24
type input "Albuquerque Office Move"
click at [668, 236] on icon at bounding box center [668, 236] width 8 height 10
click at [651, 327] on div "10" at bounding box center [650, 328] width 17 height 17
type input "2025-09-10"
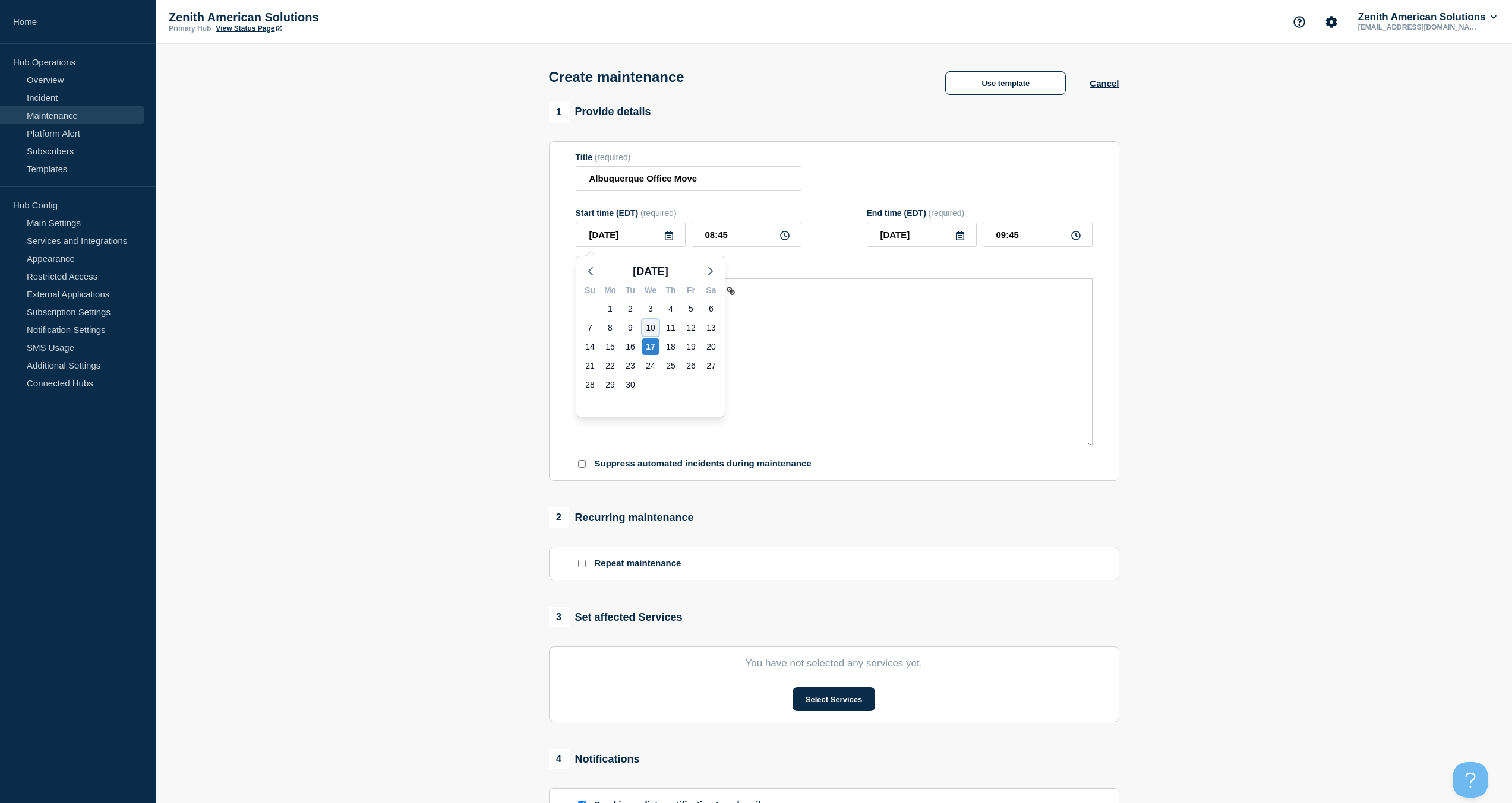
type input "2025-09-10"
drag, startPoint x: 732, startPoint y: 240, endPoint x: 664, endPoint y: 237, distance: 68.1
click at [664, 237] on div "2025-09-10 08:45" at bounding box center [688, 235] width 226 height 24
type input "08:00"
type input "09:00"
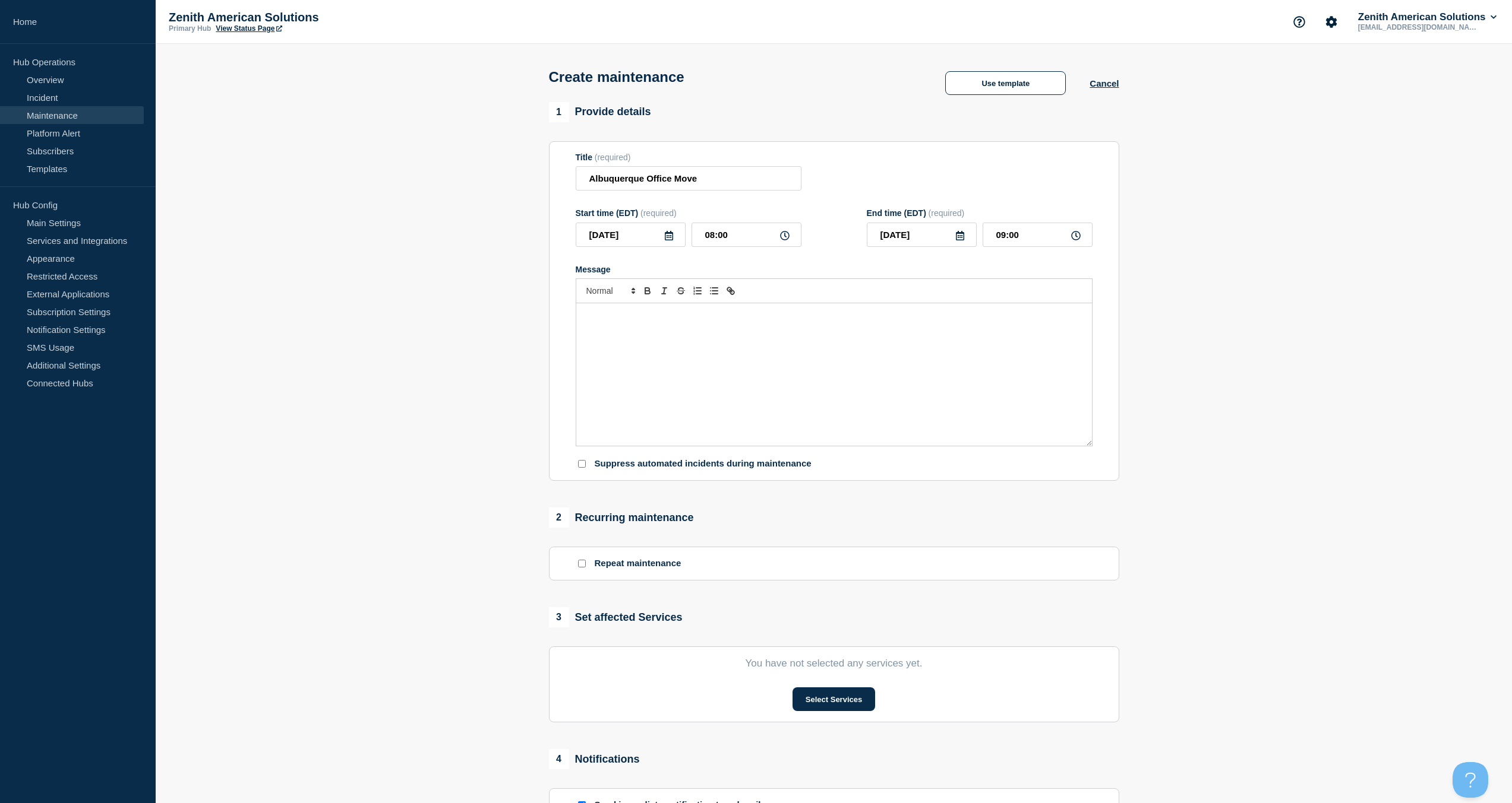
click at [963, 240] on icon at bounding box center [960, 236] width 10 height 10
click at [962, 327] on div "11" at bounding box center [961, 328] width 17 height 17
type input "2025-09-11"
drag, startPoint x: 1036, startPoint y: 239, endPoint x: 956, endPoint y: 237, distance: 80.0
click at [956, 237] on div "2025-09-11 09:00" at bounding box center [980, 235] width 226 height 24
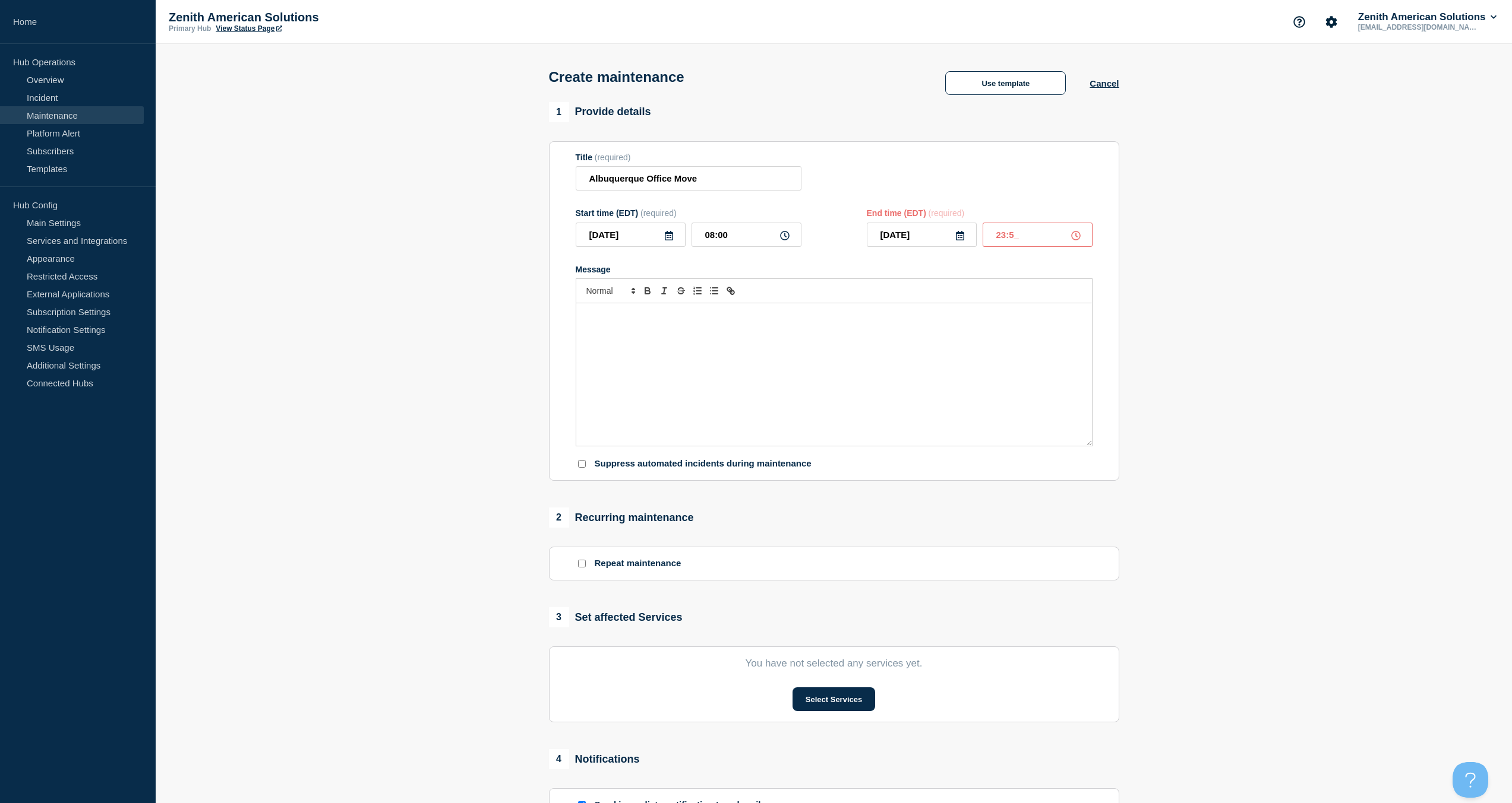
type input "23:59"
click at [709, 399] on div "Message" at bounding box center [834, 375] width 516 height 143
click at [626, 330] on p "The Albuquerque office is moving locations. During this time, there may be dela…" at bounding box center [834, 321] width 498 height 22
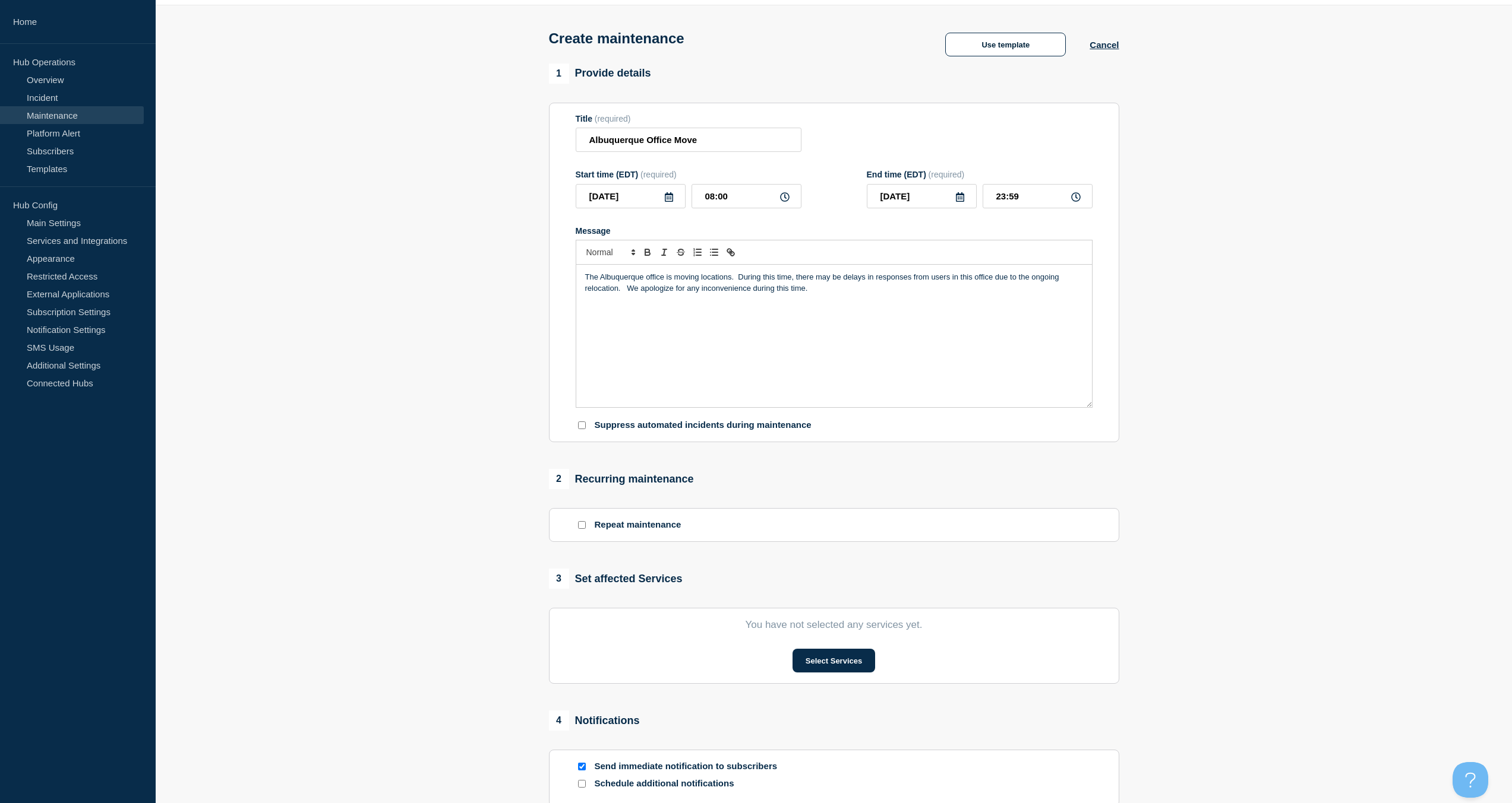
scroll to position [60, 0]
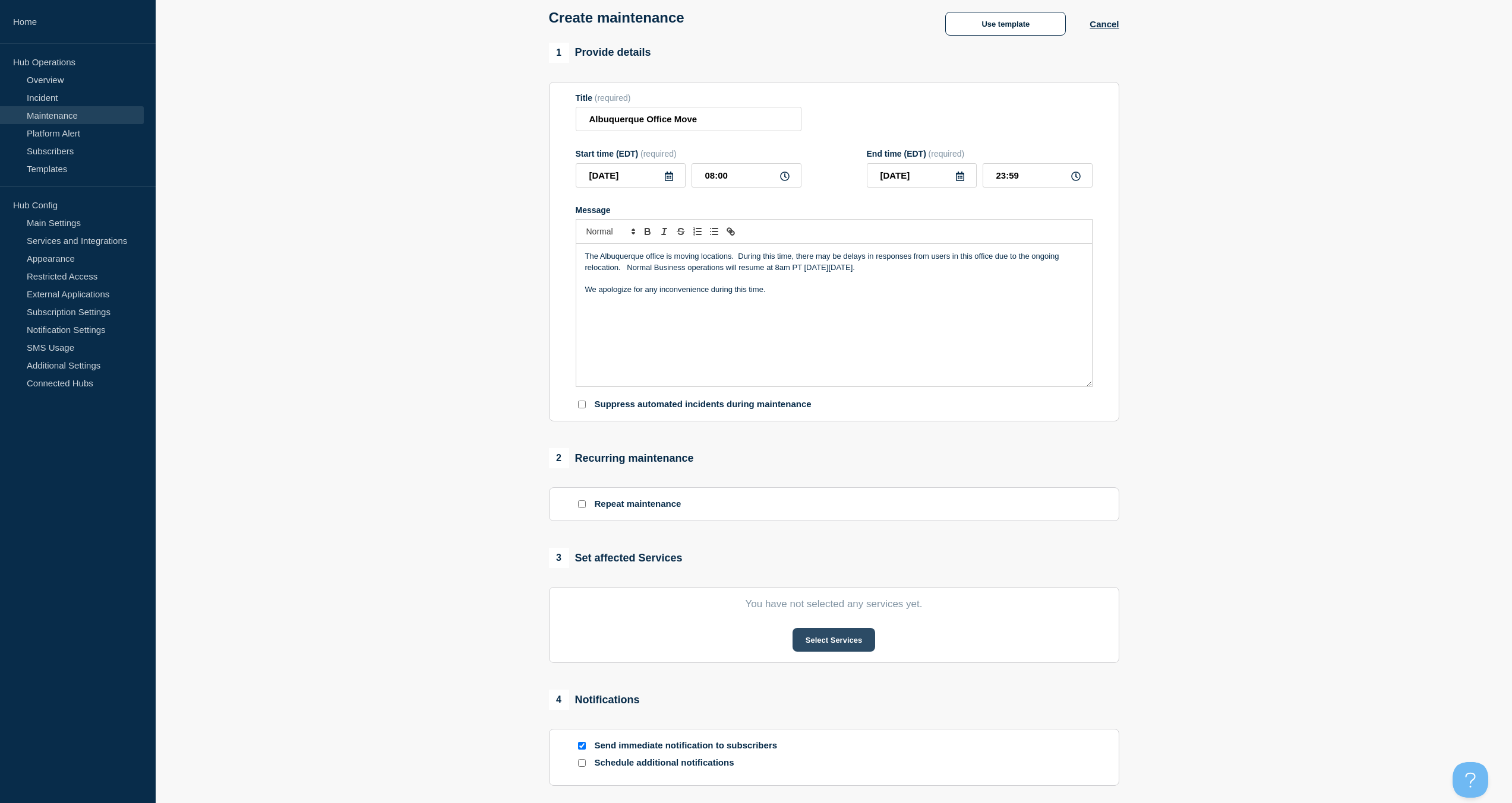
click at [810, 640] on button "Select Services" at bounding box center [834, 640] width 82 height 23
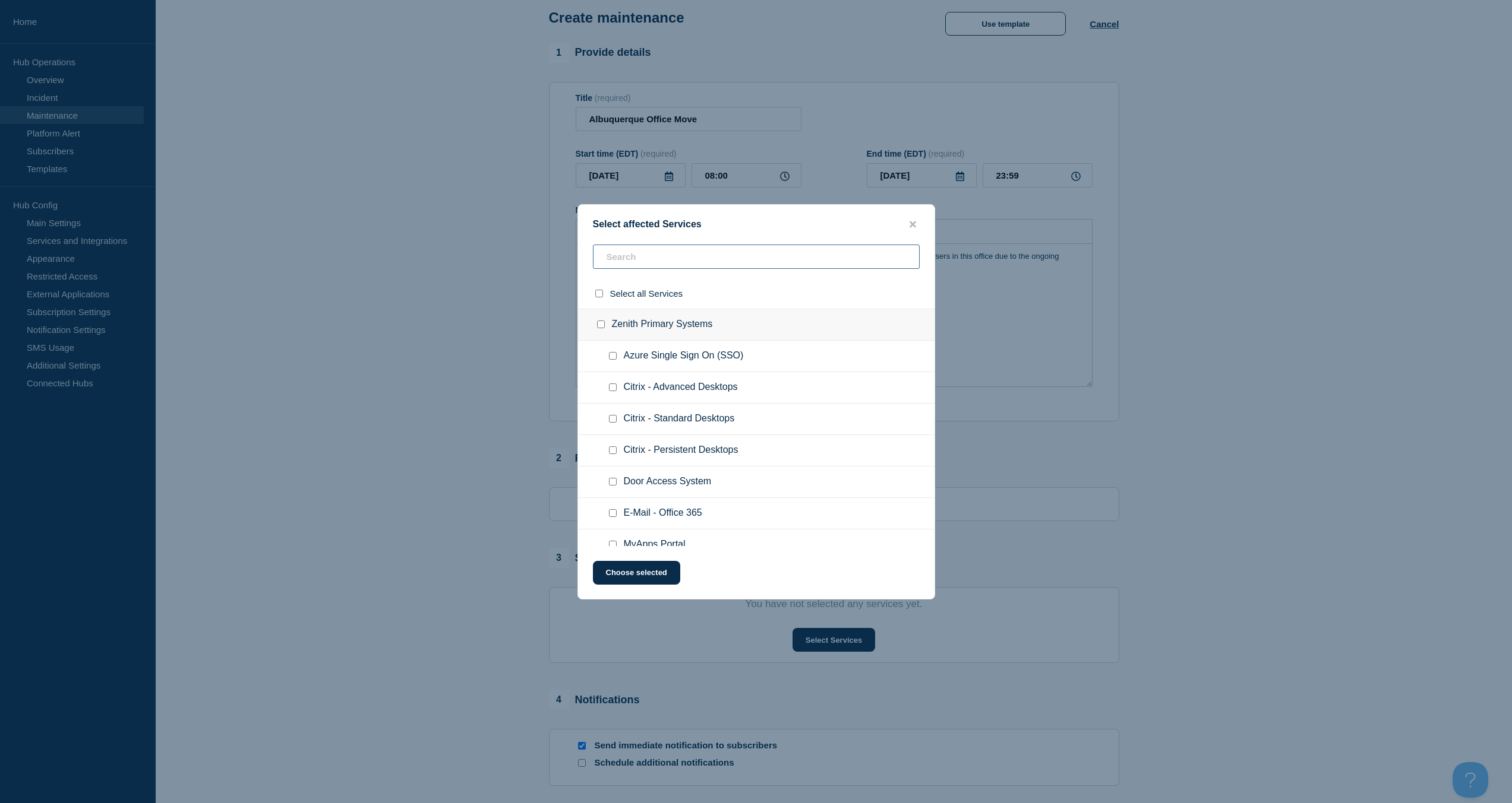
click at [670, 260] on input "text" at bounding box center [756, 256] width 327 height 24
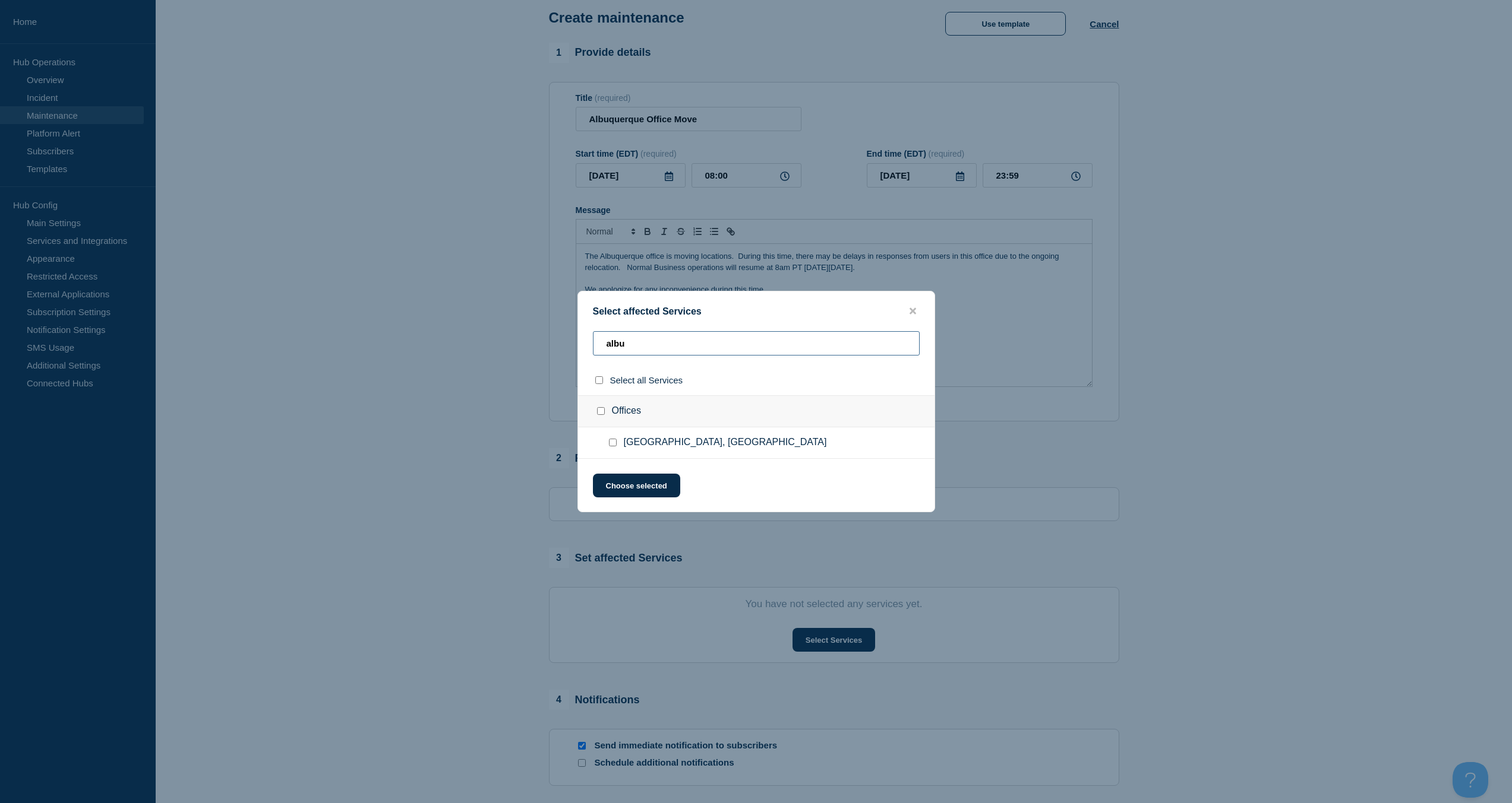
type input "albu"
click at [612, 443] on input "Albuquerque, NM checkbox" at bounding box center [613, 443] width 8 height 8
checkbox input "true"
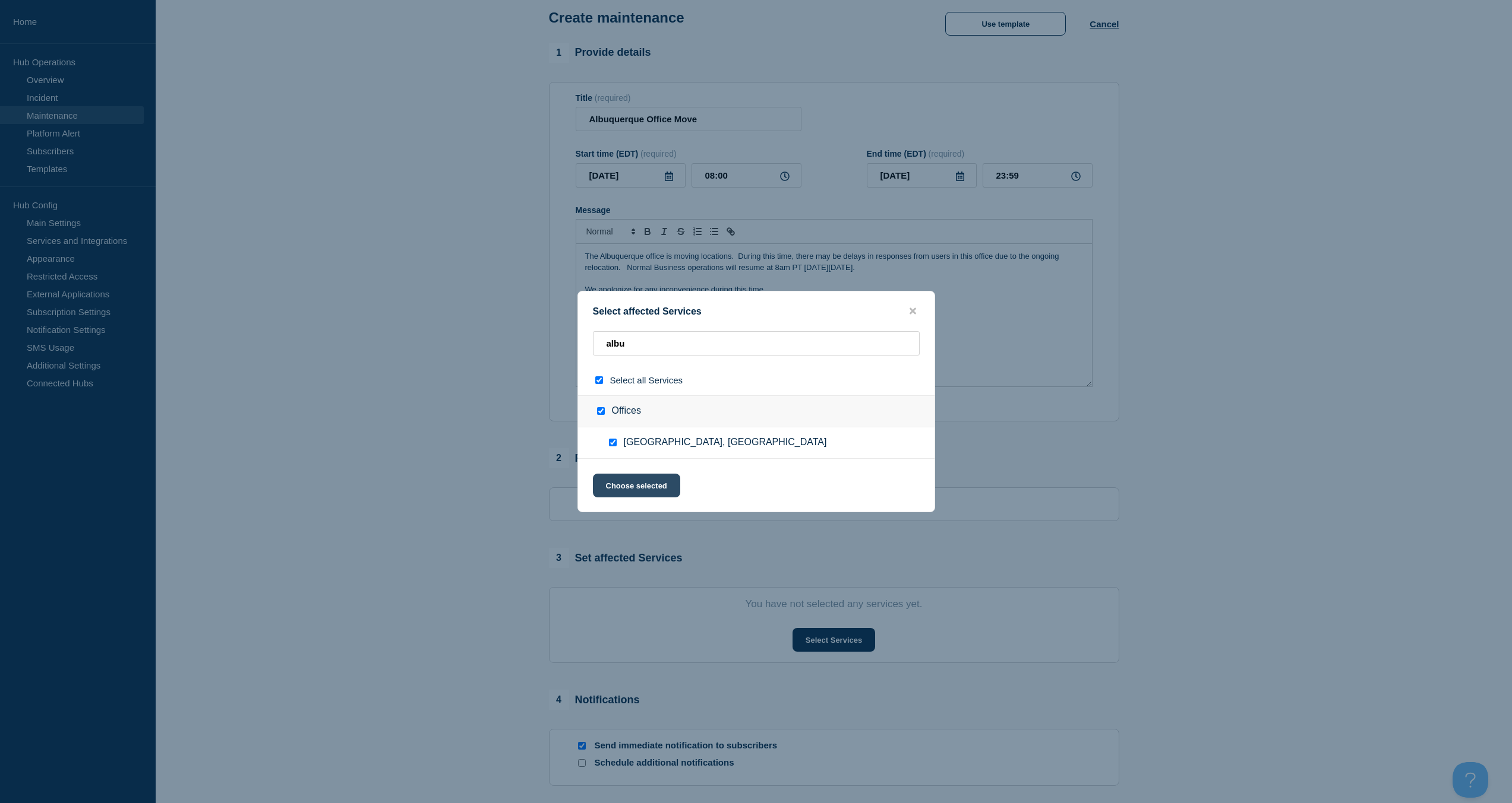
click at [622, 492] on button "Choose selected" at bounding box center [636, 485] width 87 height 23
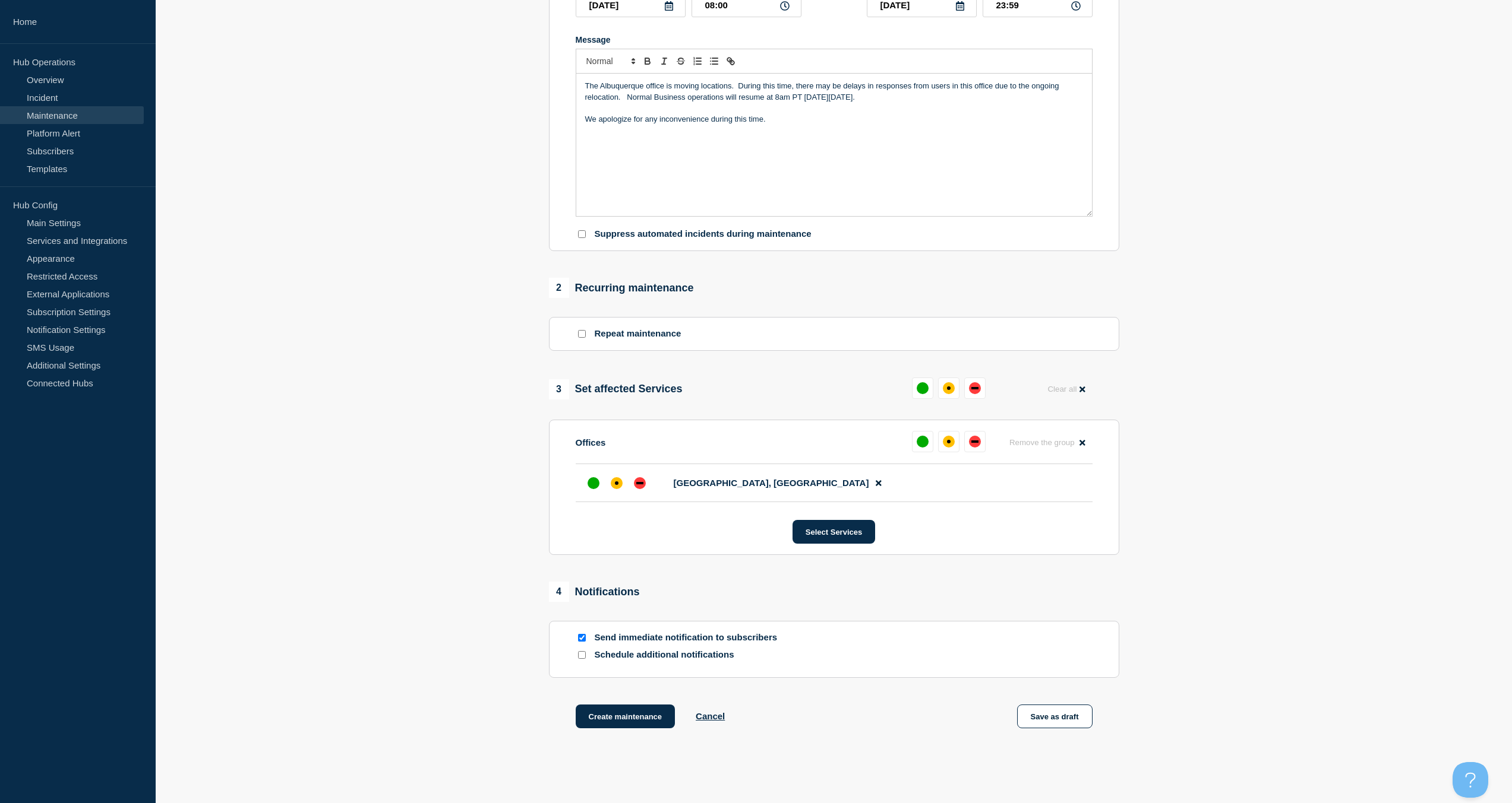
scroll to position [238, 0]
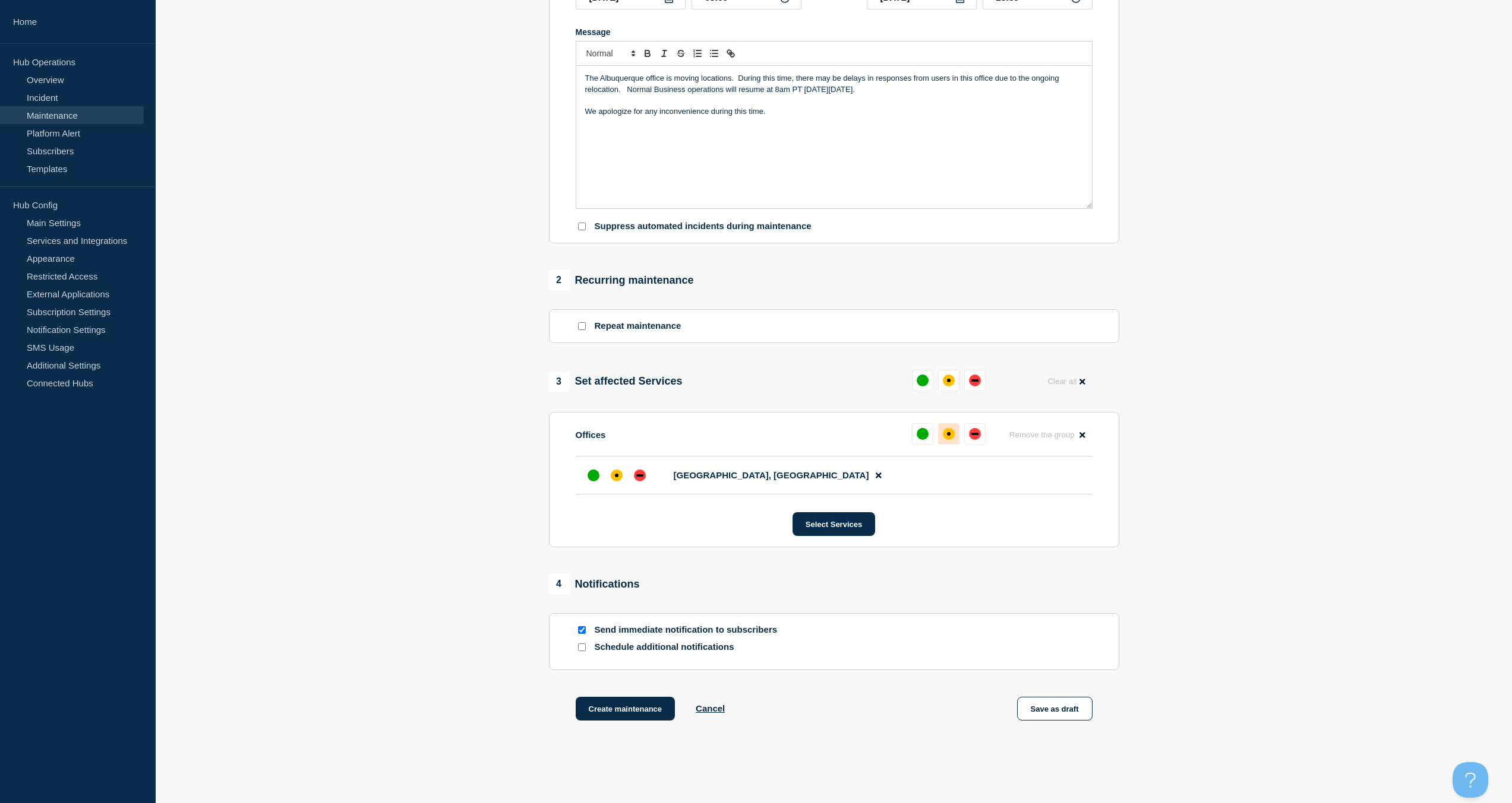
click at [947, 436] on div "affected" at bounding box center [949, 434] width 4 height 4
click at [949, 95] on p "The Albuquerque office is moving locations. During this time, there may be dela…" at bounding box center [834, 84] width 498 height 22
click at [676, 128] on p "Message" at bounding box center [834, 122] width 498 height 11
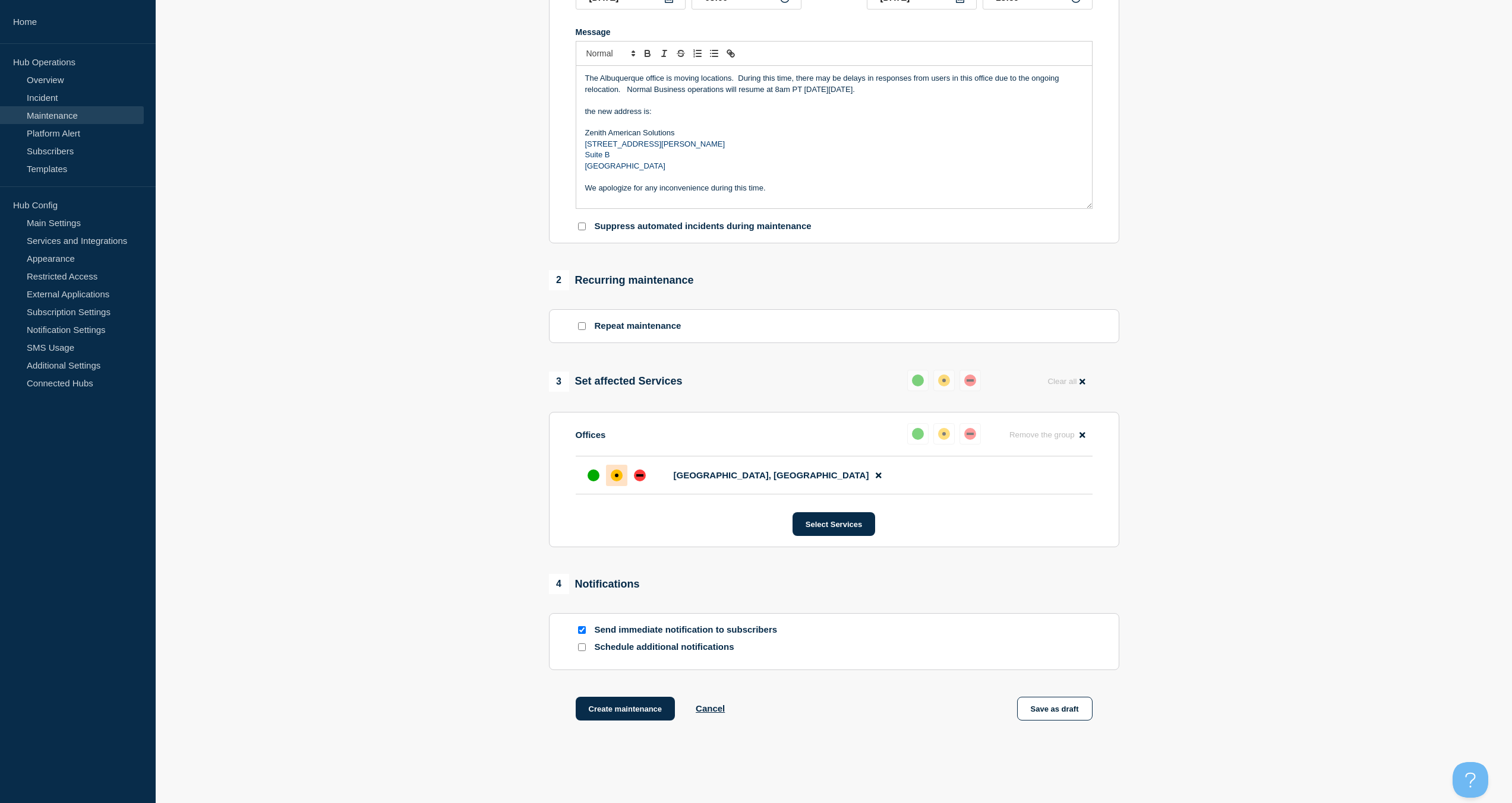
drag, startPoint x: 693, startPoint y: 164, endPoint x: 568, endPoint y: 135, distance: 128.3
click at [568, 135] on section "Title (required) Albuquerque Office Move Start time (EDT) (required) 2025-09-10…" at bounding box center [834, 74] width 571 height 340
click at [648, 57] on icon "Toggle bold text" at bounding box center [647, 55] width 5 height 3
click at [749, 145] on p "4901 Chappell Drive Northeast" at bounding box center [834, 144] width 498 height 11
click at [782, 193] on p "We apologize for any inconvenience during this time." at bounding box center [834, 188] width 498 height 11
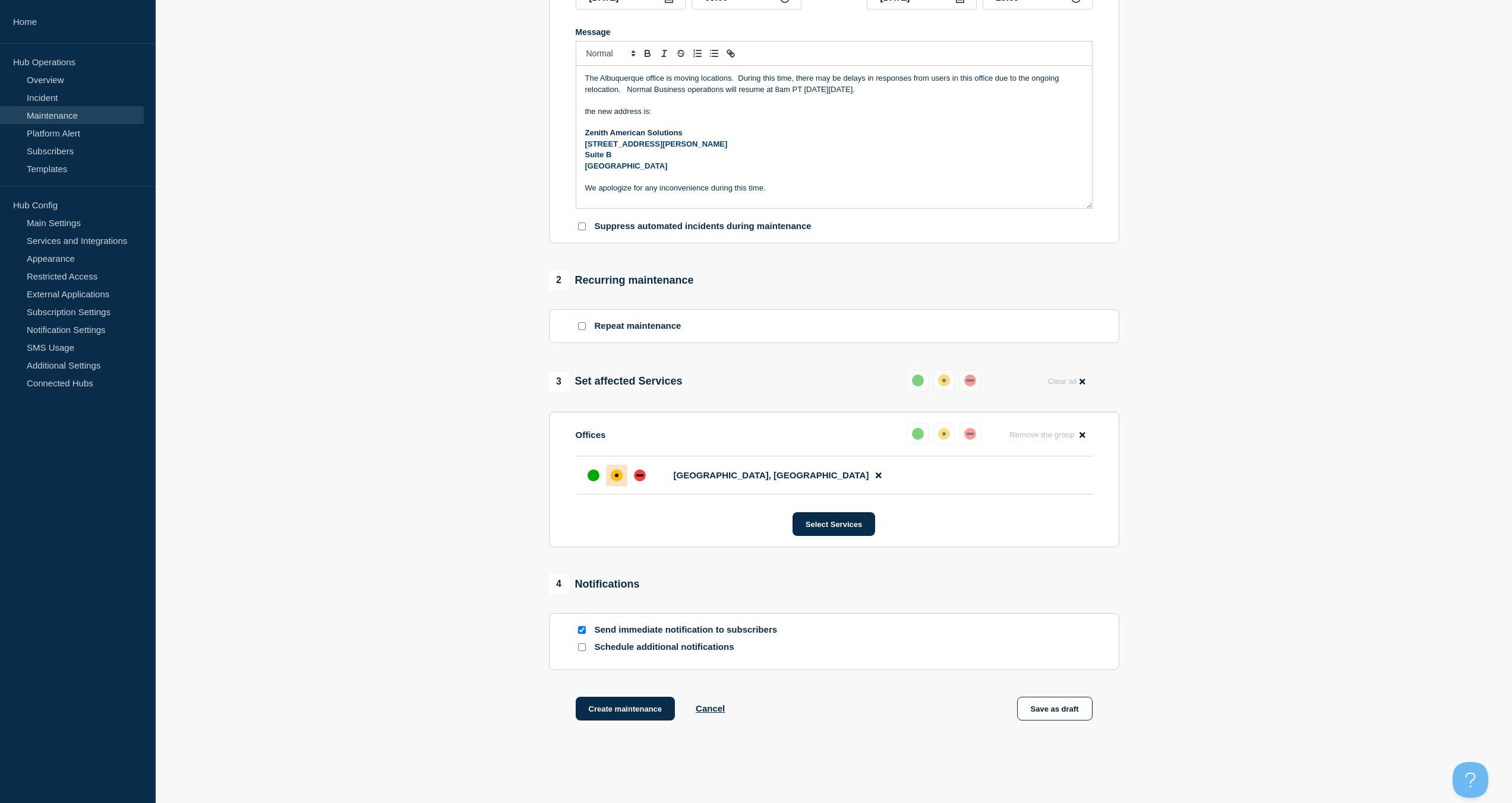
click at [585, 631] on input "Send immediate notification to subscribers" at bounding box center [582, 630] width 8 height 8
checkbox input "false"
click at [621, 711] on button "Create maintenance" at bounding box center [625, 709] width 100 height 23
